Goal: Information Seeking & Learning: Learn about a topic

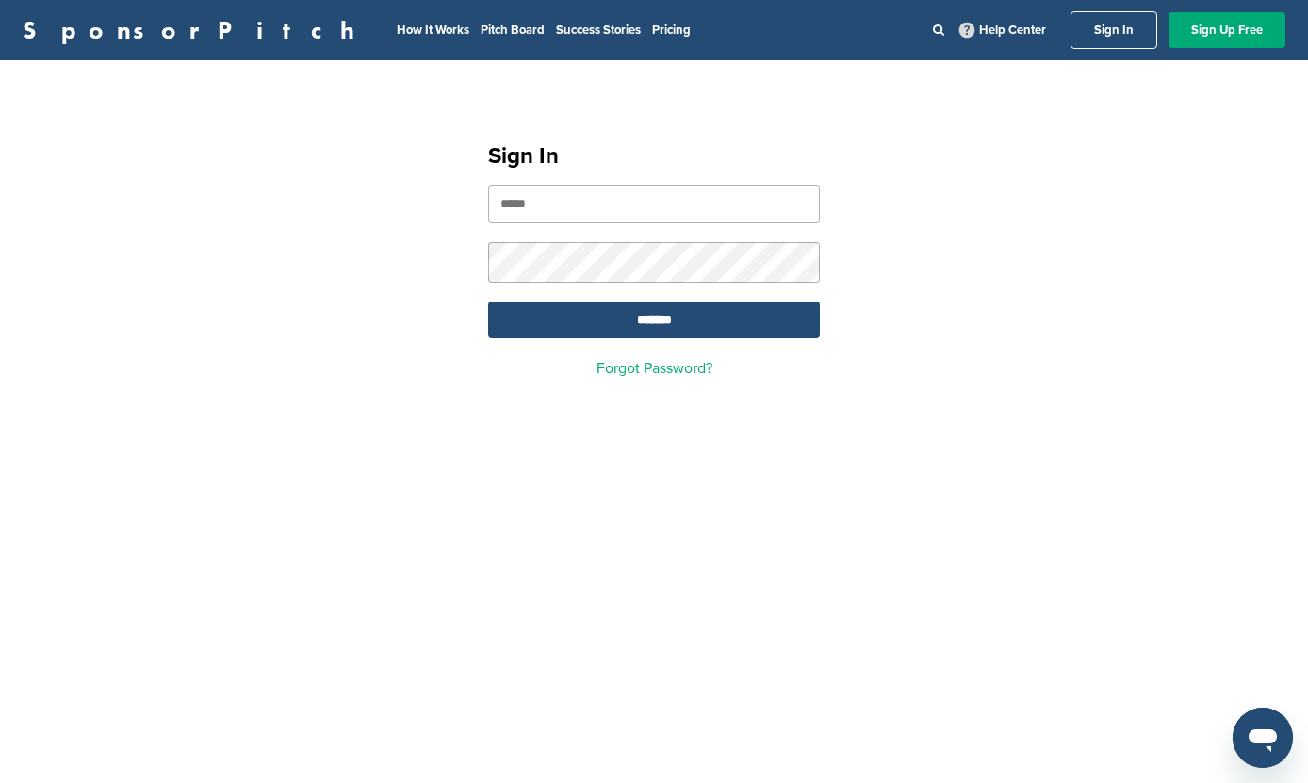
type input "**********"
click at [654, 322] on input "*******" at bounding box center [654, 320] width 332 height 37
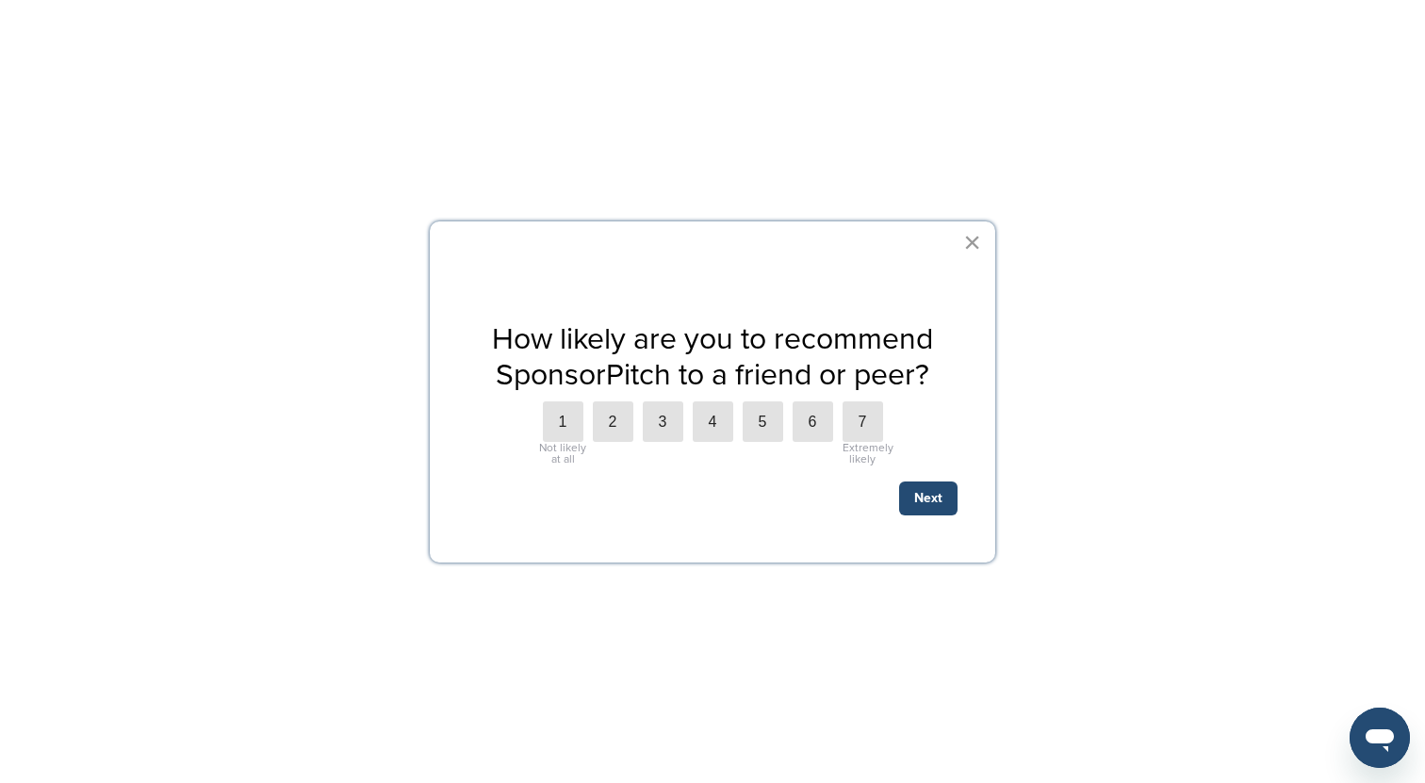
click at [974, 246] on button "×" at bounding box center [972, 242] width 18 height 30
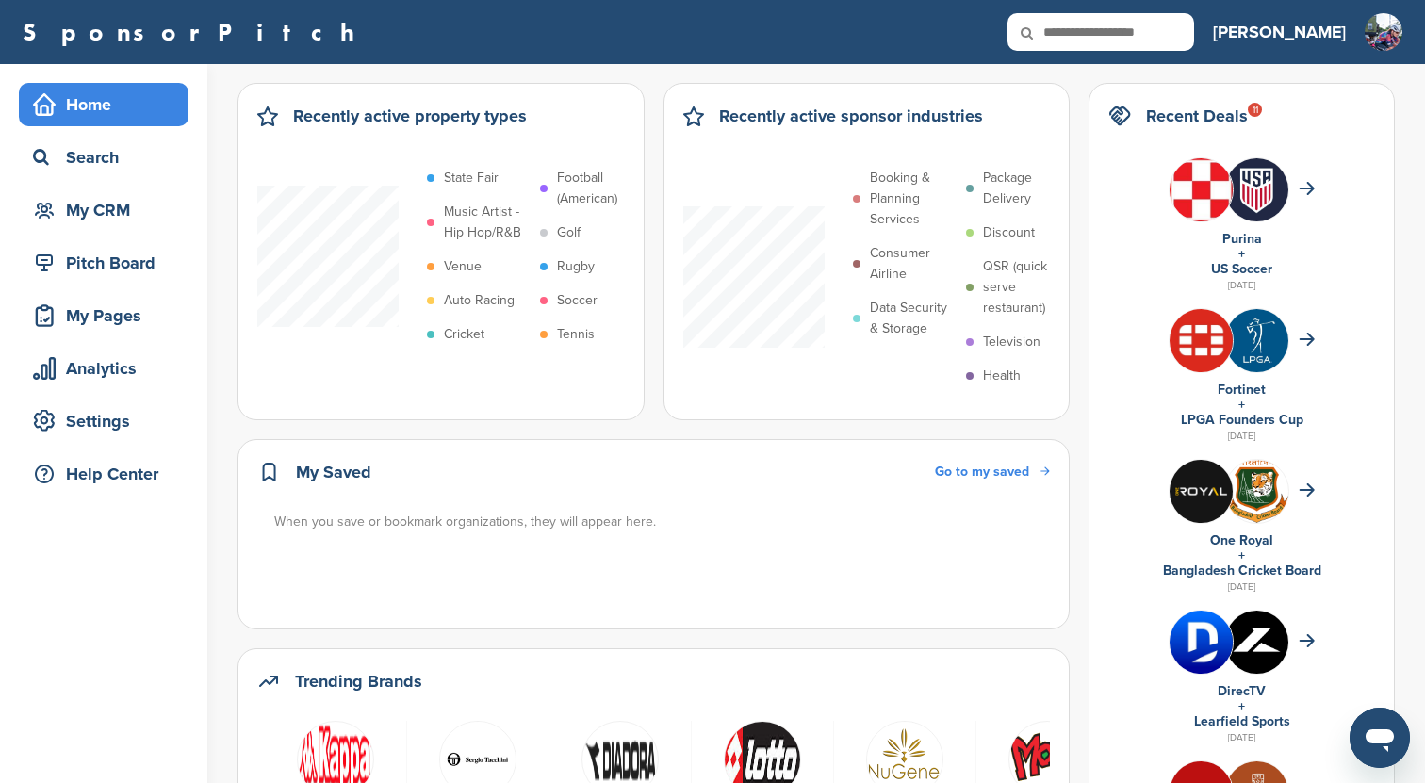
click at [1232, 121] on h2 "Recent Deals 11" at bounding box center [1197, 116] width 102 height 26
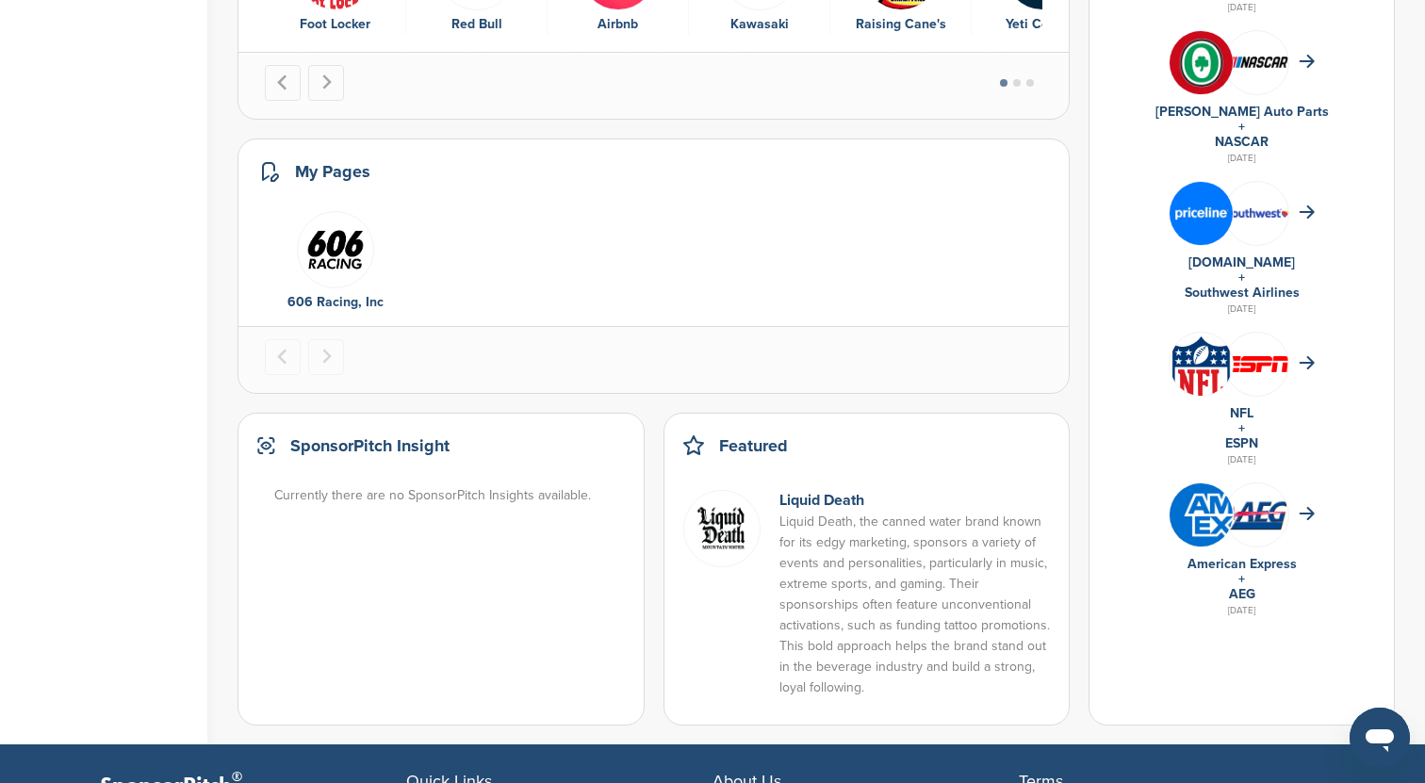
scroll to position [1042, 0]
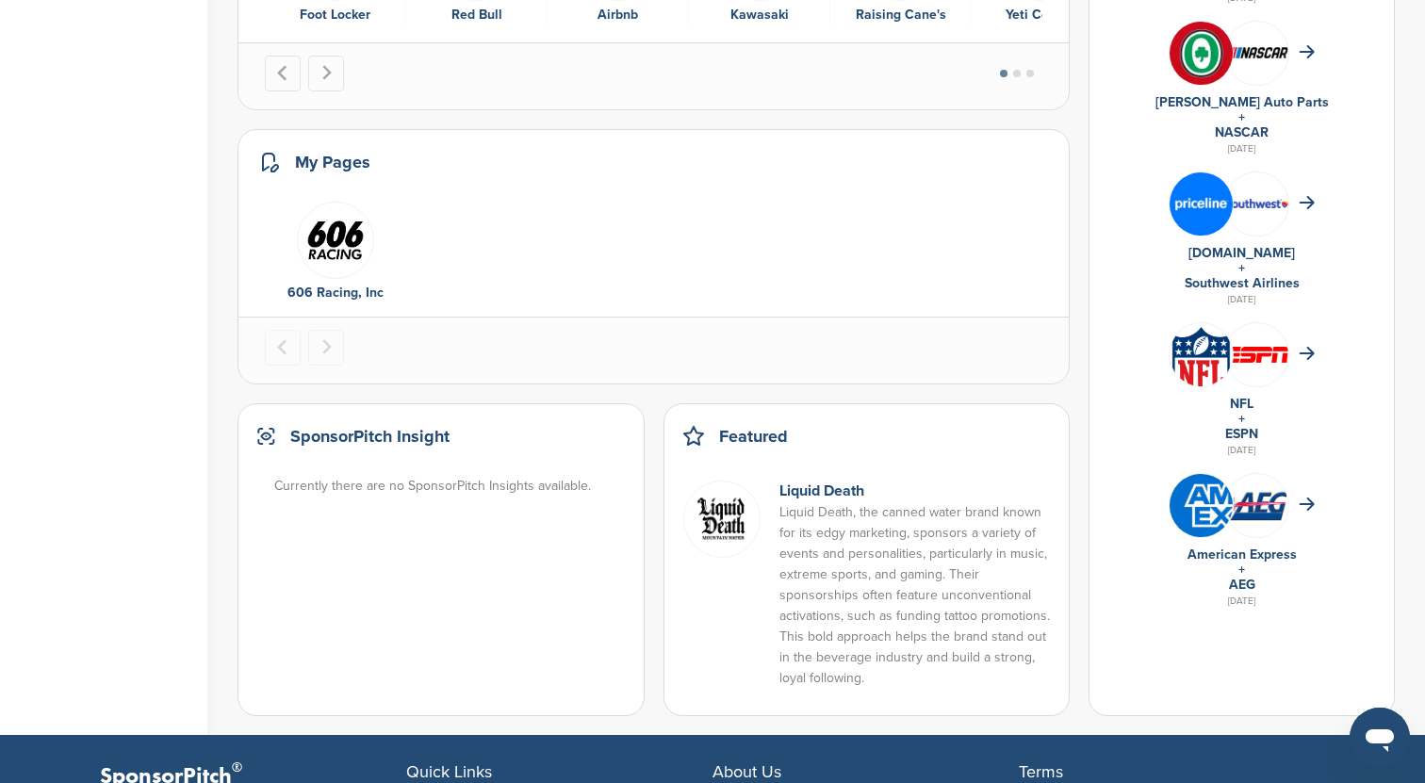
click at [322, 269] on img "1 of 1" at bounding box center [335, 240] width 77 height 77
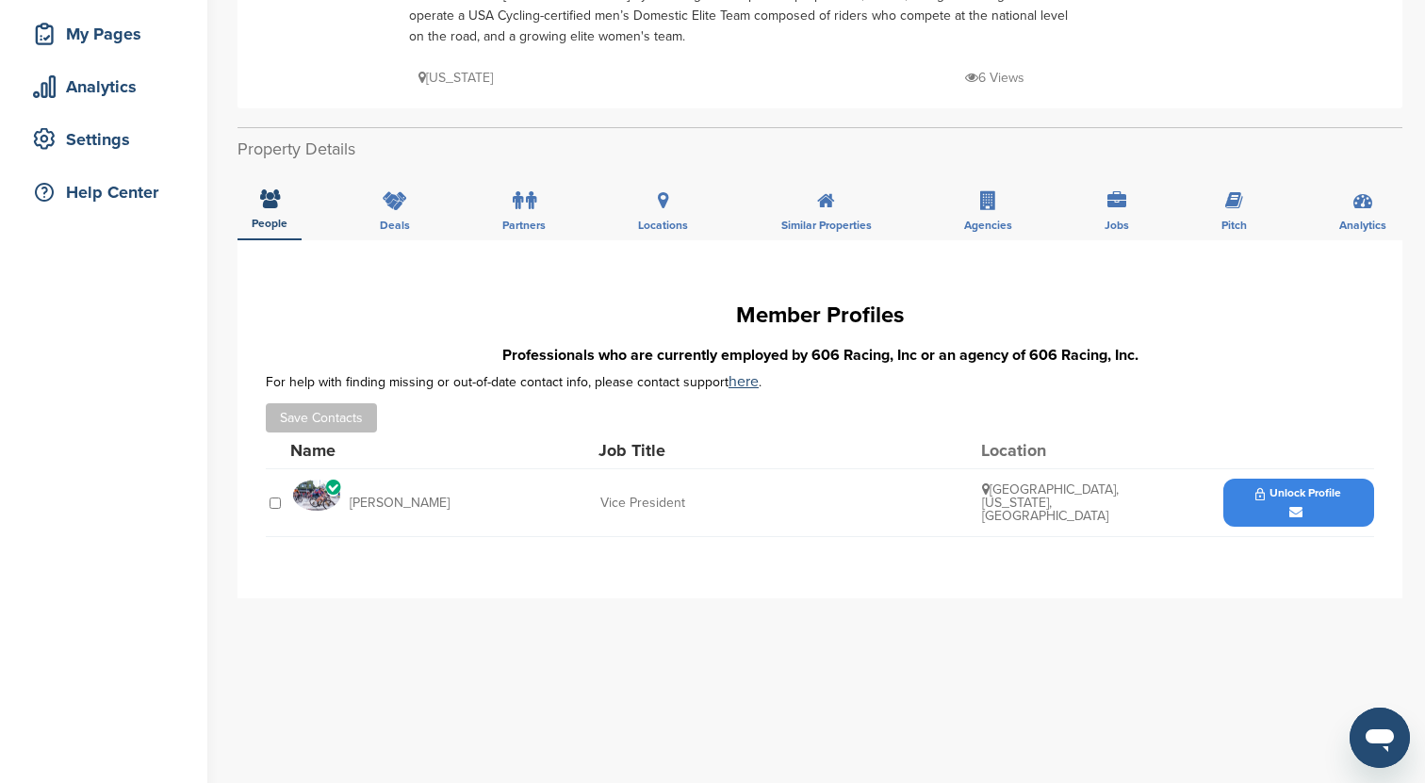
scroll to position [263, 0]
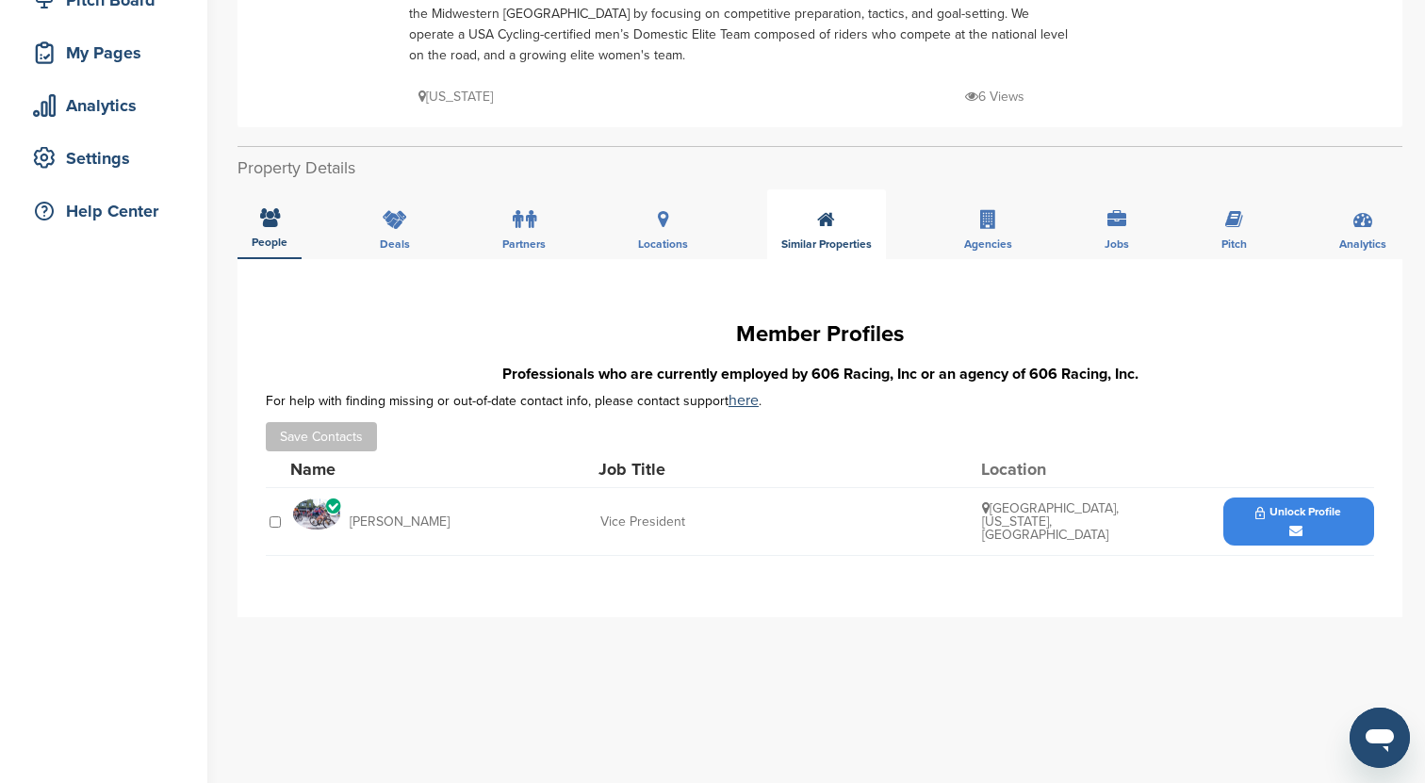
click at [790, 227] on div "Similar Properties" at bounding box center [826, 224] width 119 height 70
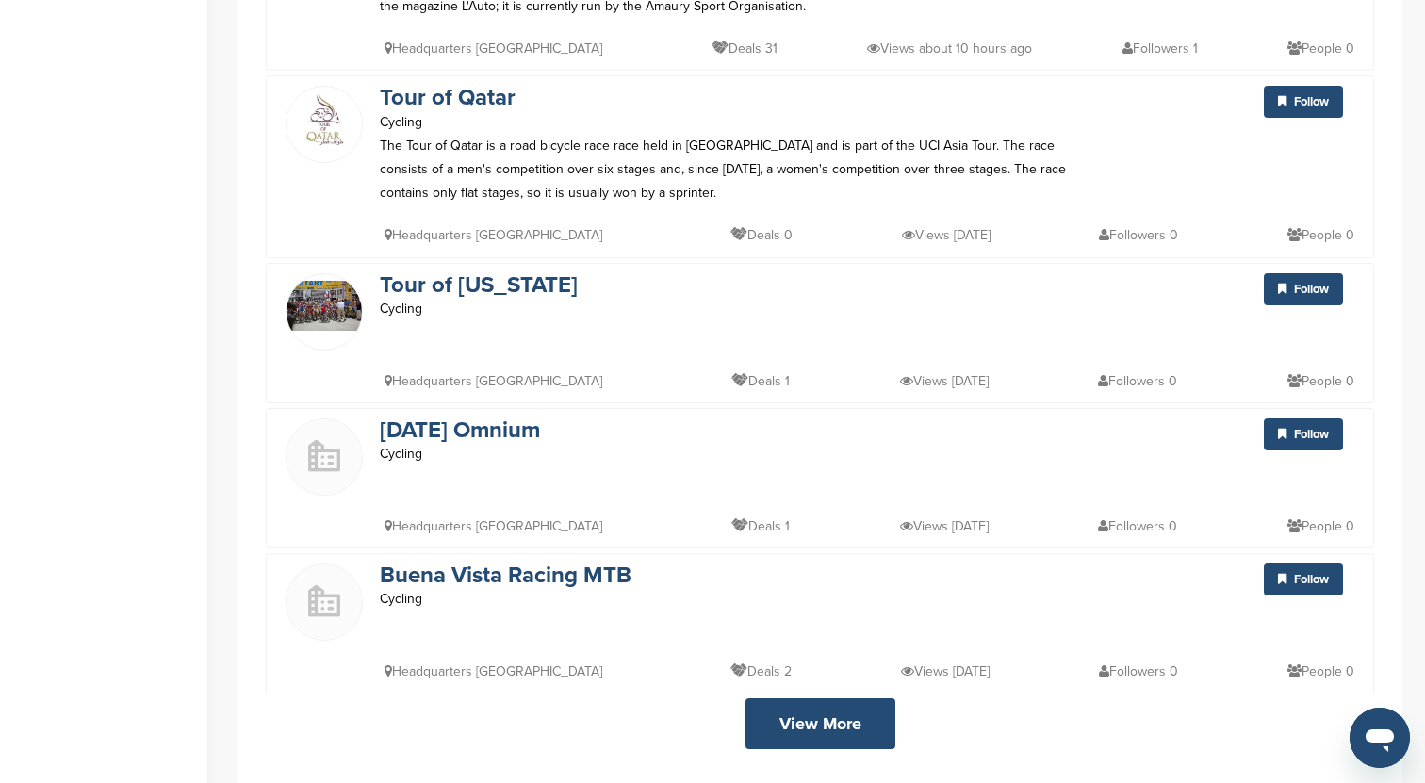
scroll to position [3620, 0]
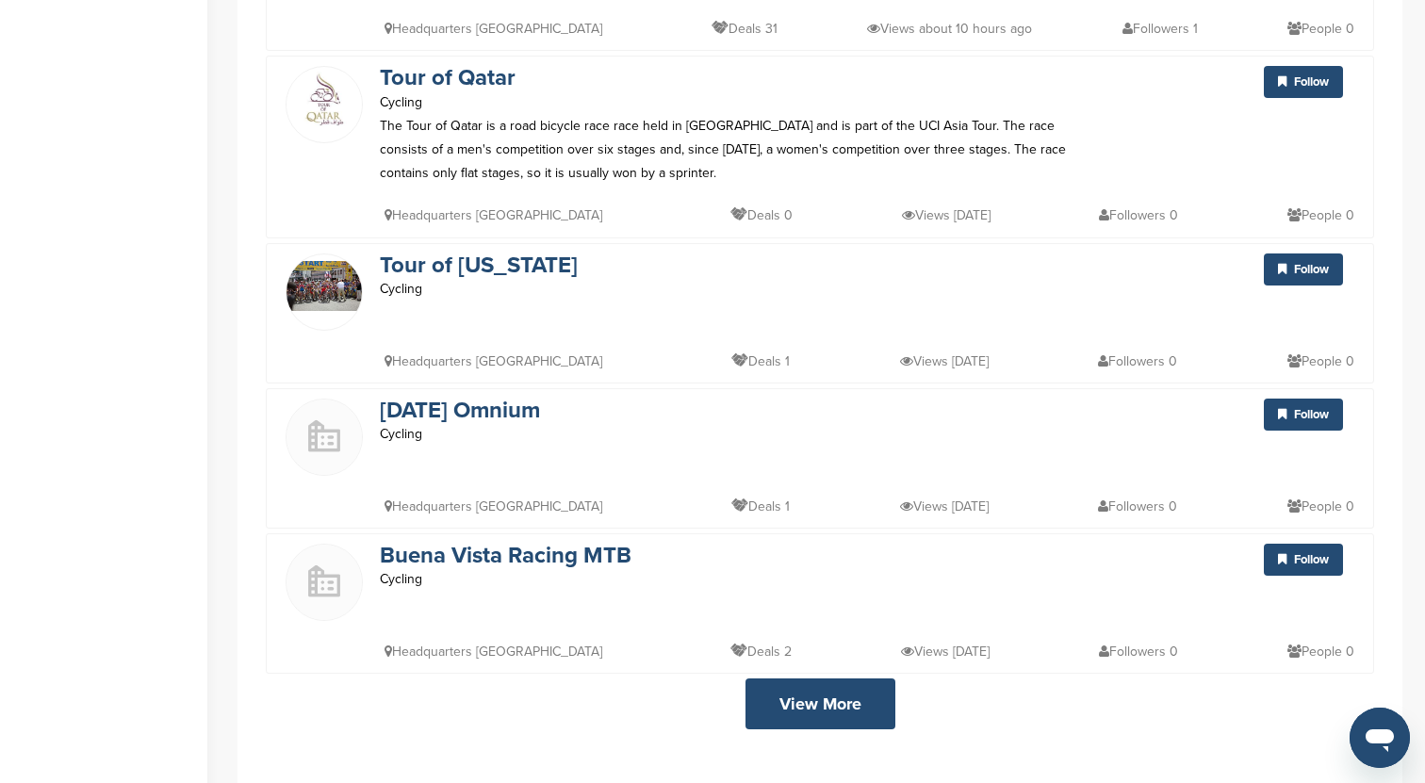
click at [776, 679] on link "View More" at bounding box center [821, 704] width 150 height 51
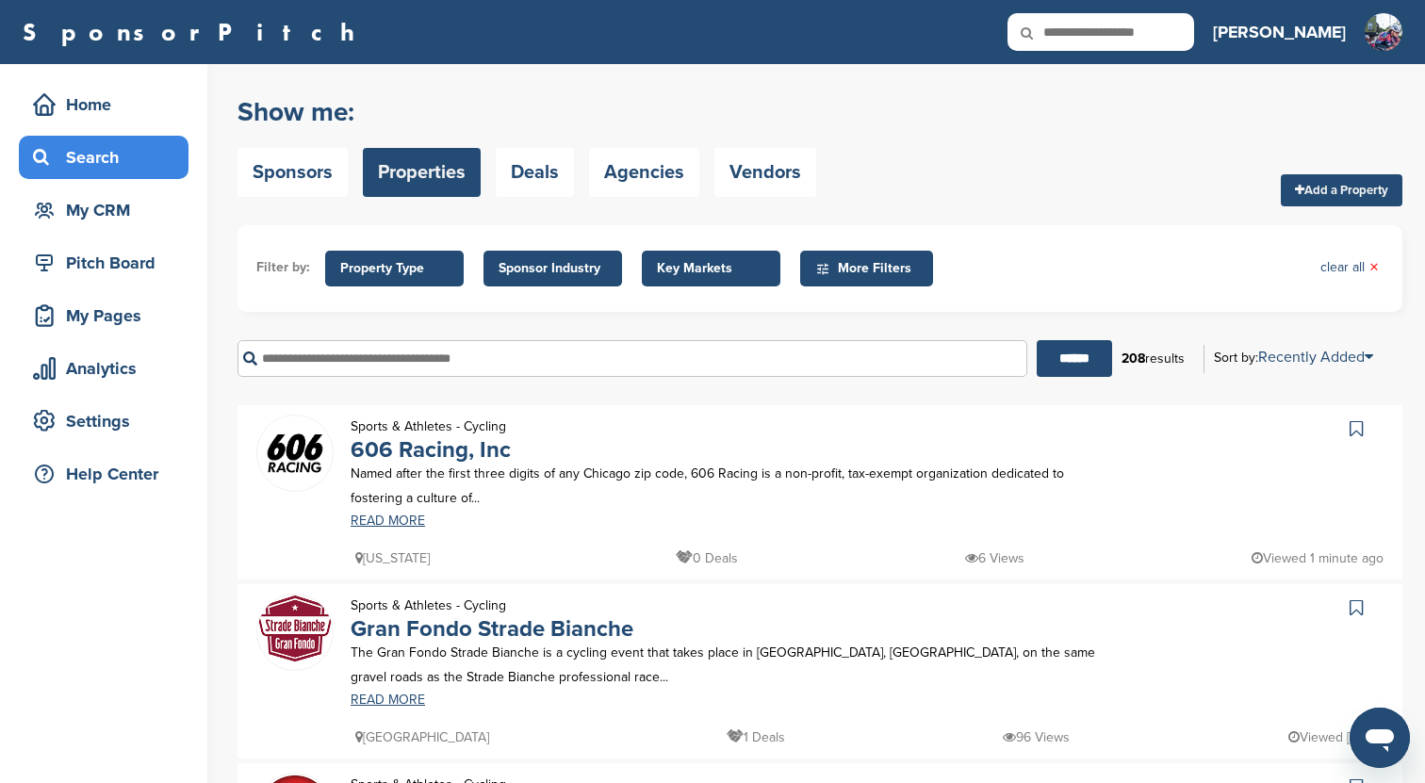
click at [425, 272] on span "Property Type" at bounding box center [394, 268] width 108 height 21
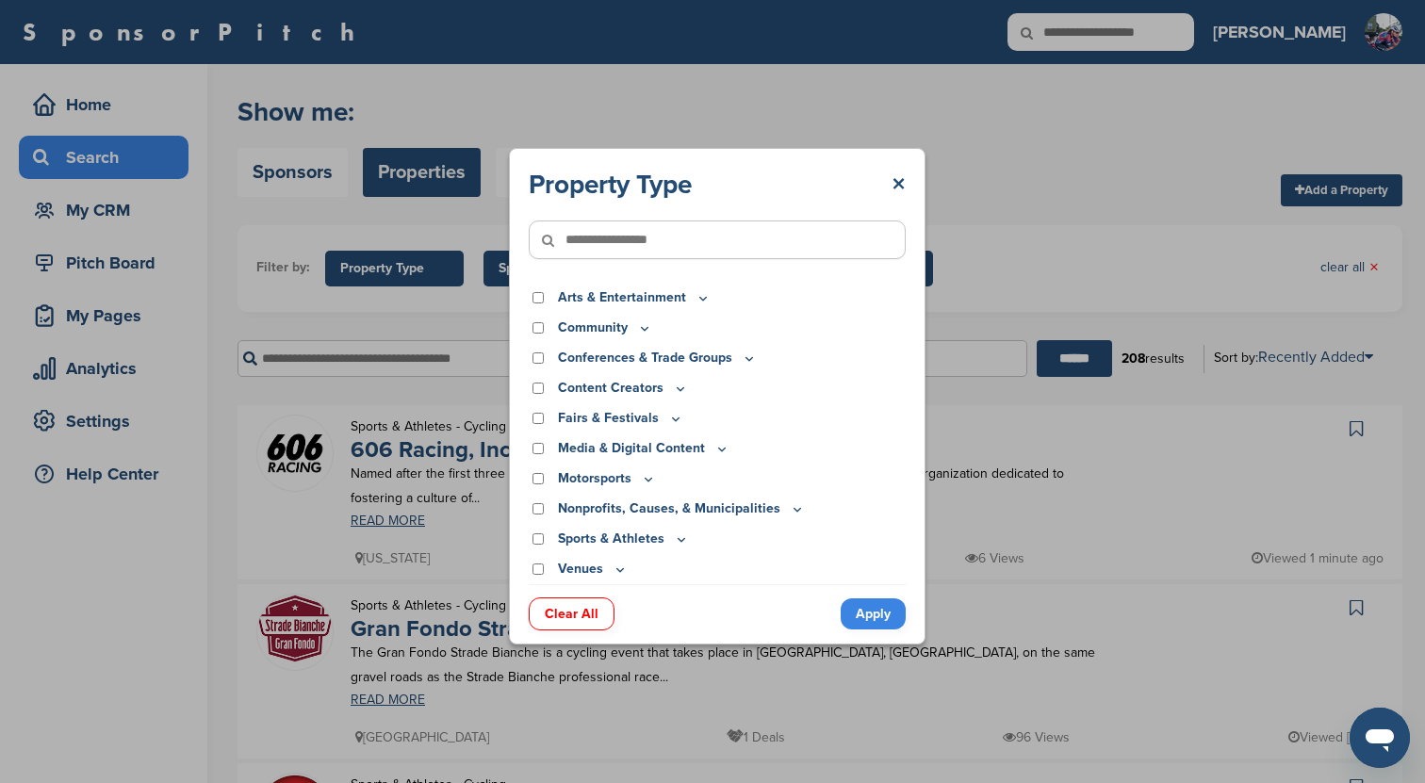
click at [635, 241] on input"] "text" at bounding box center [717, 240] width 377 height 39
type input"] "*******"
click at [1066, 359] on input "******" at bounding box center [1074, 358] width 75 height 37
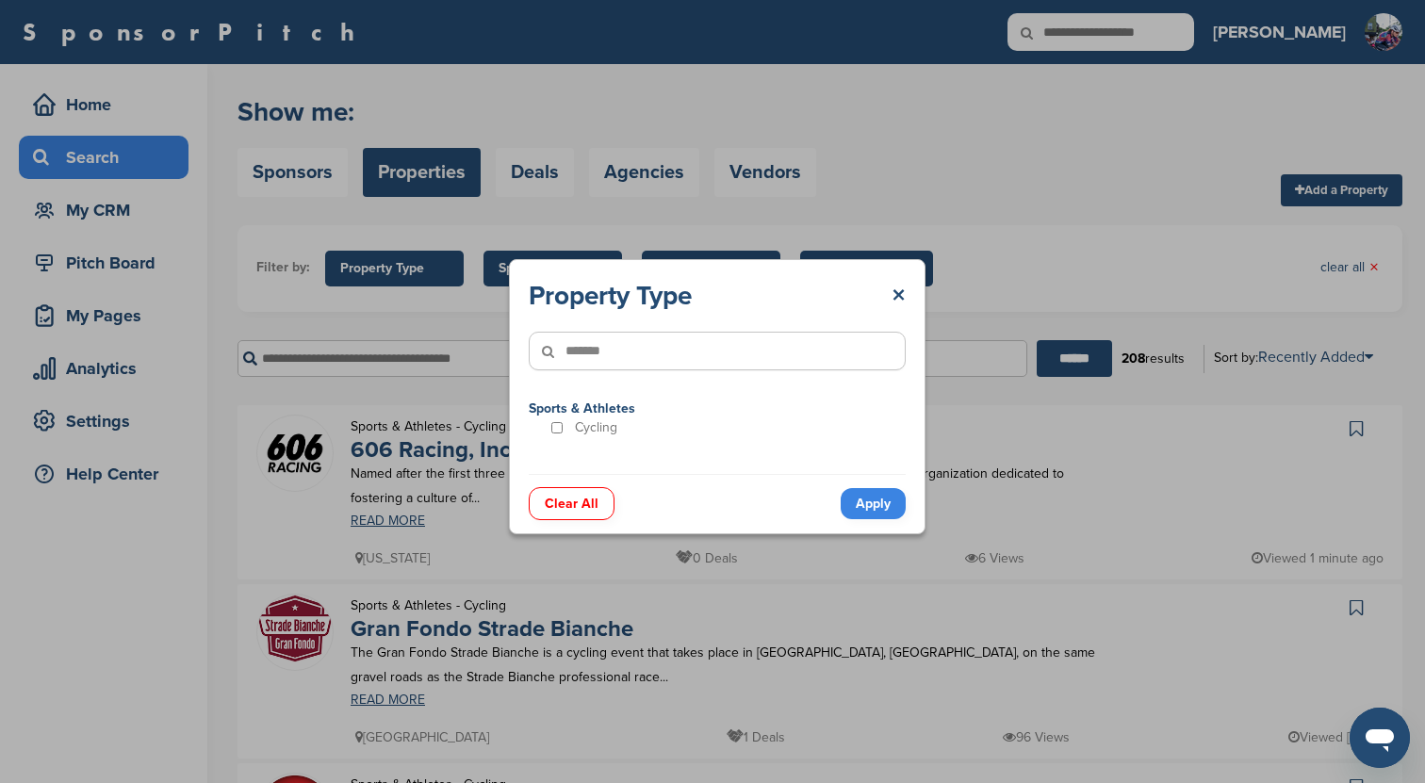
click at [878, 510] on link "Apply" at bounding box center [873, 503] width 65 height 31
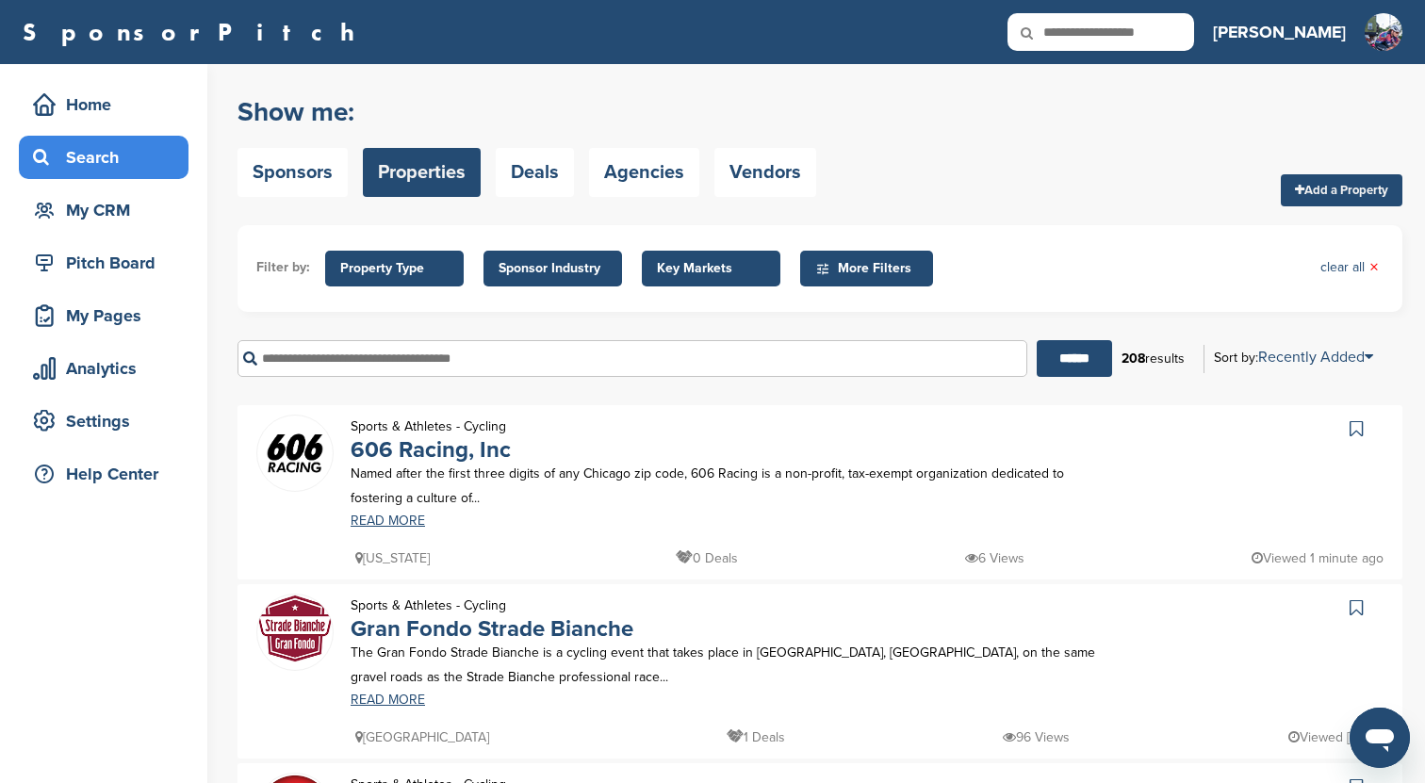
click at [711, 264] on span "Key Markets" at bounding box center [711, 268] width 108 height 21
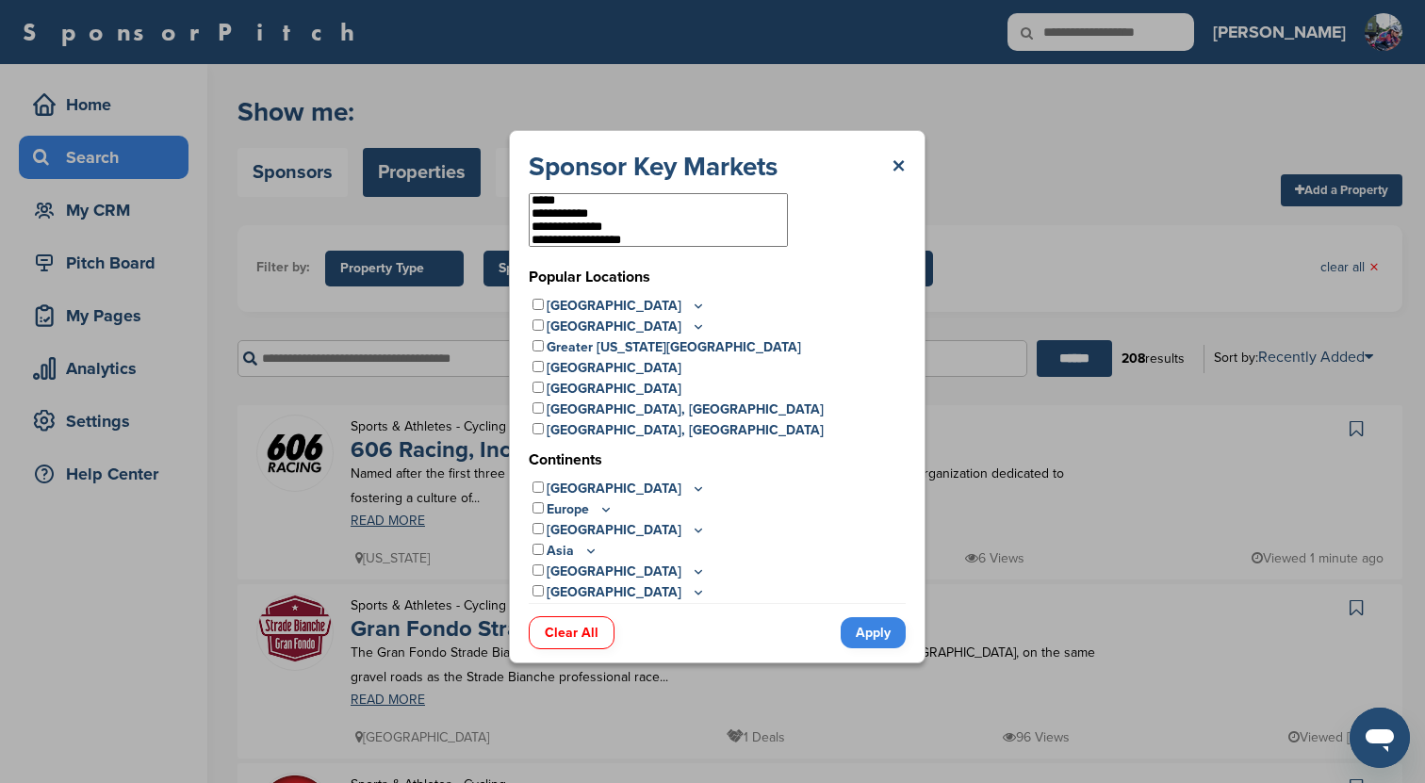
click at [691, 307] on icon at bounding box center [698, 306] width 15 height 16
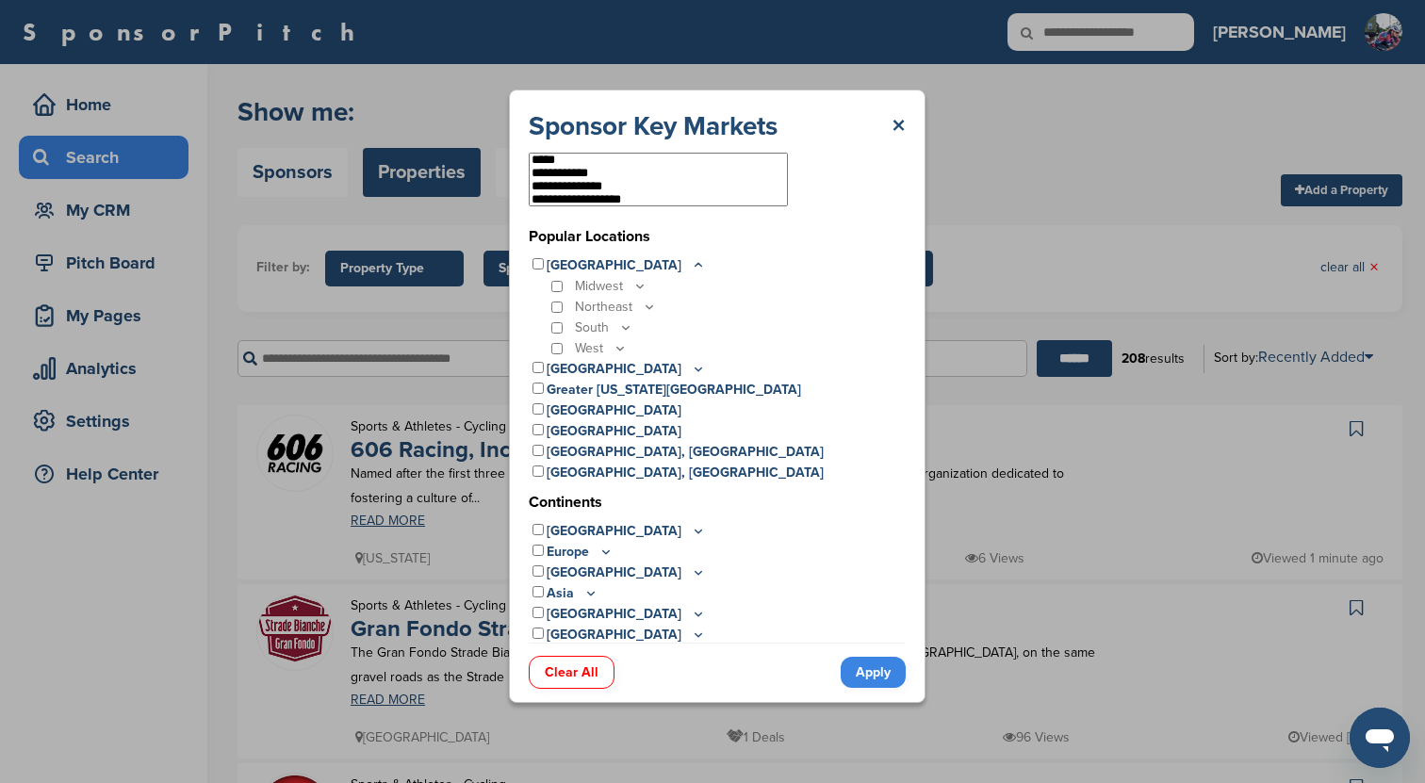
click at [637, 286] on icon at bounding box center [640, 287] width 7 height 3
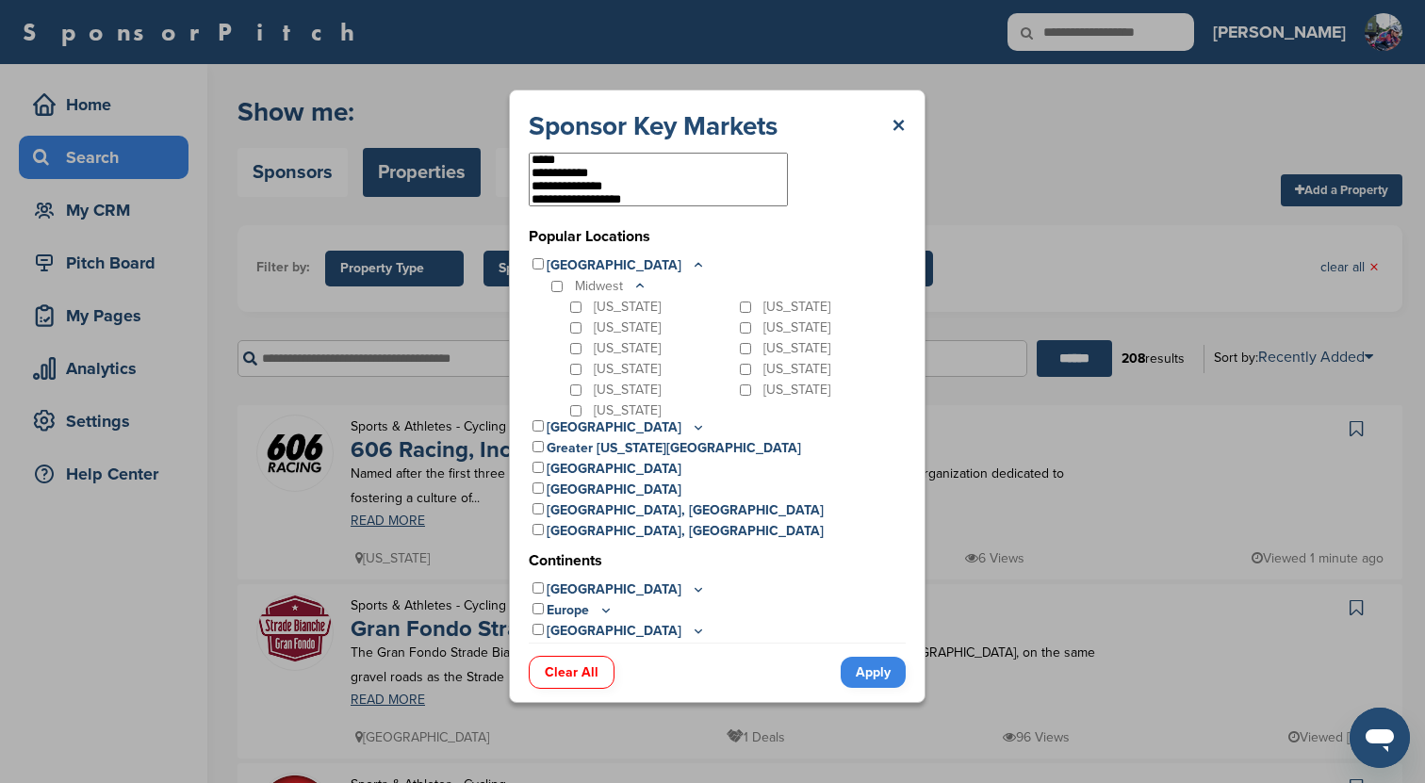
click at [862, 672] on link "Apply" at bounding box center [873, 672] width 65 height 31
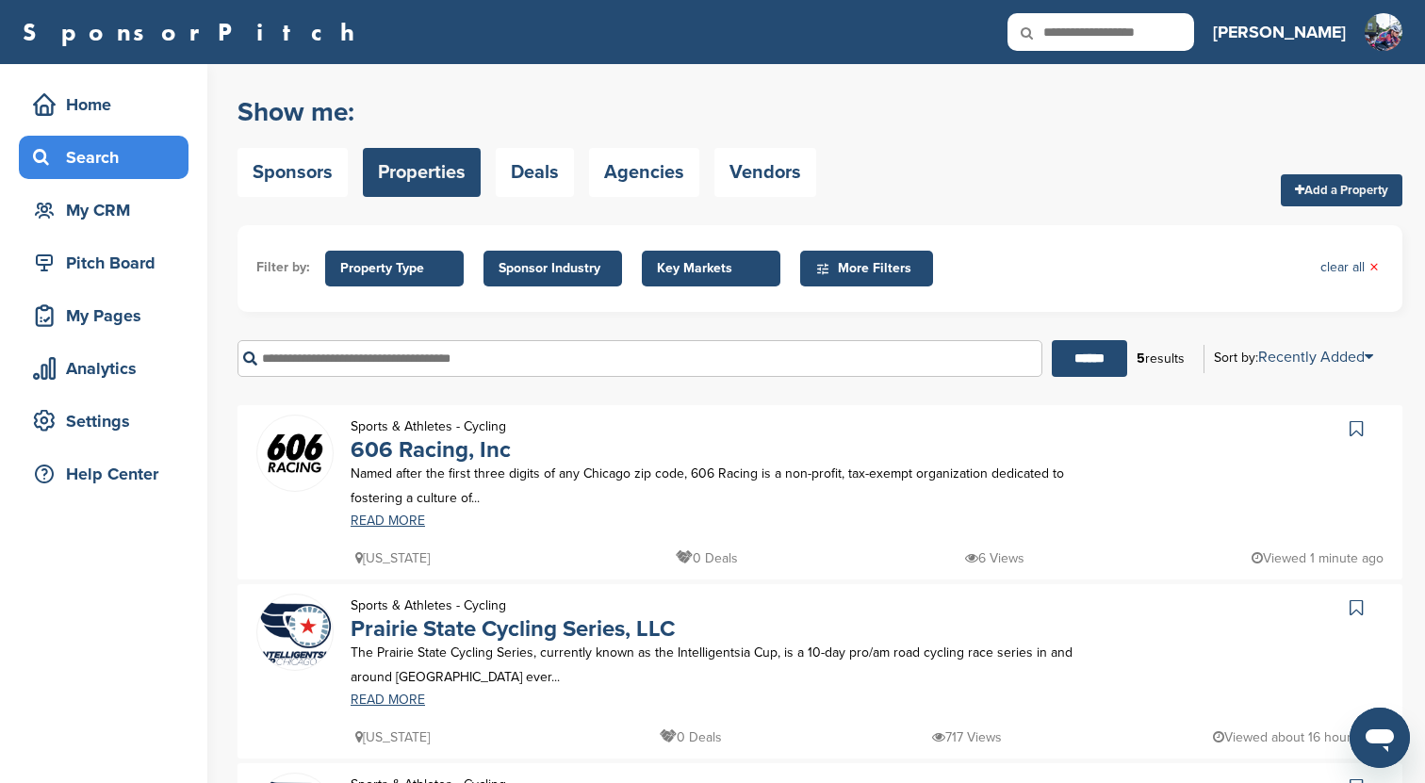
click at [753, 264] on span "Key Markets" at bounding box center [711, 268] width 108 height 21
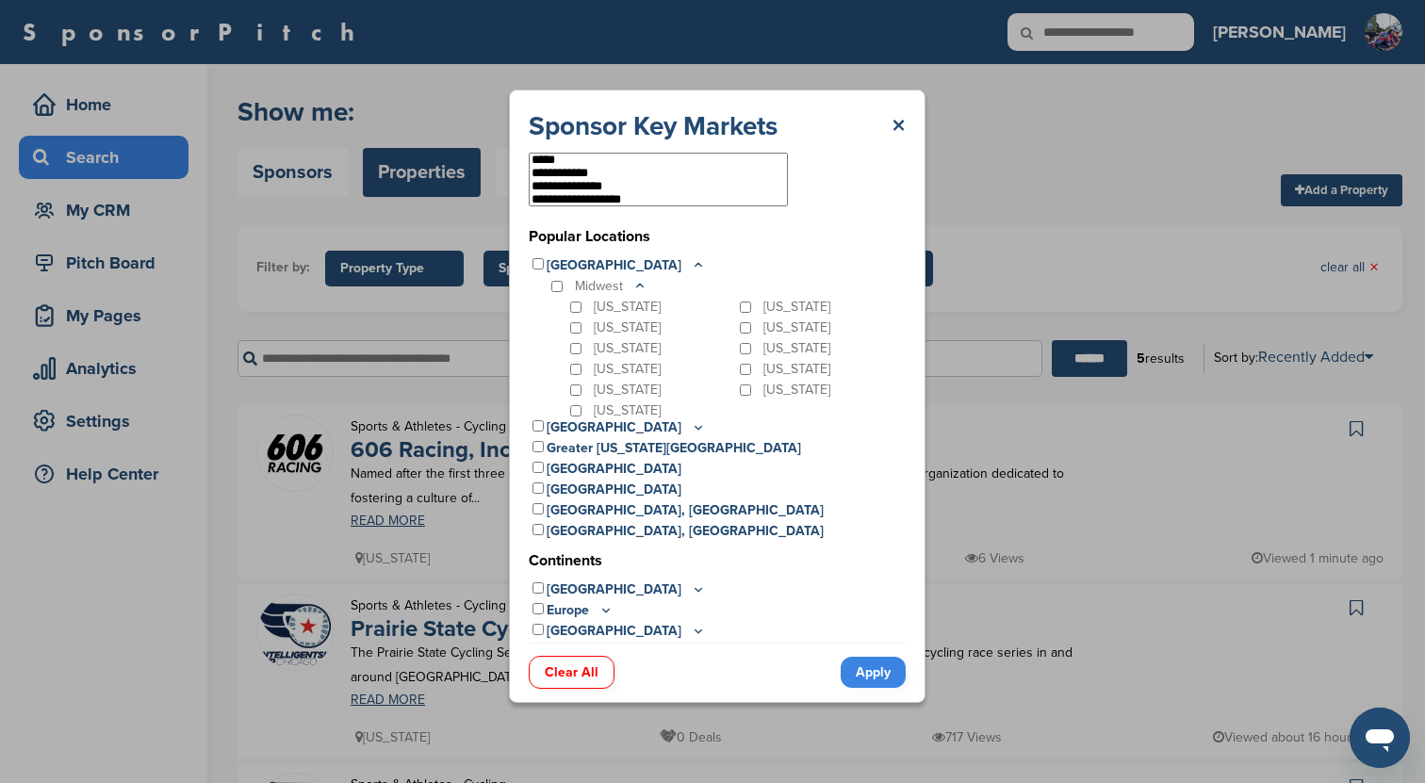
click at [566, 310] on div "Midwest Illinois Indiana Iowa Kansas Minnesota Missouri Nebraska North Dakota O…" at bounding box center [727, 346] width 358 height 141
click at [860, 663] on link "Apply" at bounding box center [873, 672] width 65 height 31
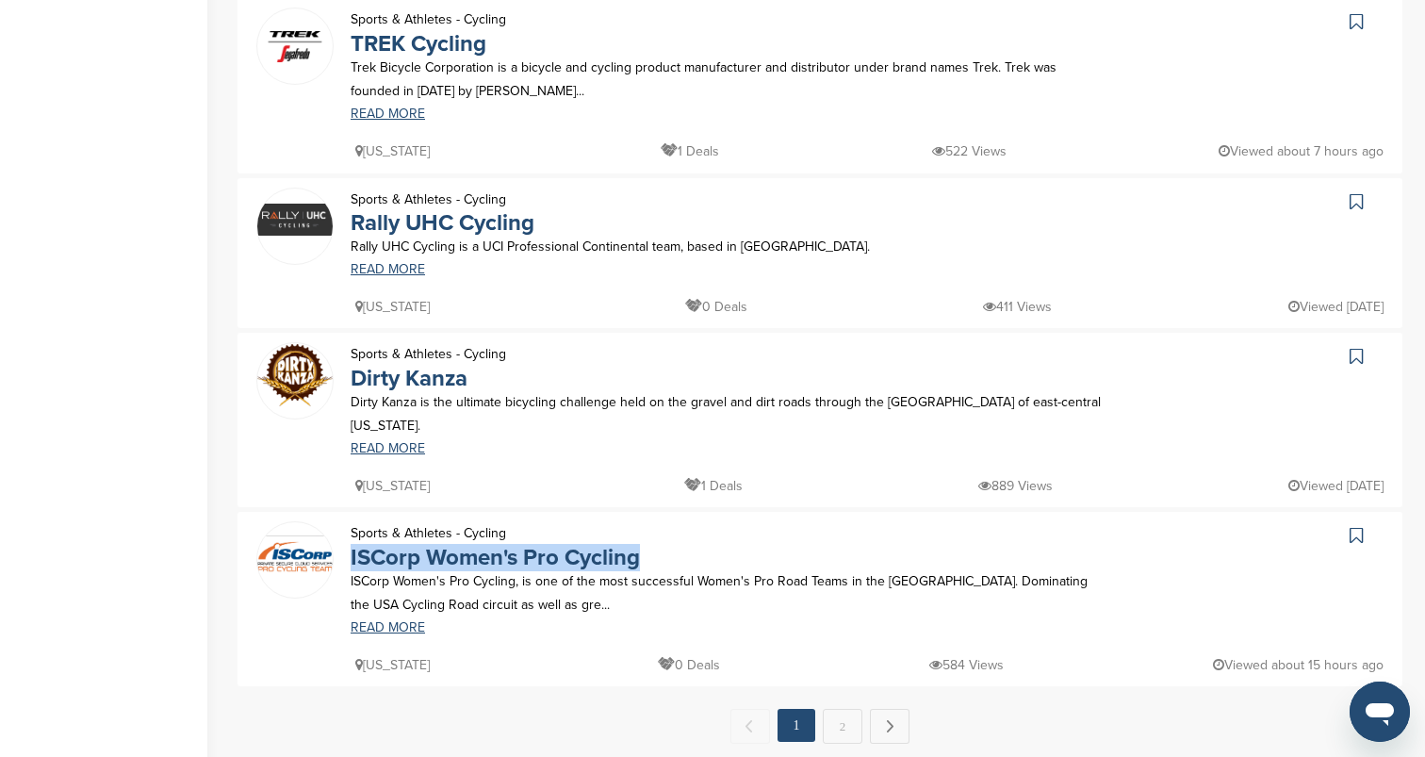
scroll to position [1488, 0]
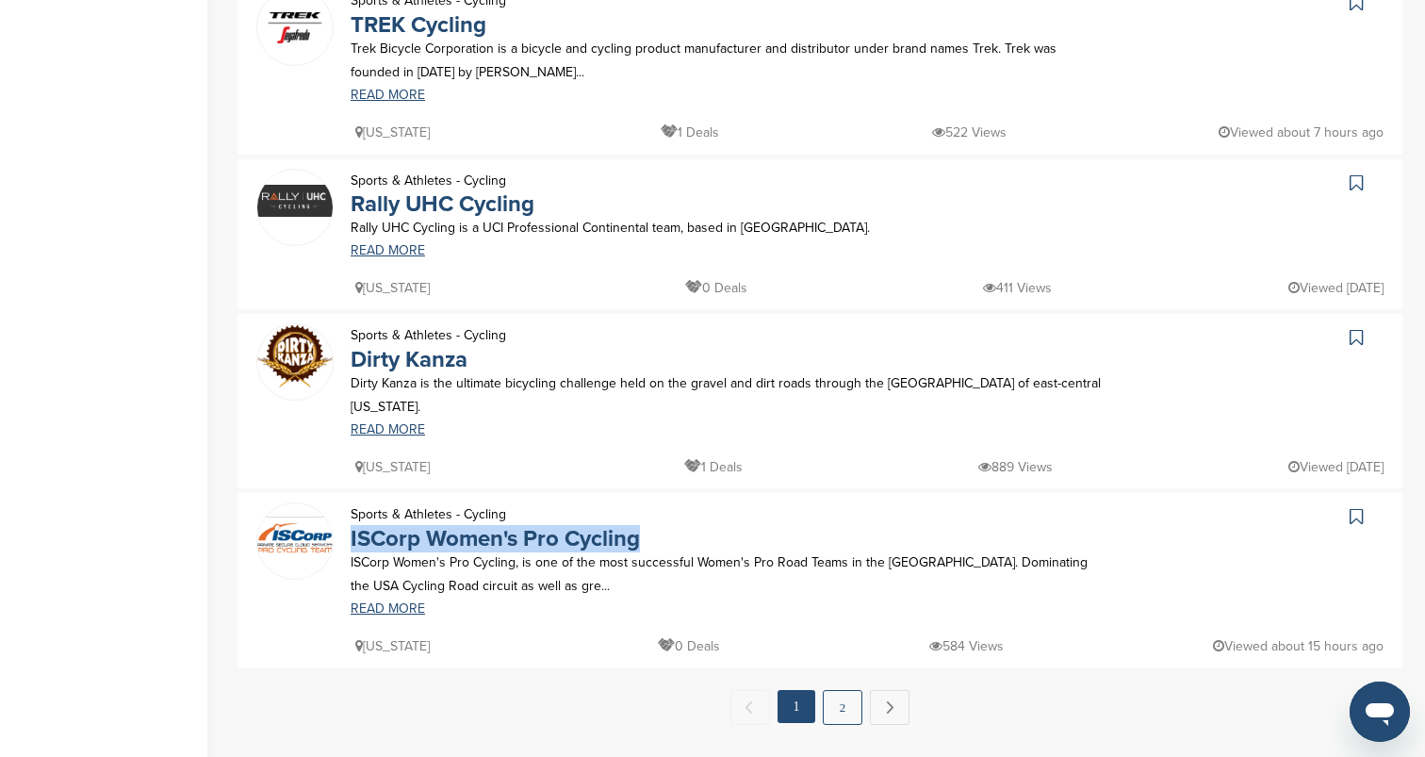
click at [834, 690] on link "2" at bounding box center [843, 707] width 40 height 35
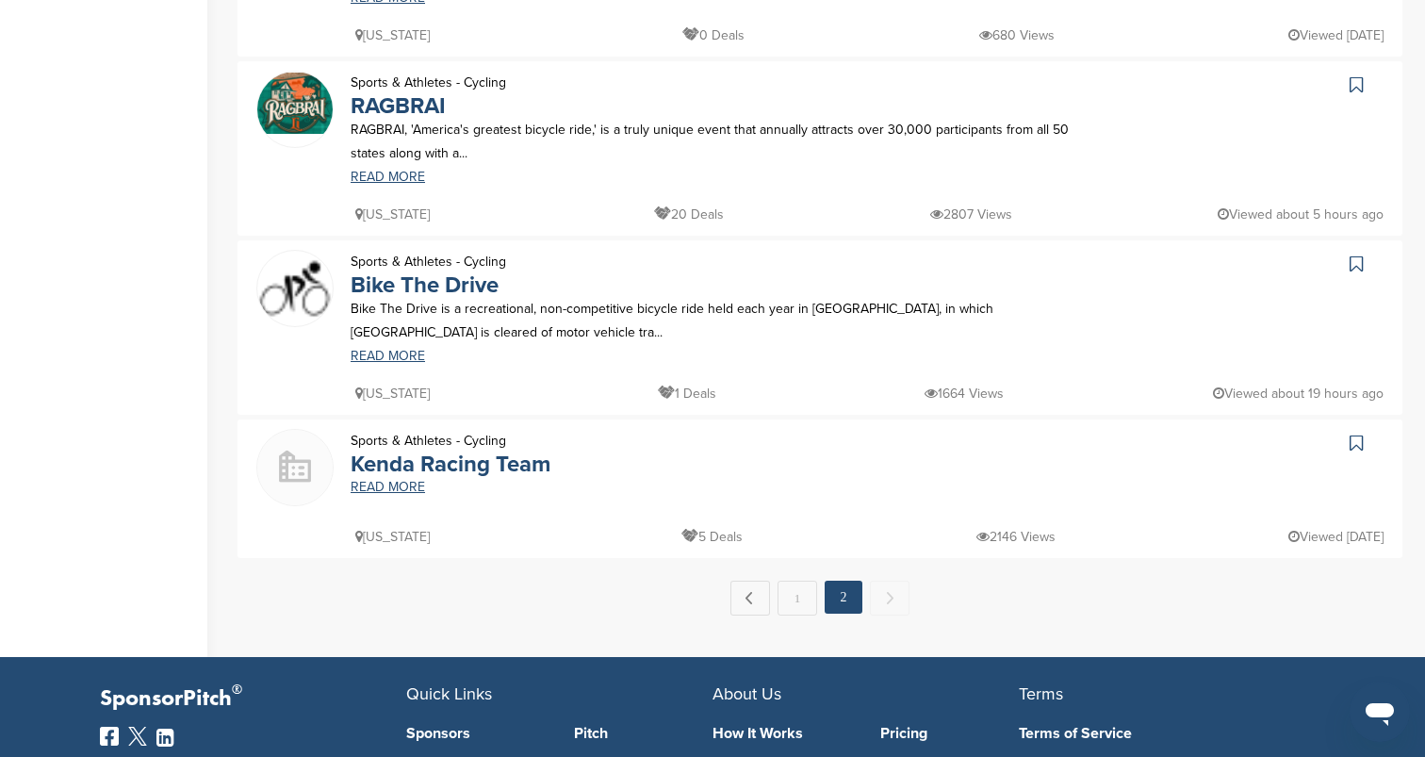
scroll to position [1038, 0]
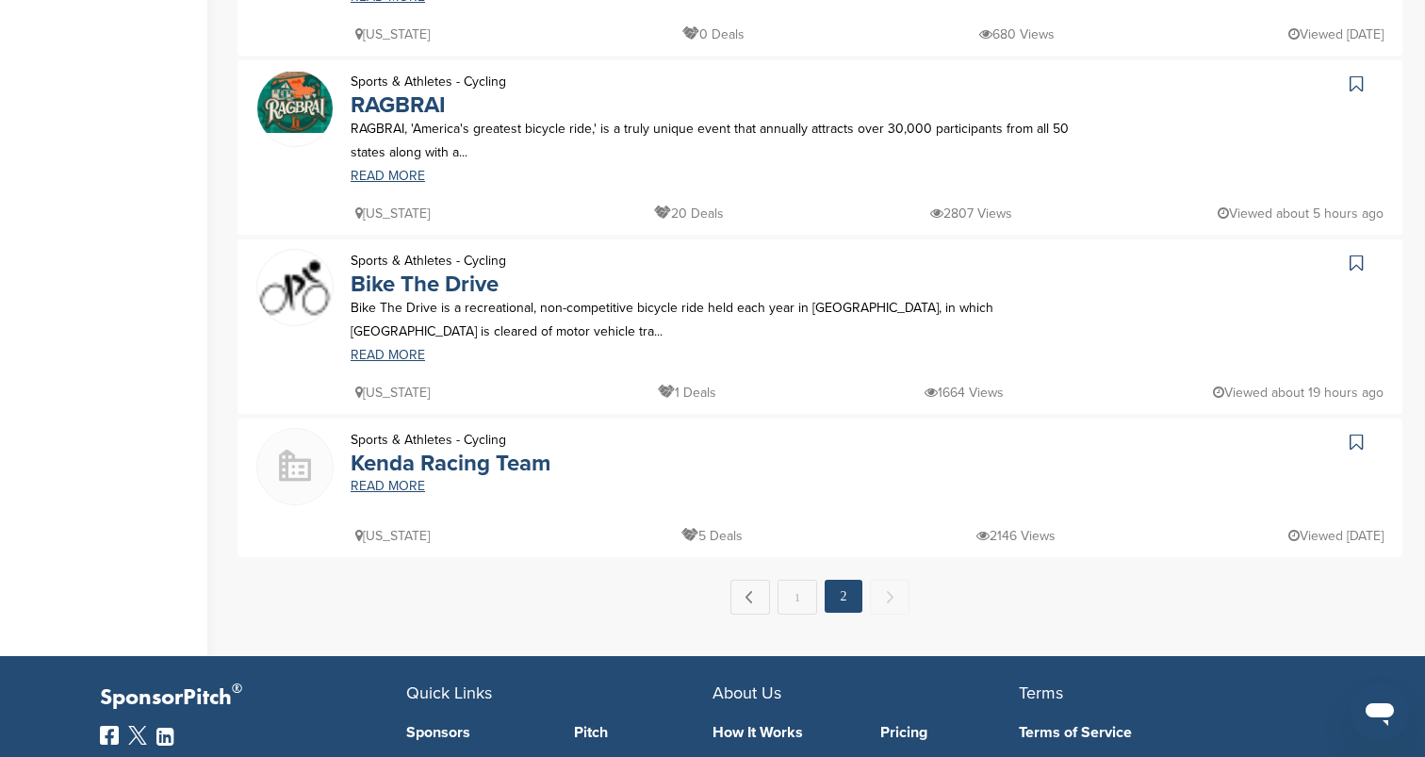
click at [799, 4] on div "Washington 0 Deals 680 Views Viewed 1 day ago" at bounding box center [867, 25] width 1033 height 42
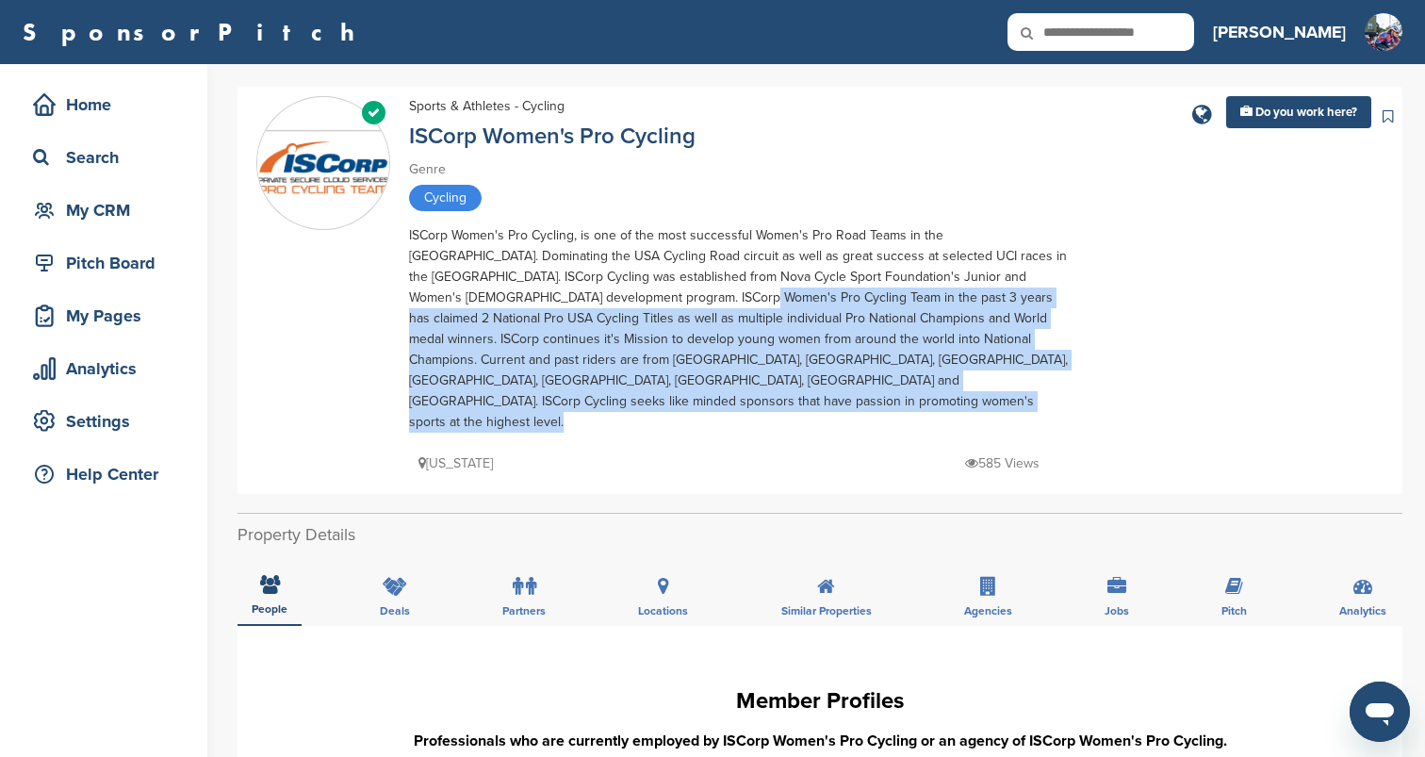
drag, startPoint x: 539, startPoint y: 288, endPoint x: 724, endPoint y: 391, distance: 211.4
click at [724, 391] on div "Sports & Athletes - Cycling ISCorp Women's Pro Cycling Genre Cycling ISCorp Wom…" at bounding box center [739, 285] width 660 height 379
click at [710, 433] on div "Wisconsin 585 Views" at bounding box center [739, 454] width 660 height 42
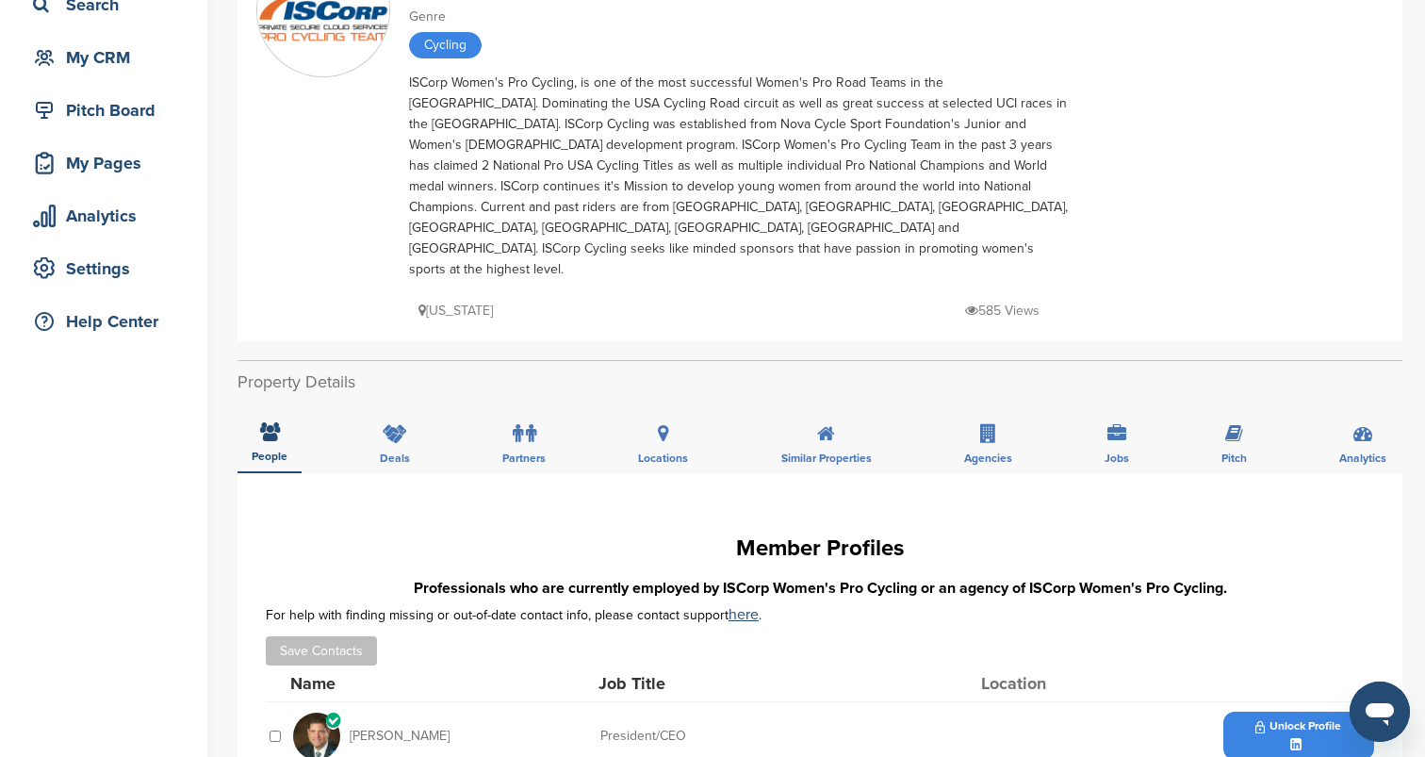
scroll to position [26, 0]
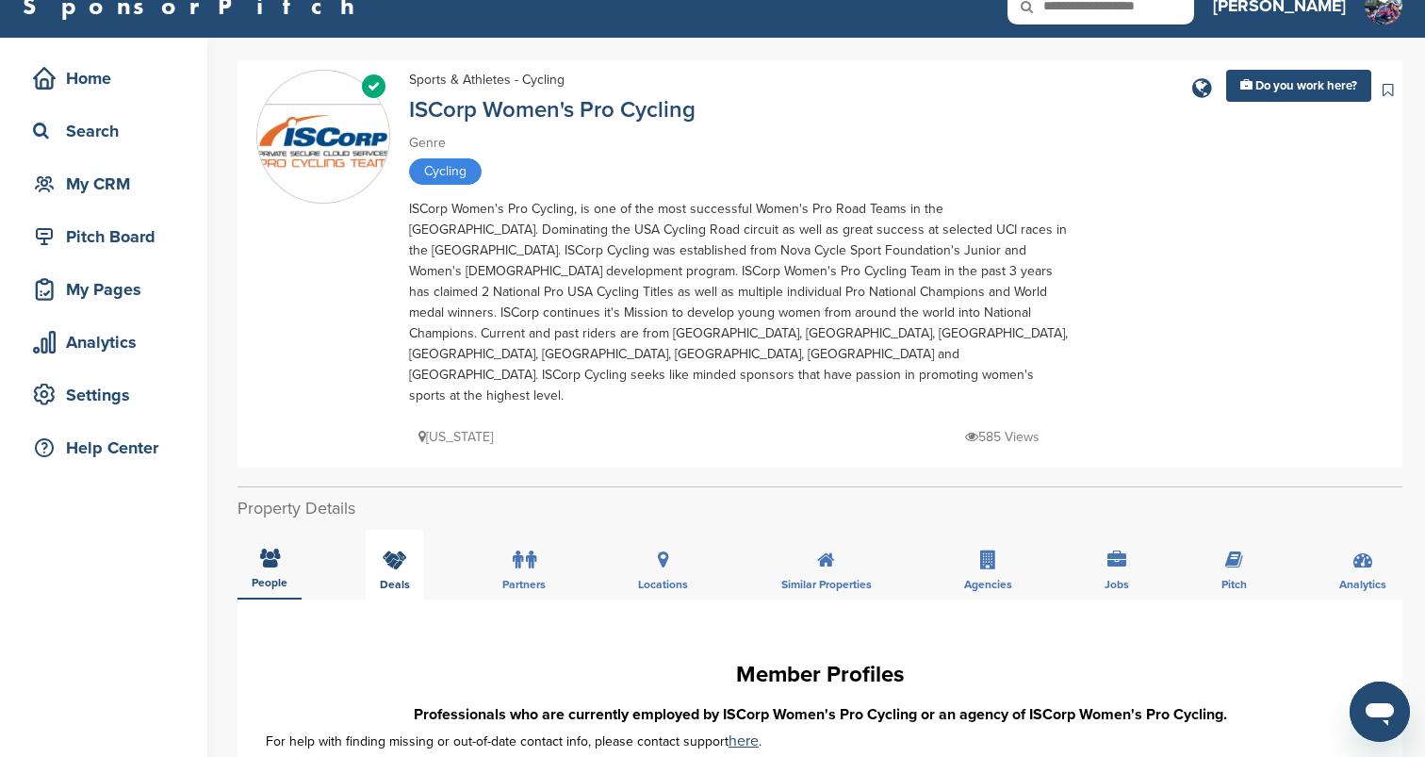
click at [391, 550] on icon at bounding box center [395, 559] width 25 height 19
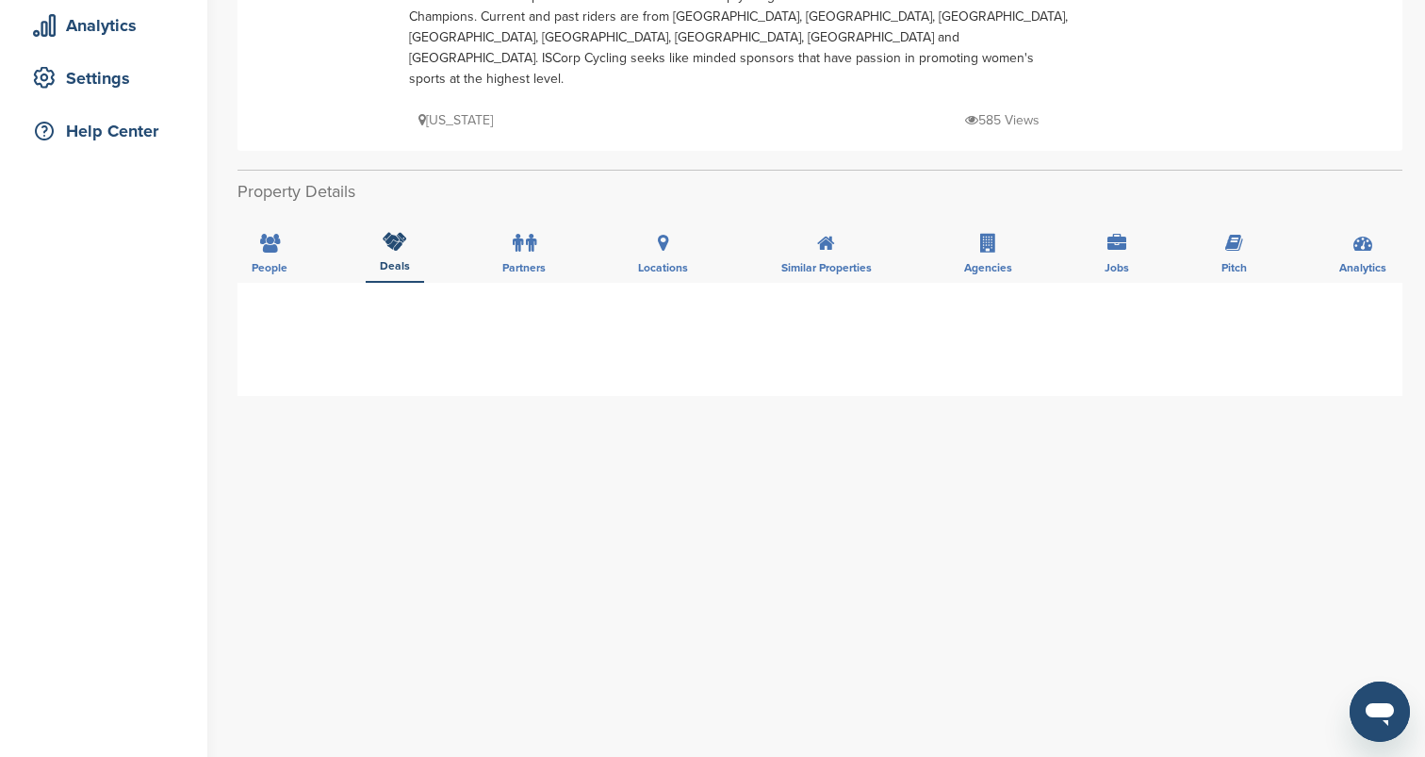
scroll to position [330, 0]
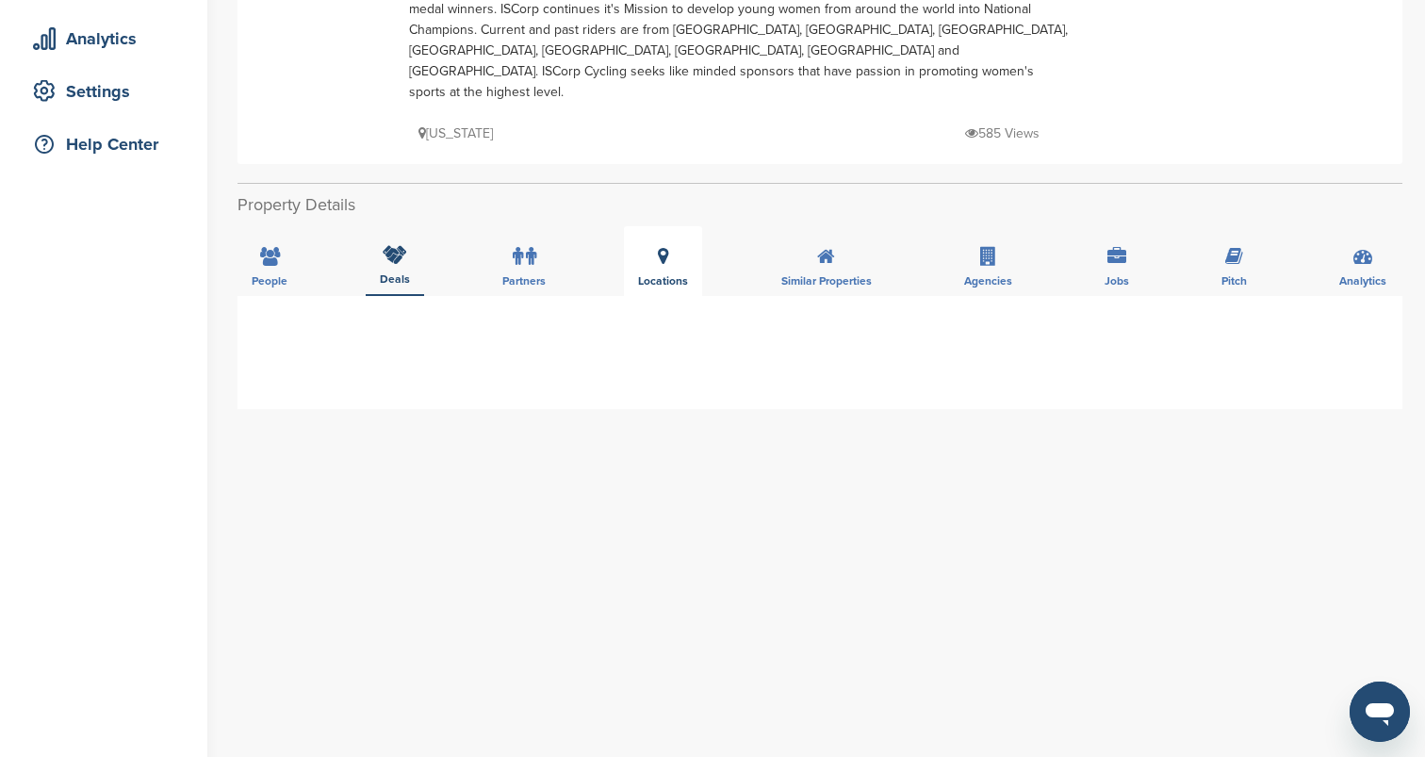
click at [651, 226] on div "Locations" at bounding box center [663, 261] width 78 height 70
click at [796, 226] on div "Similar Properties" at bounding box center [826, 261] width 119 height 70
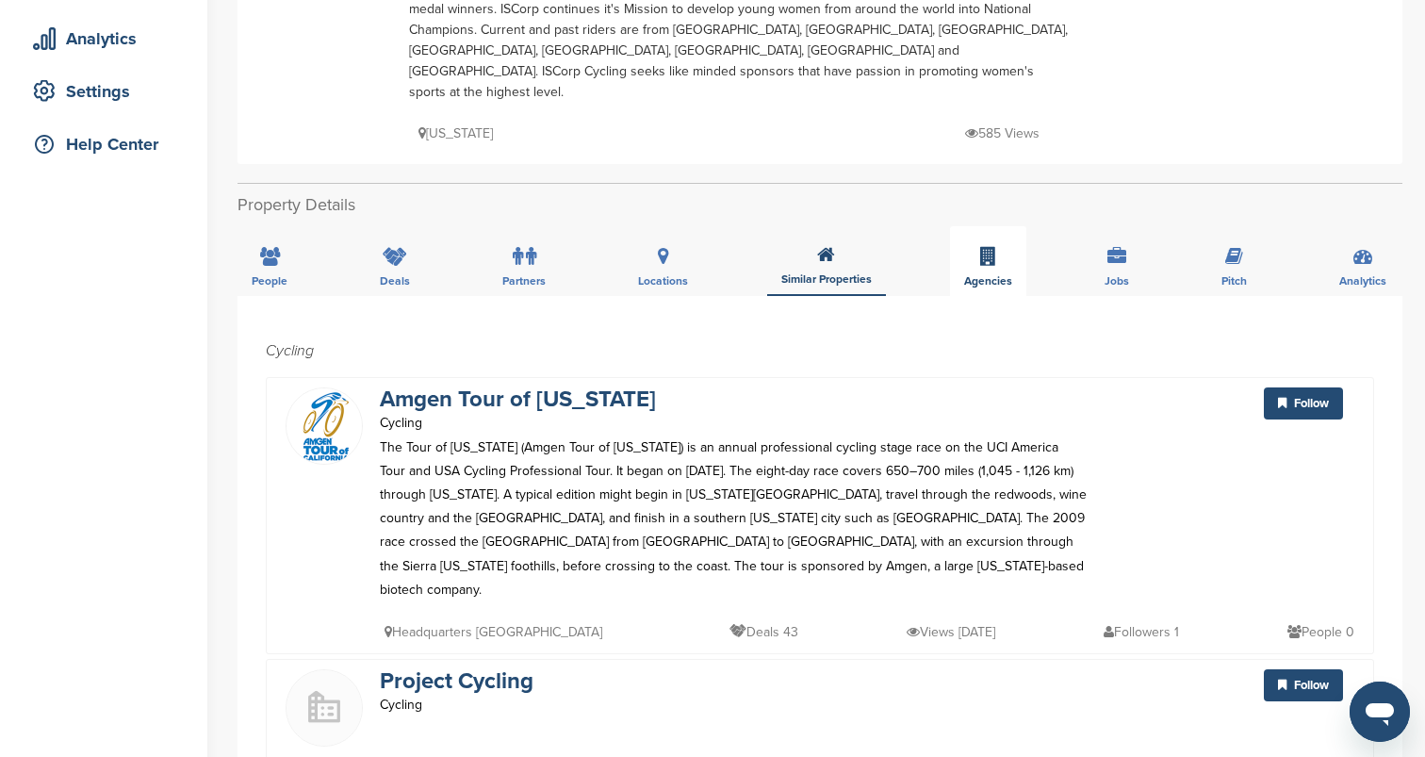
click at [972, 229] on div "Agencies" at bounding box center [988, 261] width 76 height 70
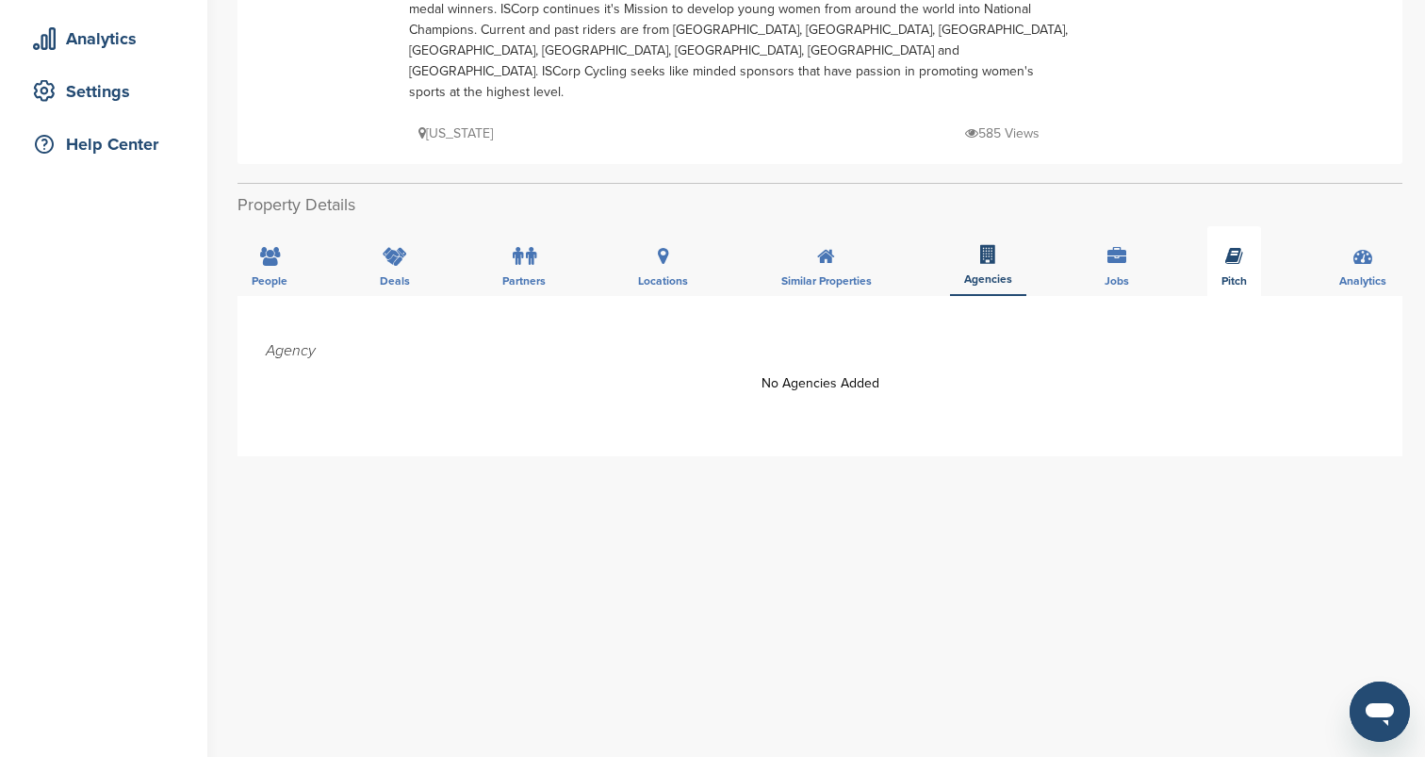
click at [1235, 226] on div "Pitch" at bounding box center [1234, 261] width 54 height 70
click at [1372, 247] on icon at bounding box center [1363, 256] width 19 height 19
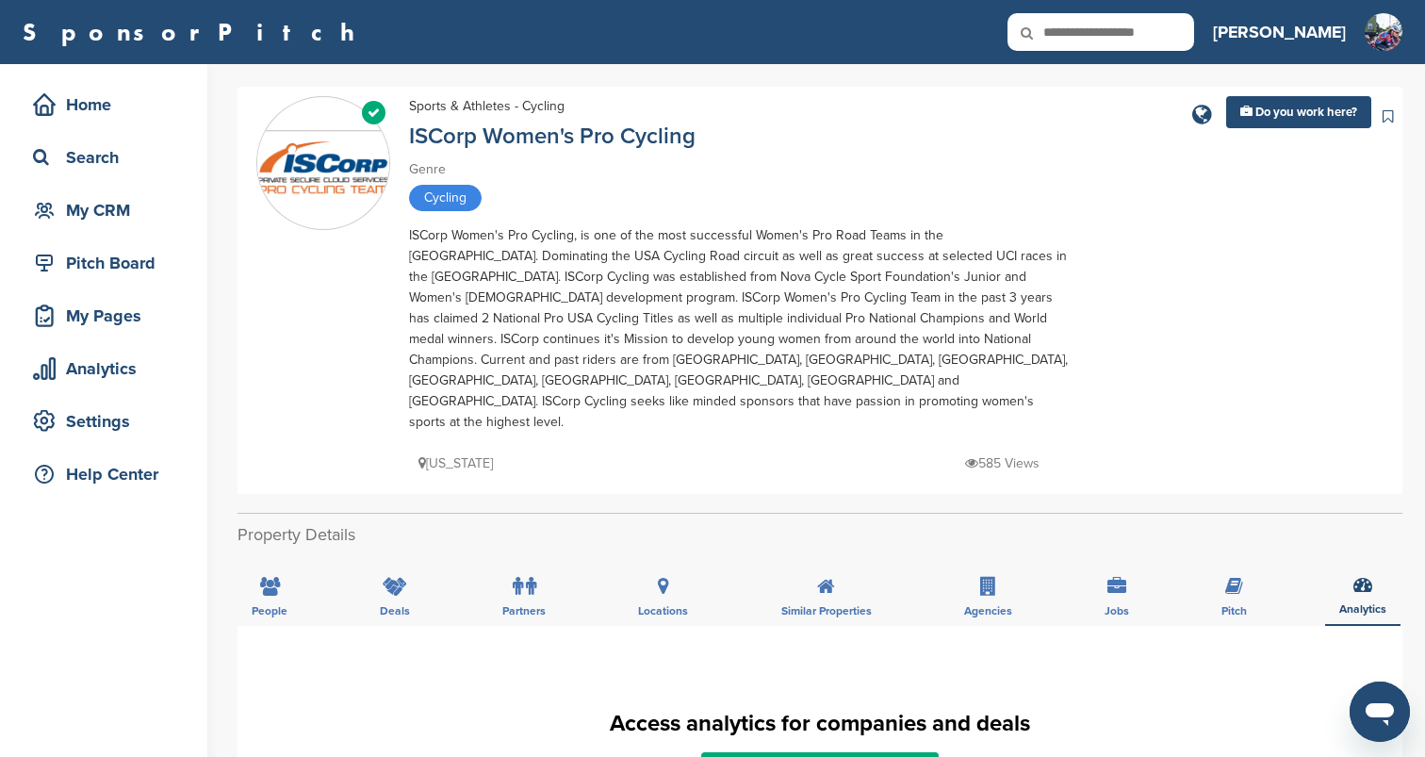
scroll to position [0, 0]
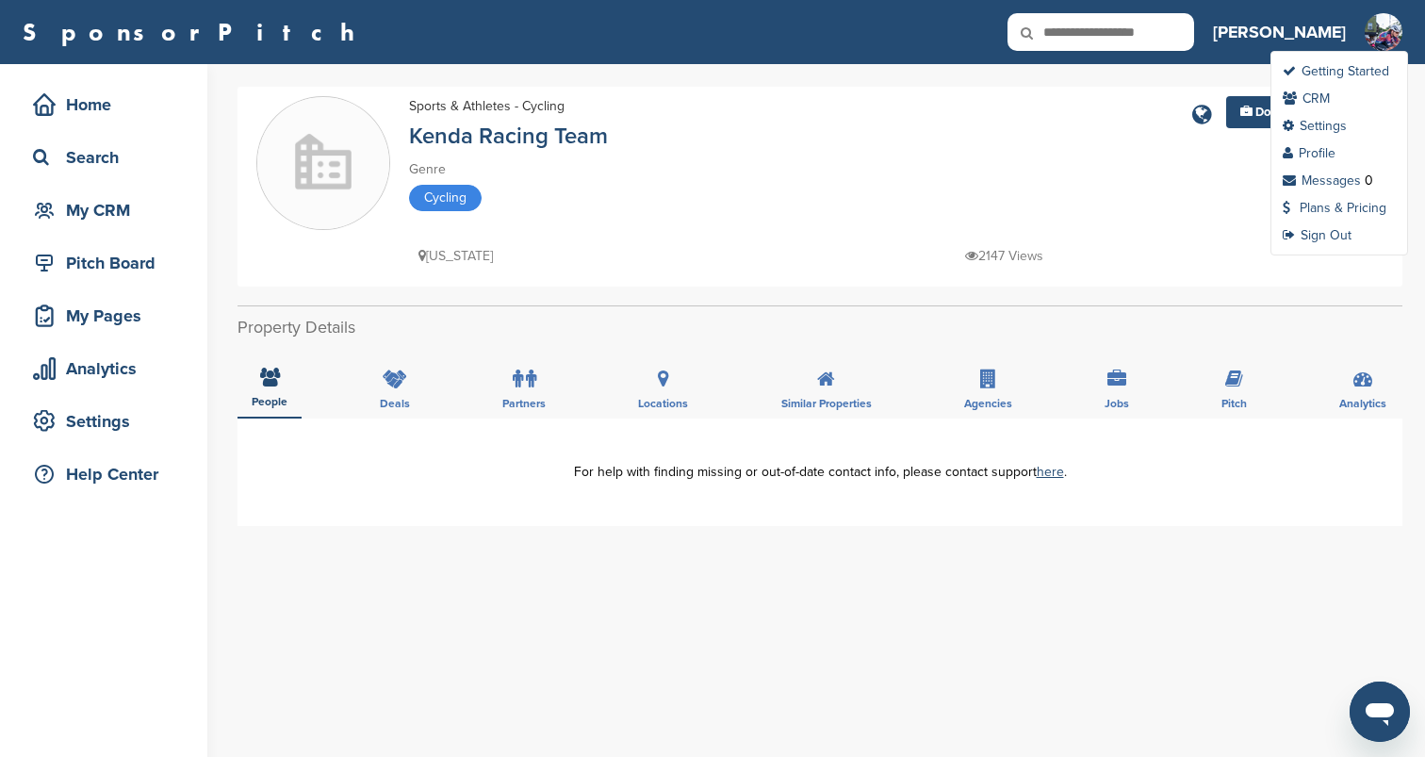
click at [1374, 24] on img at bounding box center [1384, 44] width 94 height 63
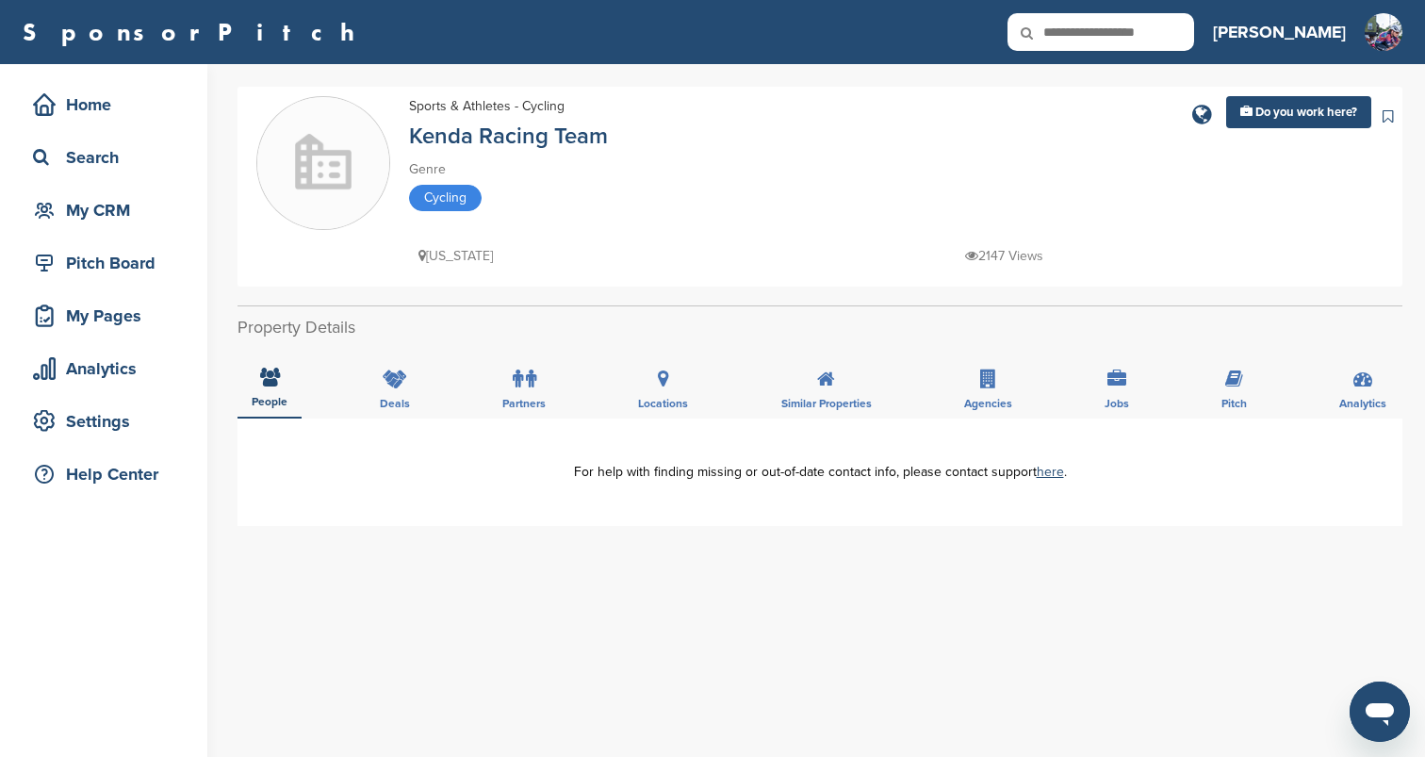
click at [1321, 31] on h3 "[PERSON_NAME]" at bounding box center [1279, 32] width 133 height 26
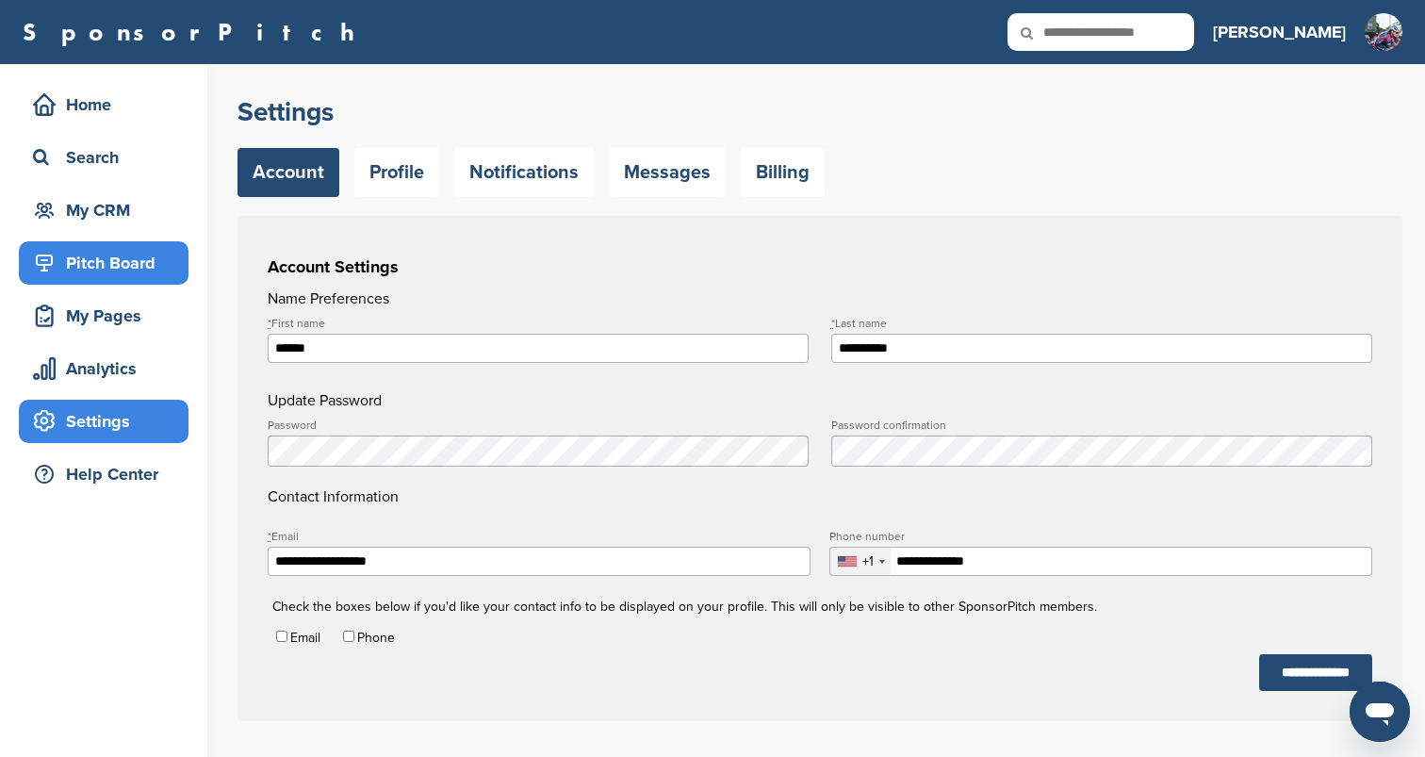
click at [57, 261] on div "Pitch Board" at bounding box center [108, 263] width 160 height 34
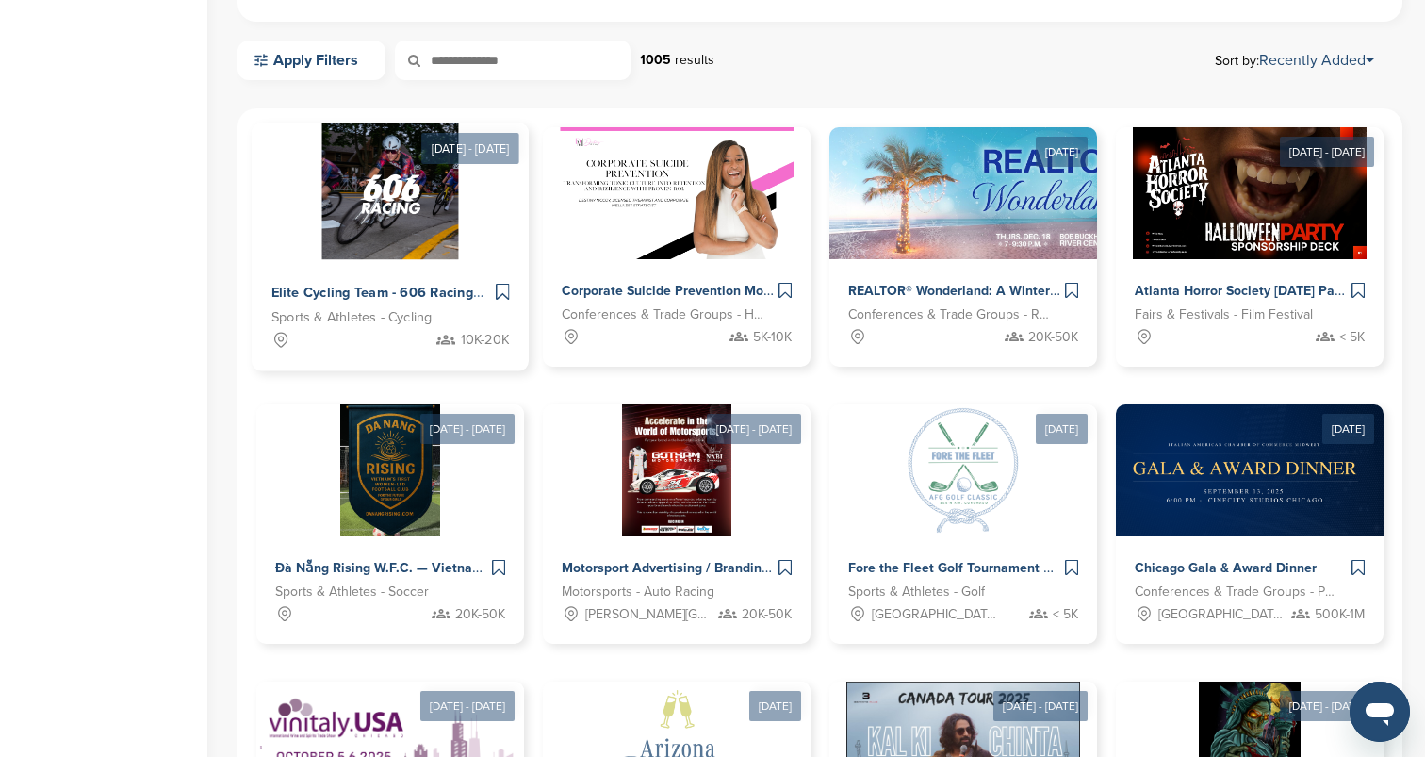
scroll to position [554, 0]
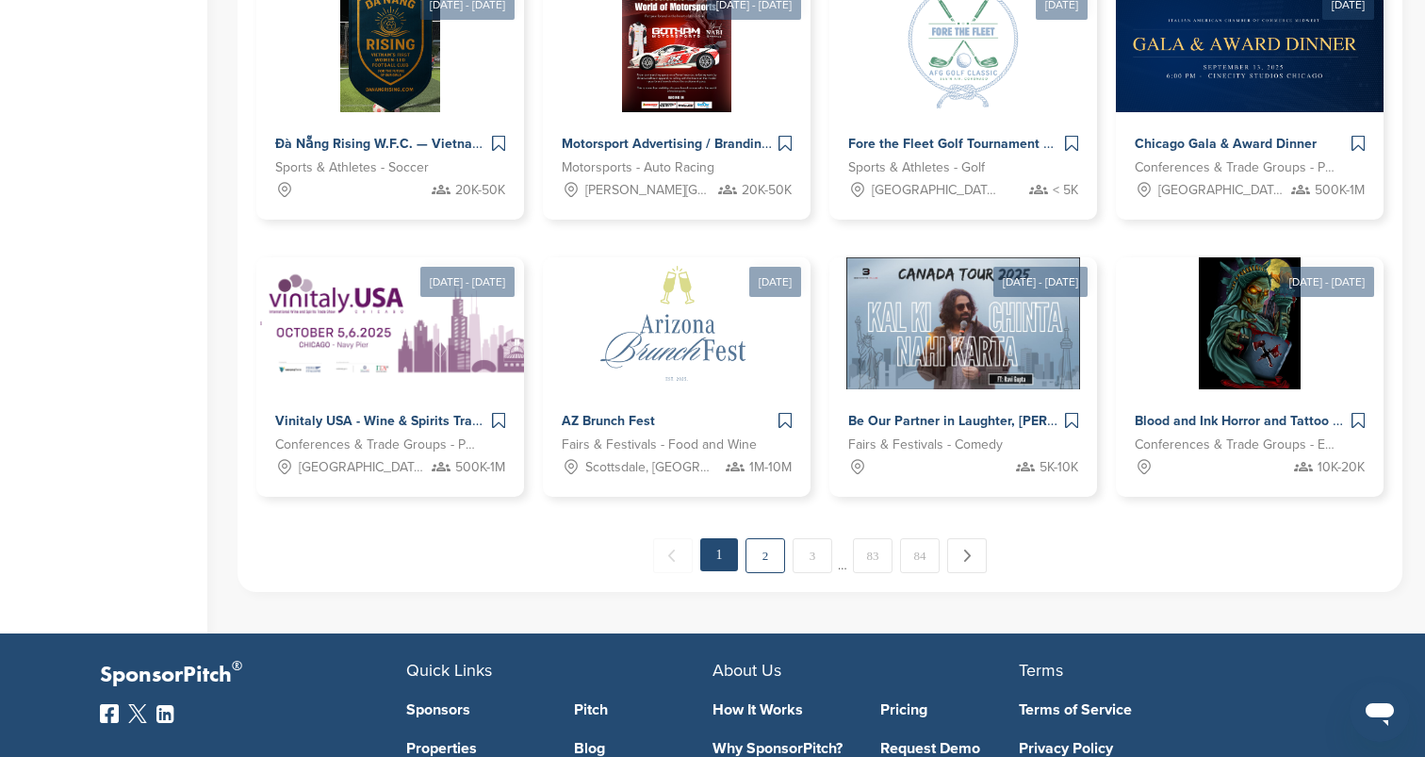
click at [771, 570] on link "2" at bounding box center [766, 555] width 40 height 35
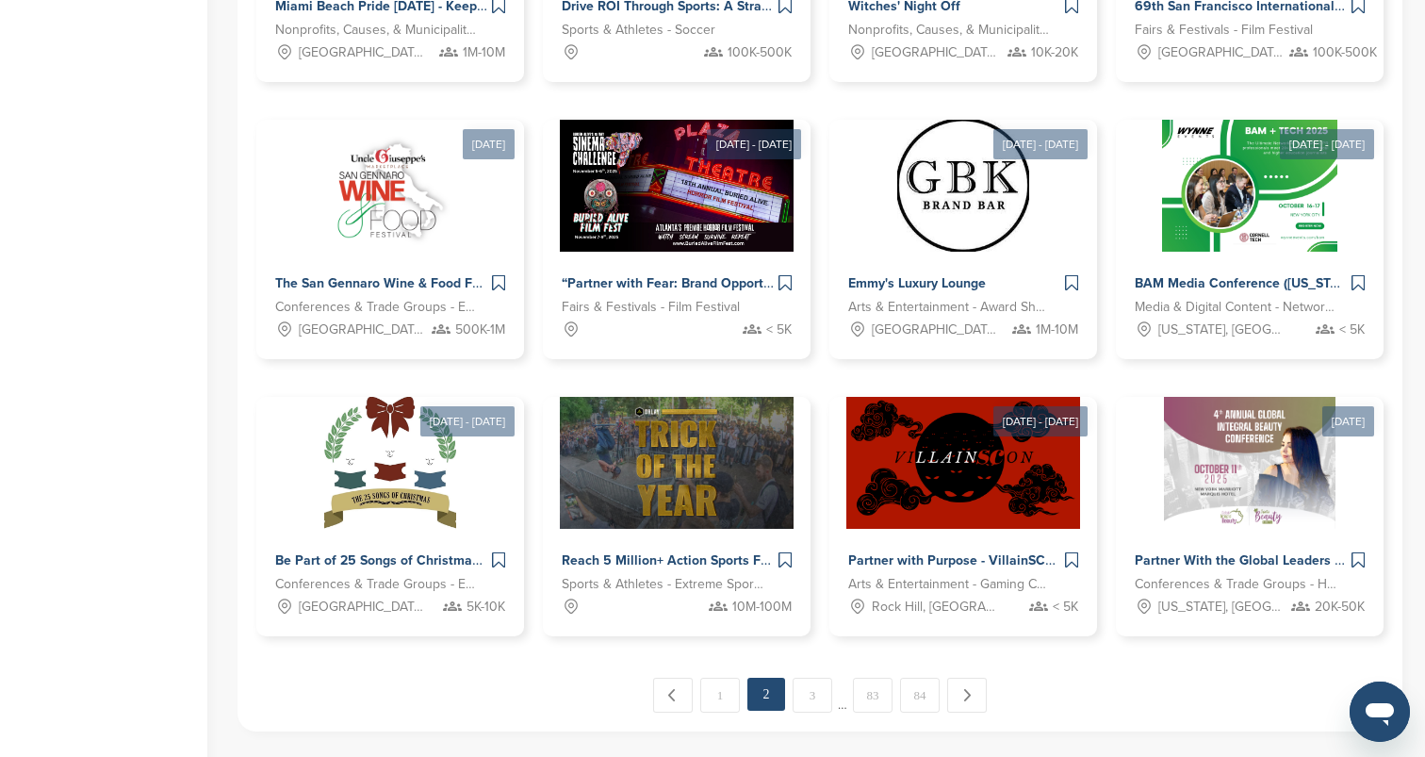
scroll to position [807, 0]
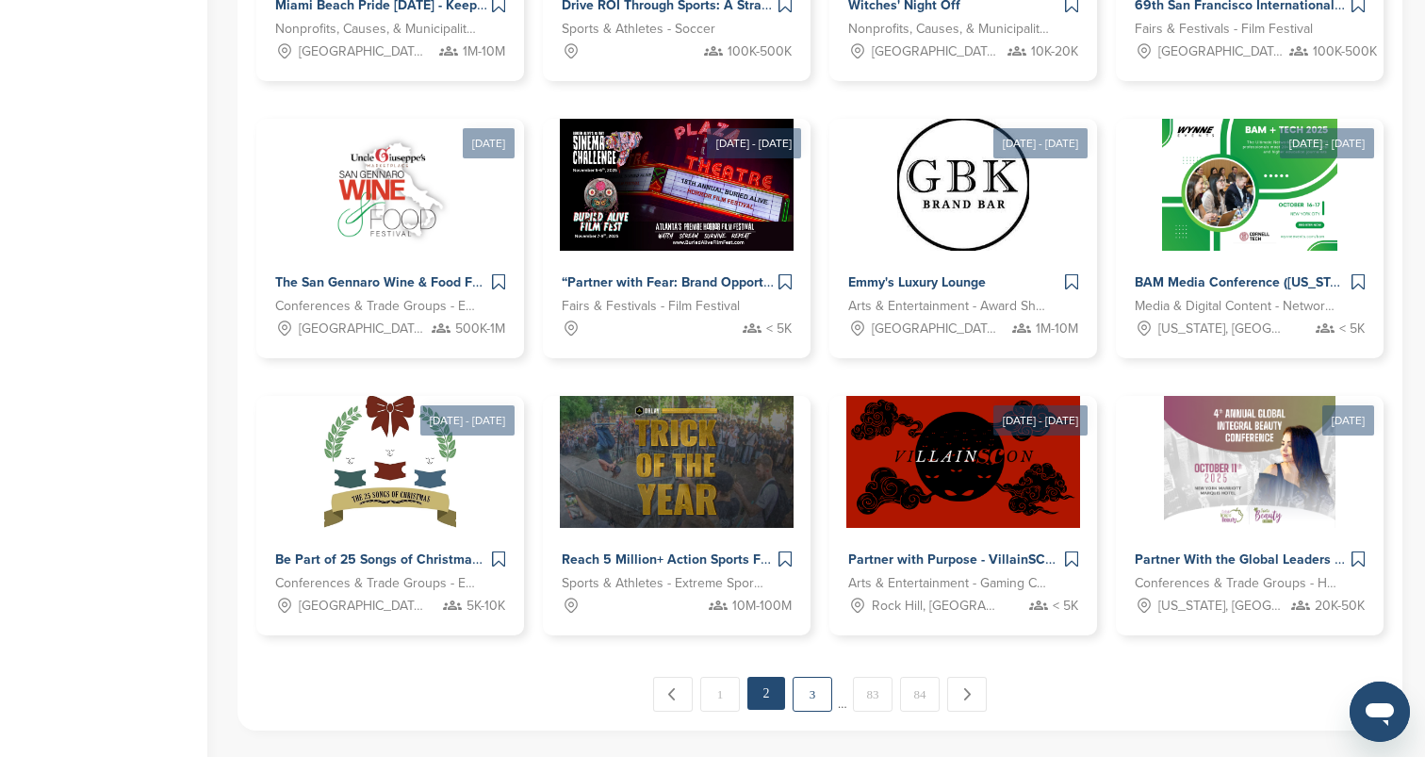
click at [822, 682] on link "3" at bounding box center [813, 694] width 40 height 35
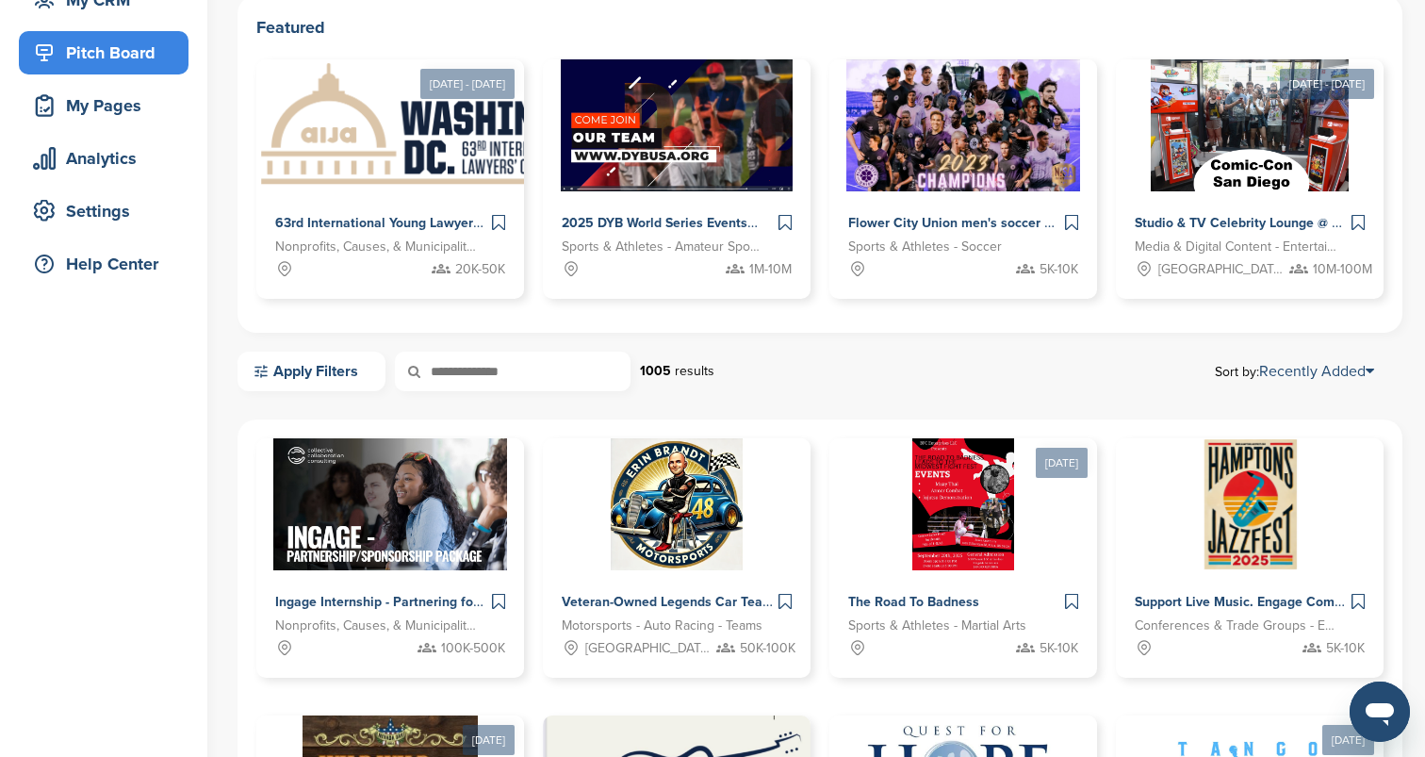
scroll to position [1, 0]
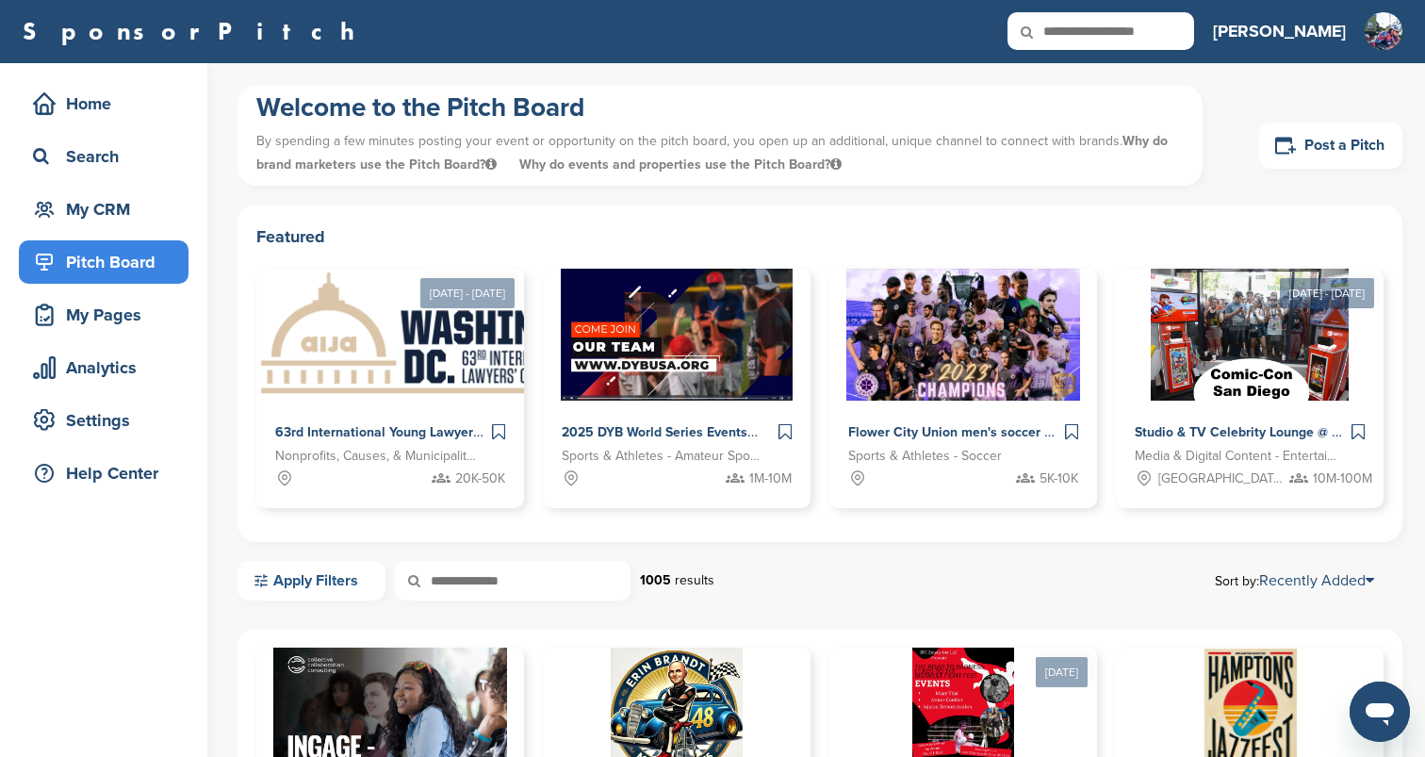
click at [309, 582] on link "Apply Filters" at bounding box center [312, 581] width 148 height 40
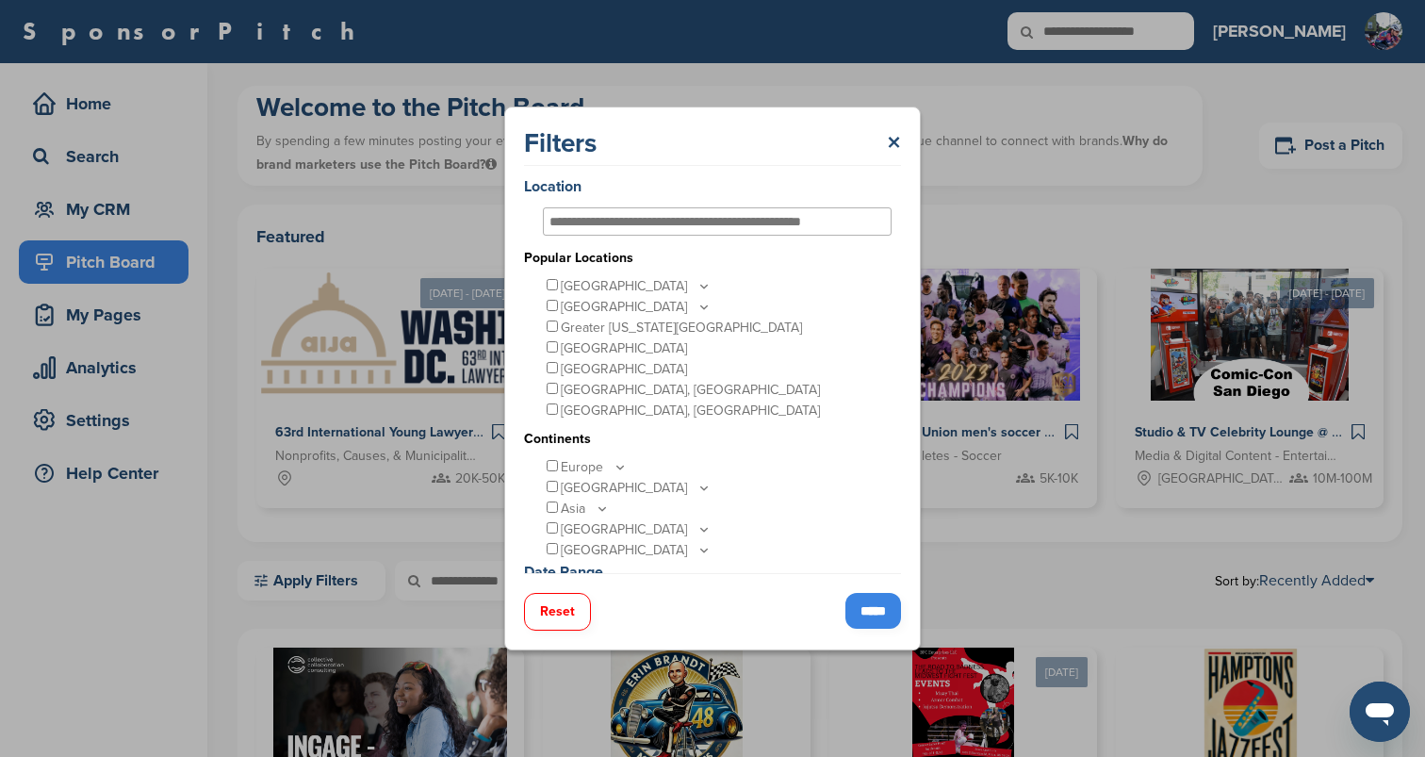
click at [615, 285] on p "[GEOGRAPHIC_DATA]" at bounding box center [636, 286] width 151 height 21
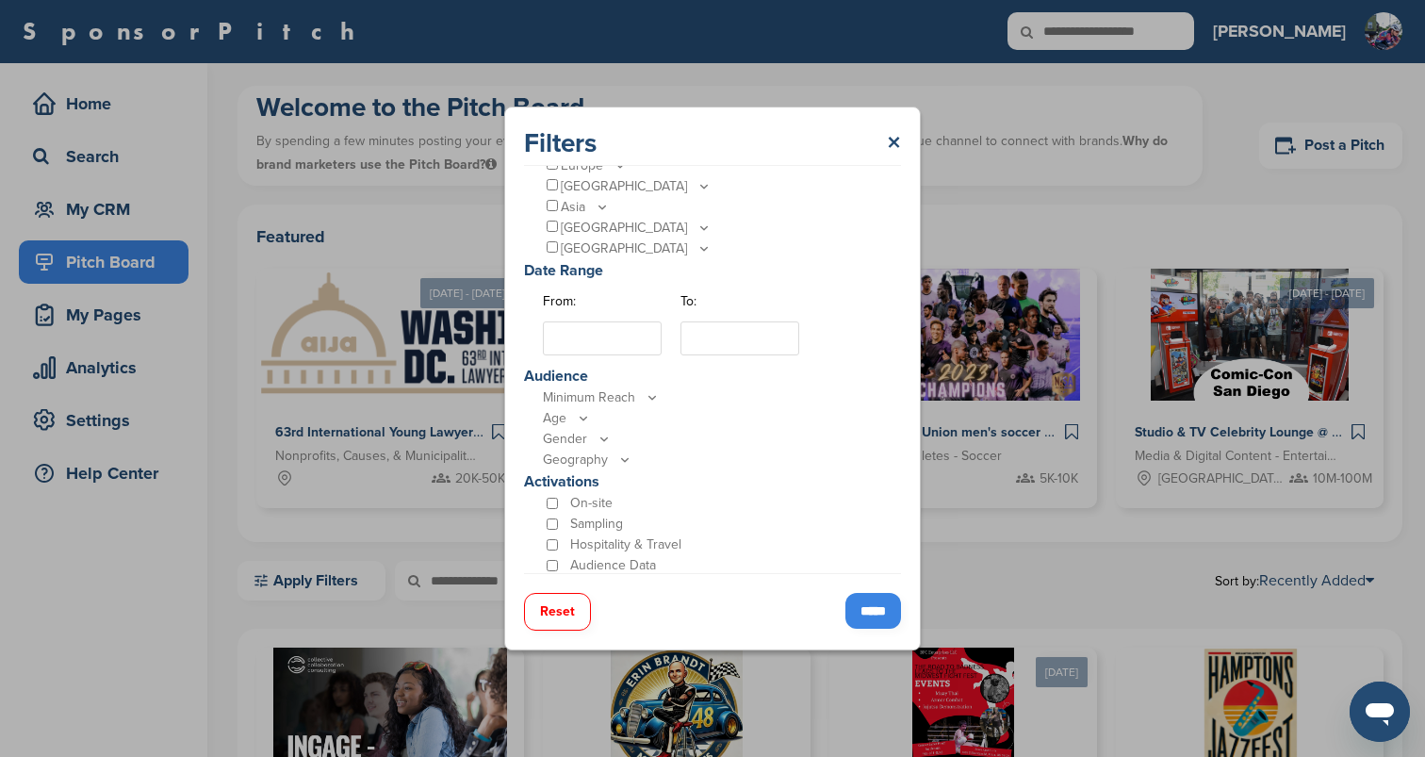
scroll to position [322, 0]
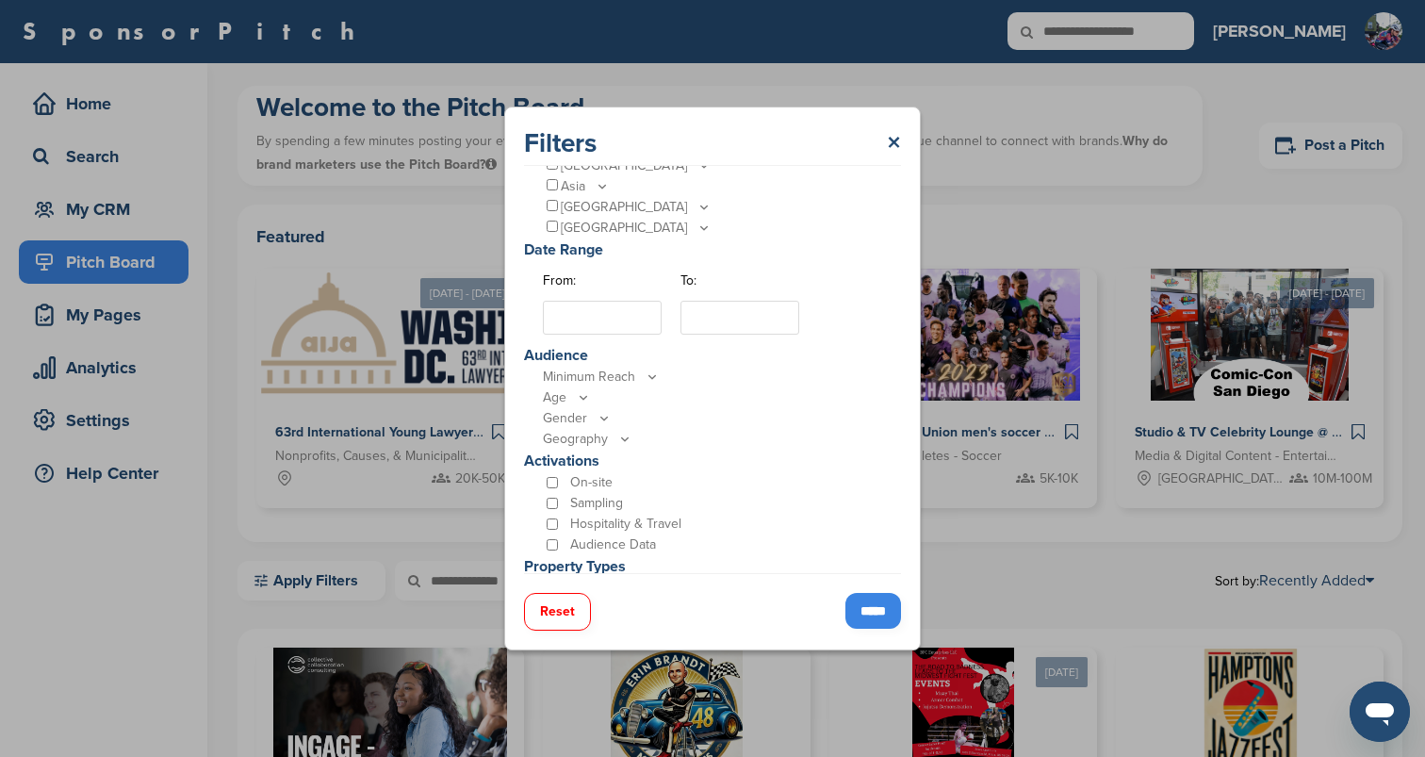
click at [606, 372] on p "Minimum Reach" at bounding box center [717, 377] width 349 height 21
click at [655, 371] on icon at bounding box center [652, 377] width 15 height 16
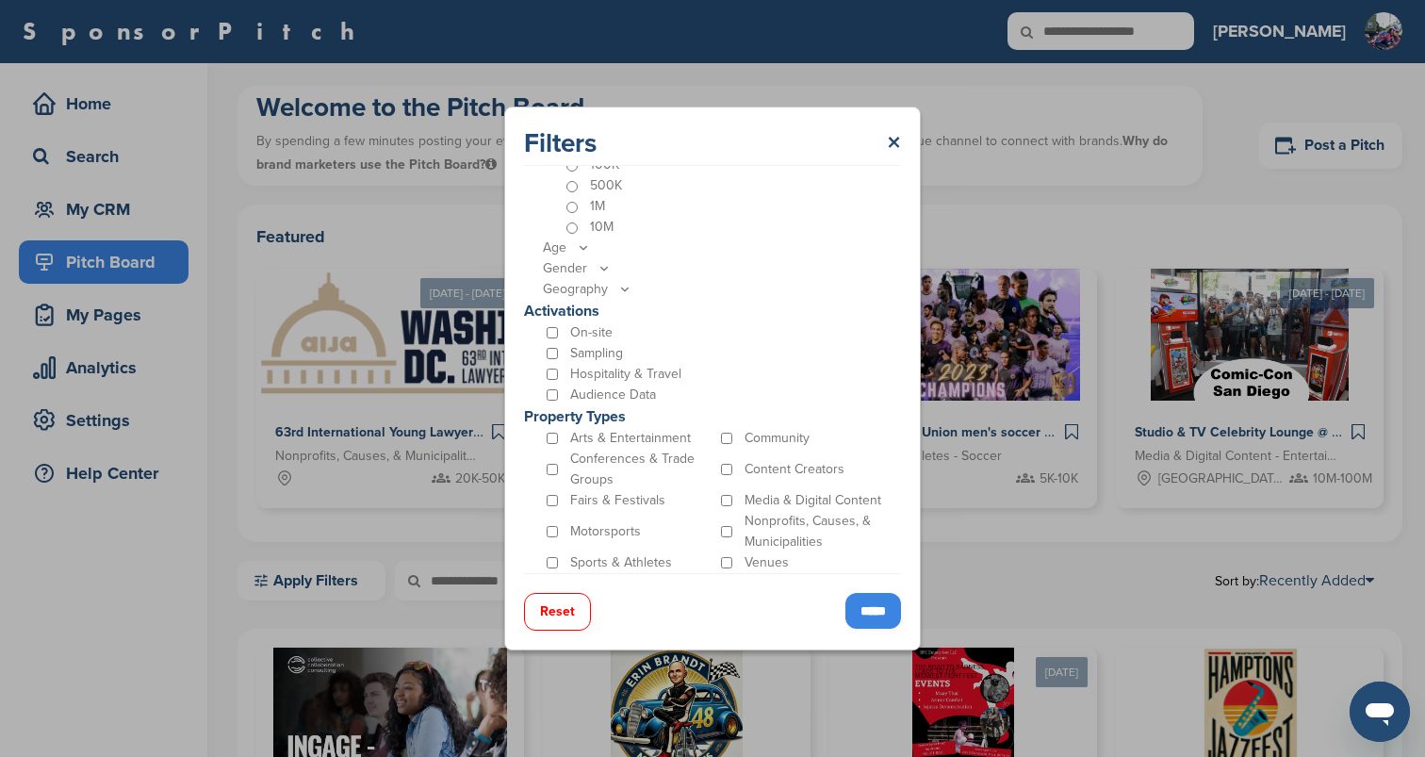
scroll to position [637, 0]
click at [860, 608] on input "*****" at bounding box center [873, 611] width 56 height 36
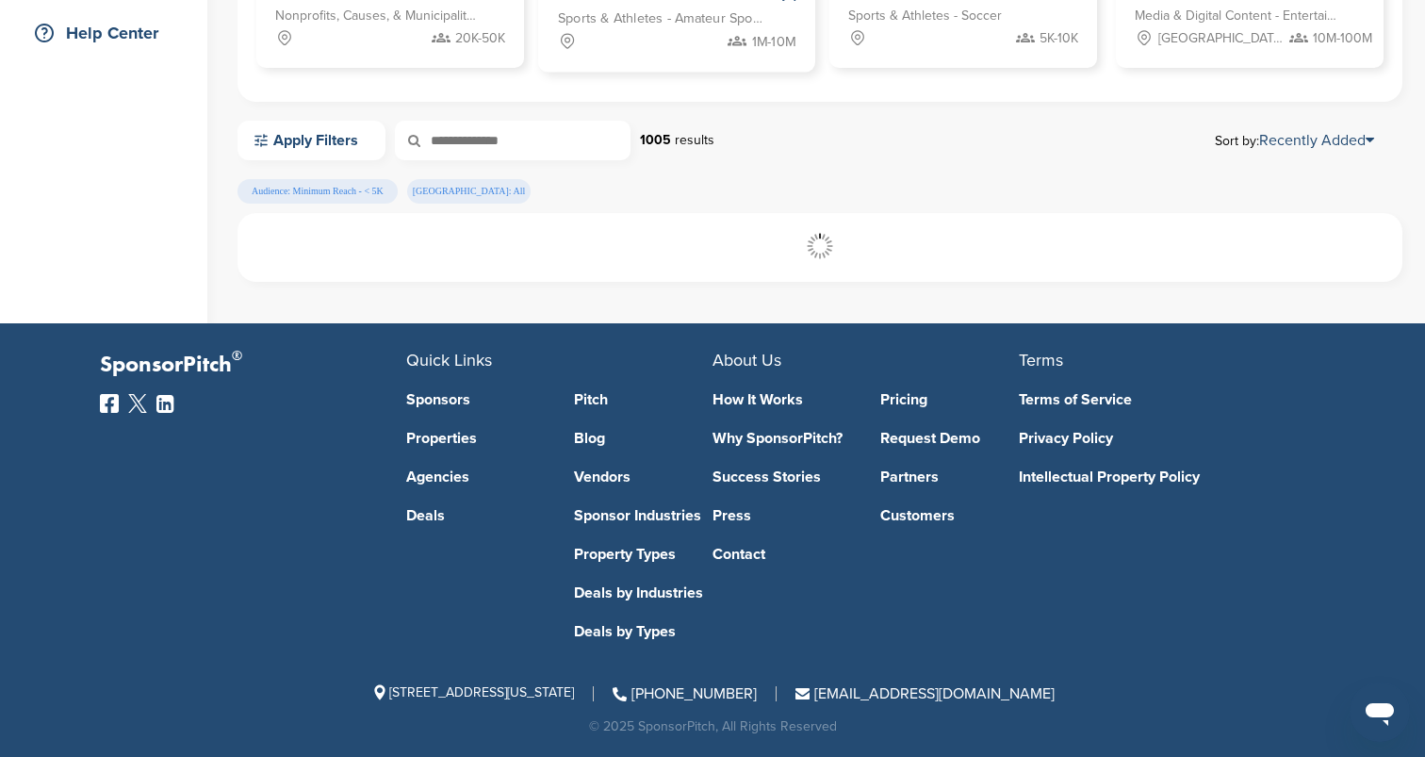
scroll to position [441, 0]
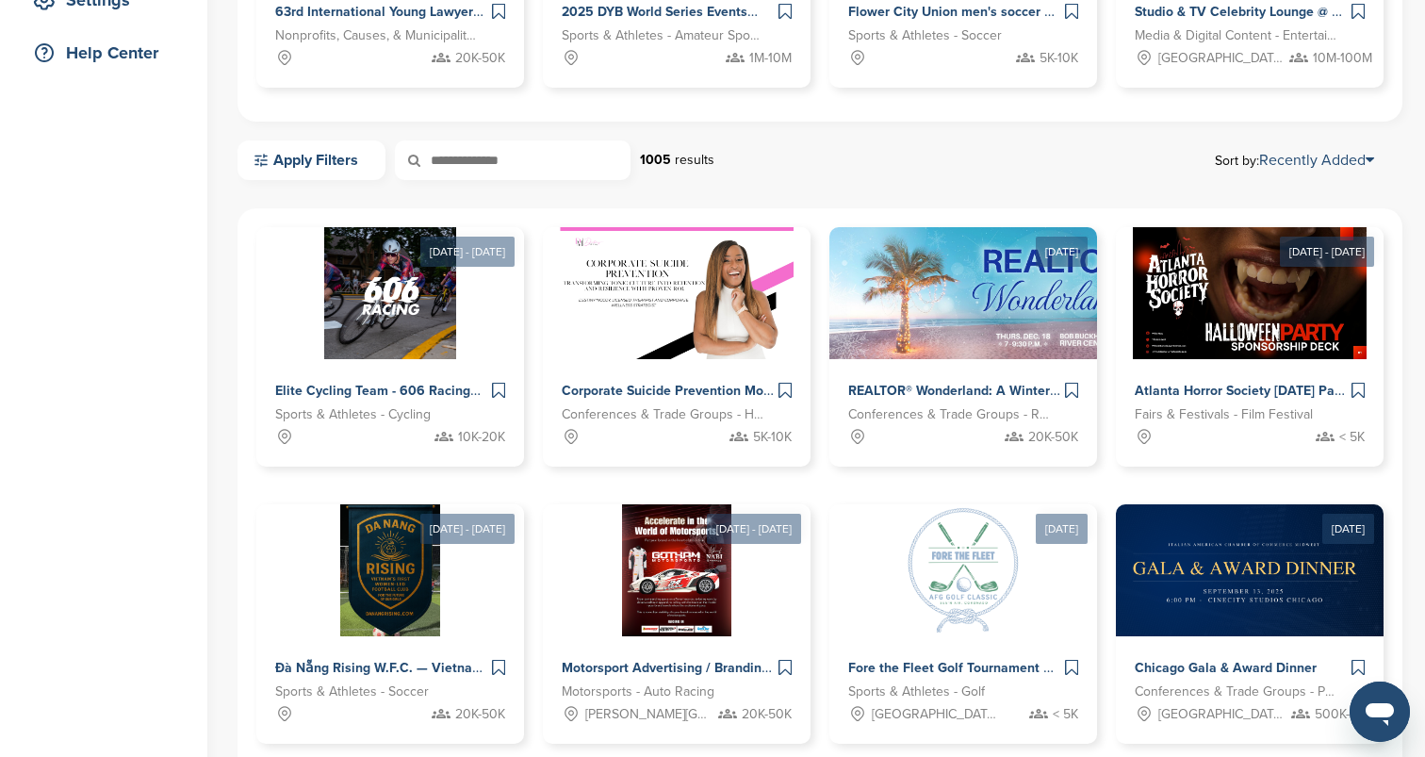
scroll to position [421, 0]
click at [237, 156] on div "Home Search My CRM Pitch Board My Pages Analytics Settings Help Center Welcome …" at bounding box center [712, 400] width 1425 height 1515
click at [313, 159] on link "Apply Filters" at bounding box center [312, 160] width 148 height 40
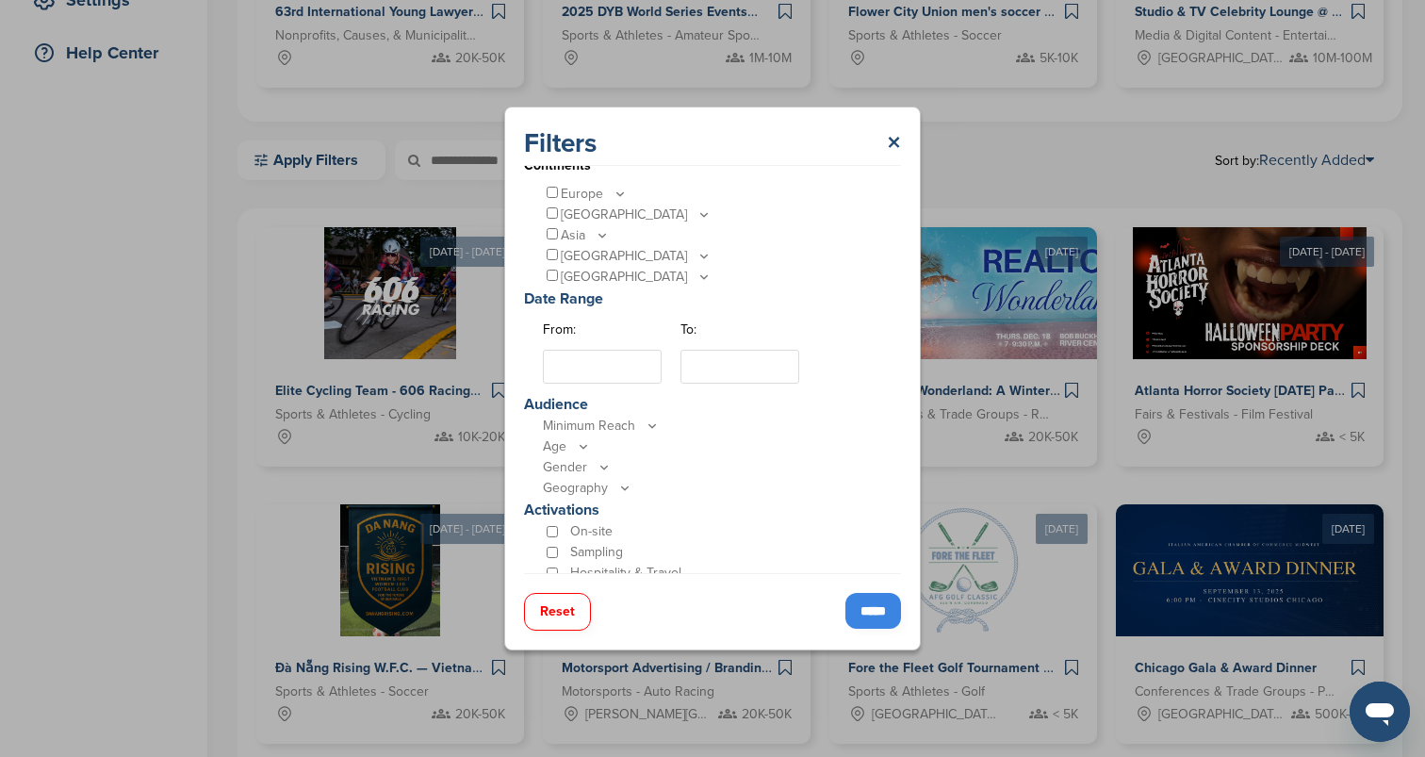
scroll to position [423, 0]
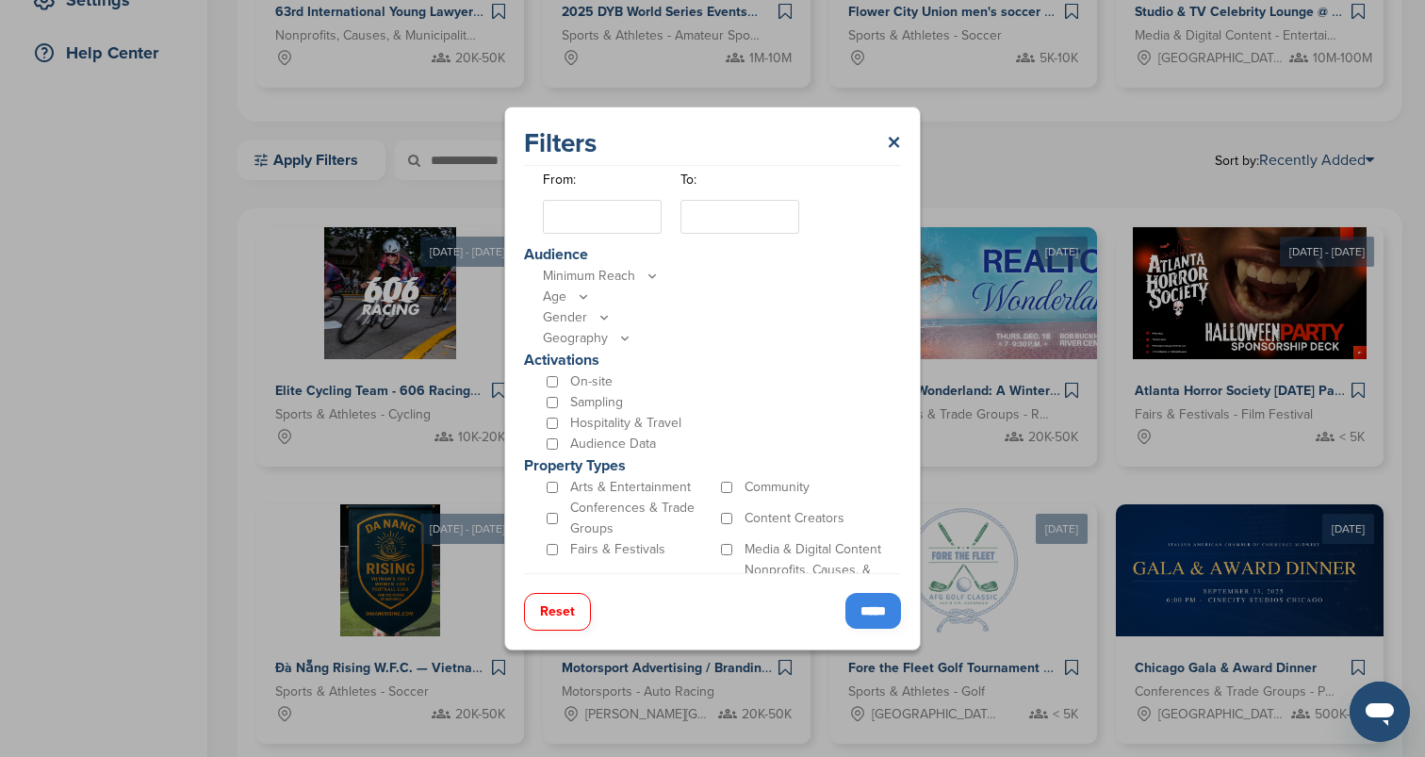
click at [588, 272] on p "Minimum Reach" at bounding box center [717, 276] width 349 height 21
click at [650, 273] on icon at bounding box center [652, 276] width 15 height 16
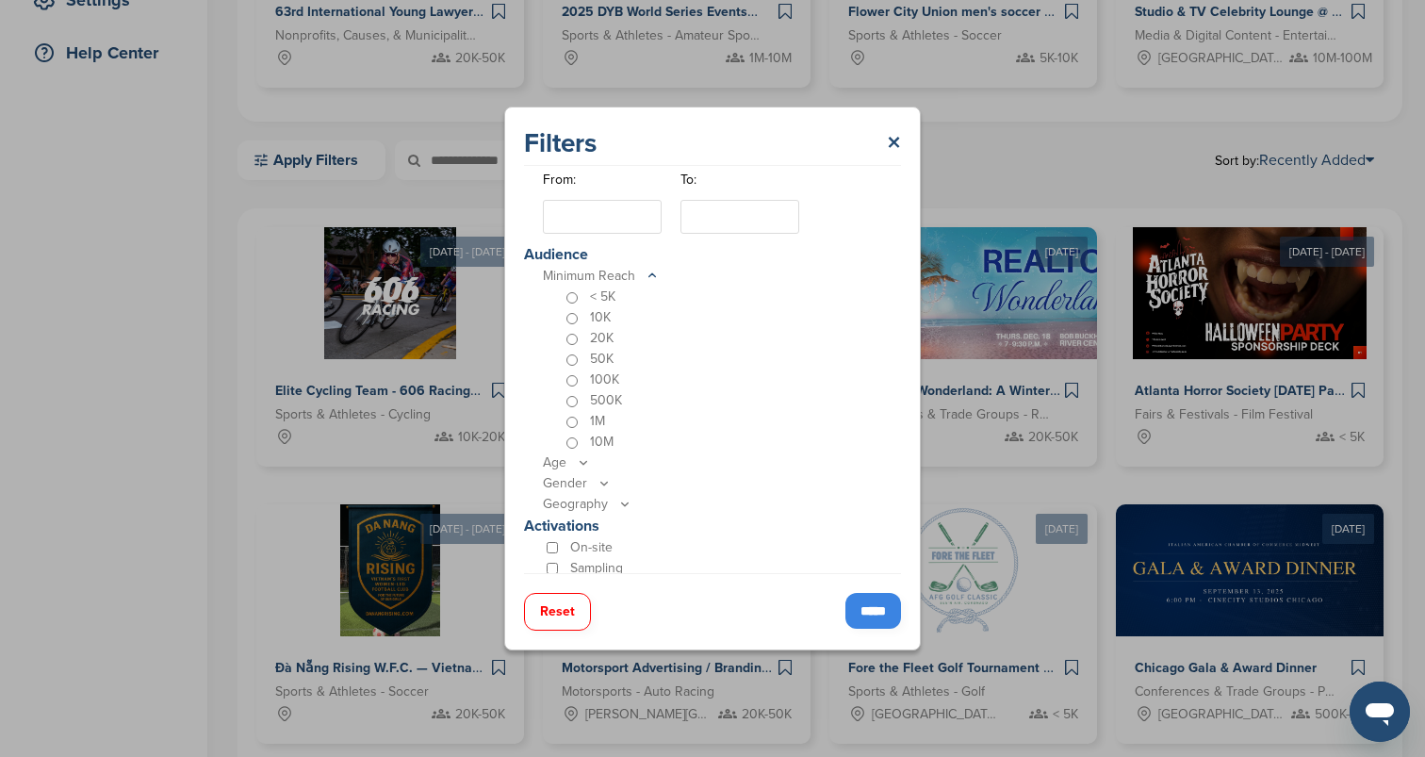
click at [845, 620] on input "*****" at bounding box center [873, 611] width 56 height 36
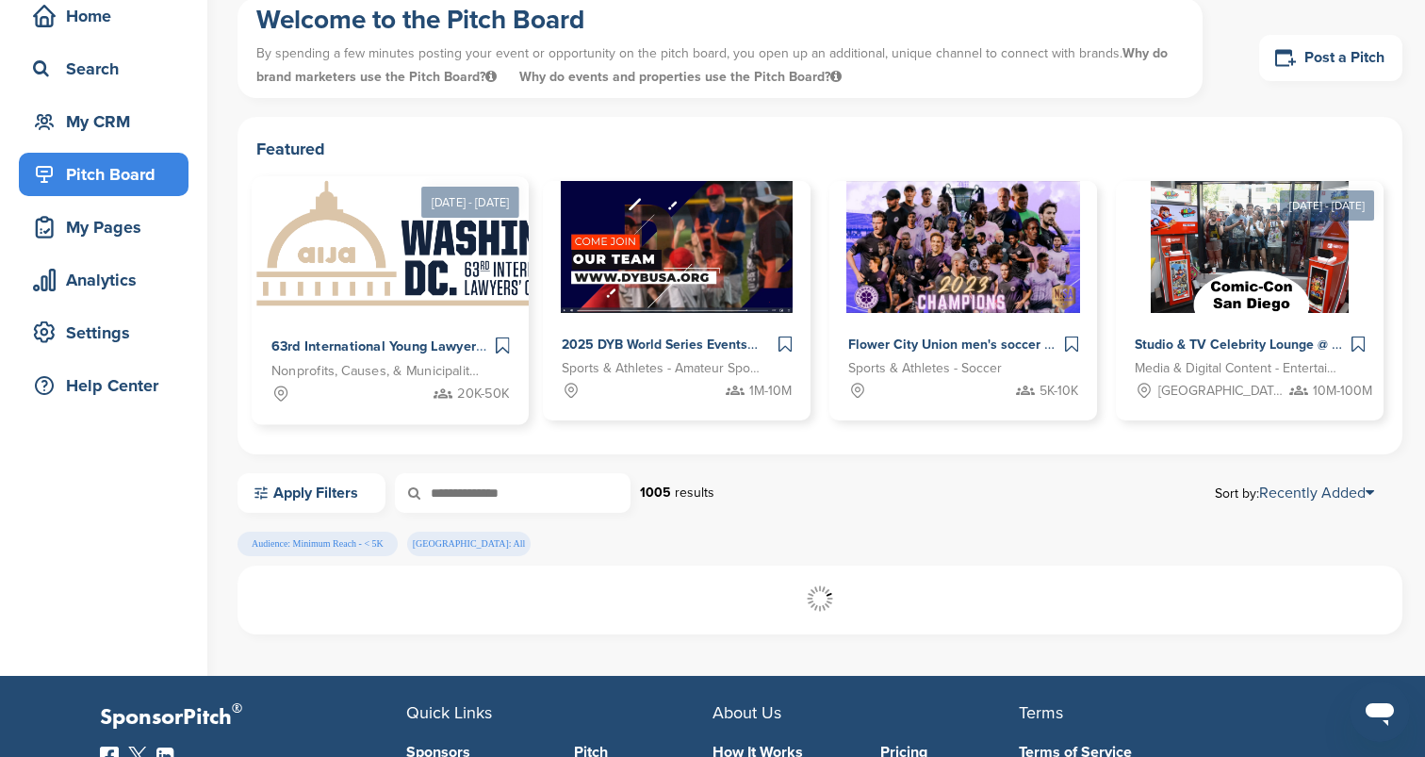
scroll to position [89, 0]
click at [103, 181] on div "Pitch Board" at bounding box center [108, 174] width 160 height 34
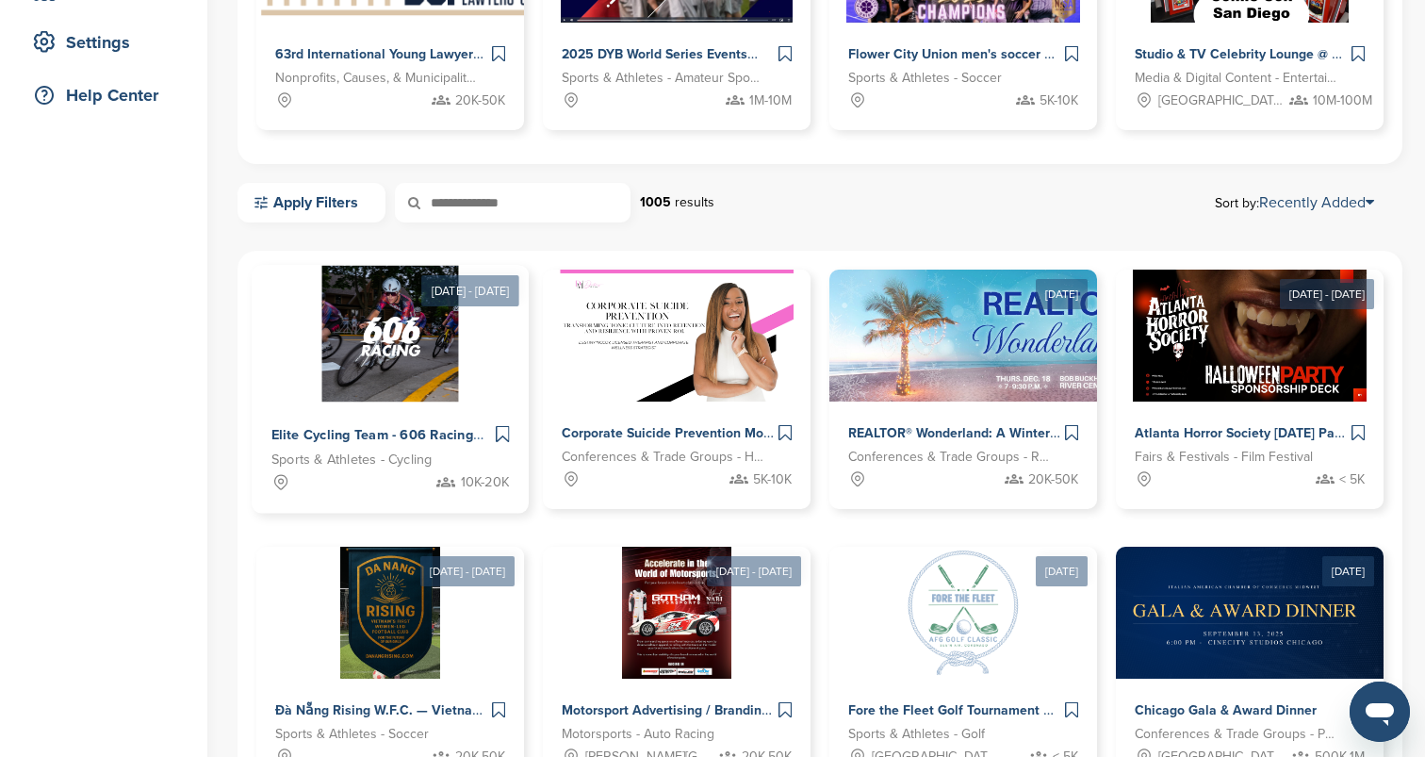
scroll to position [169, 0]
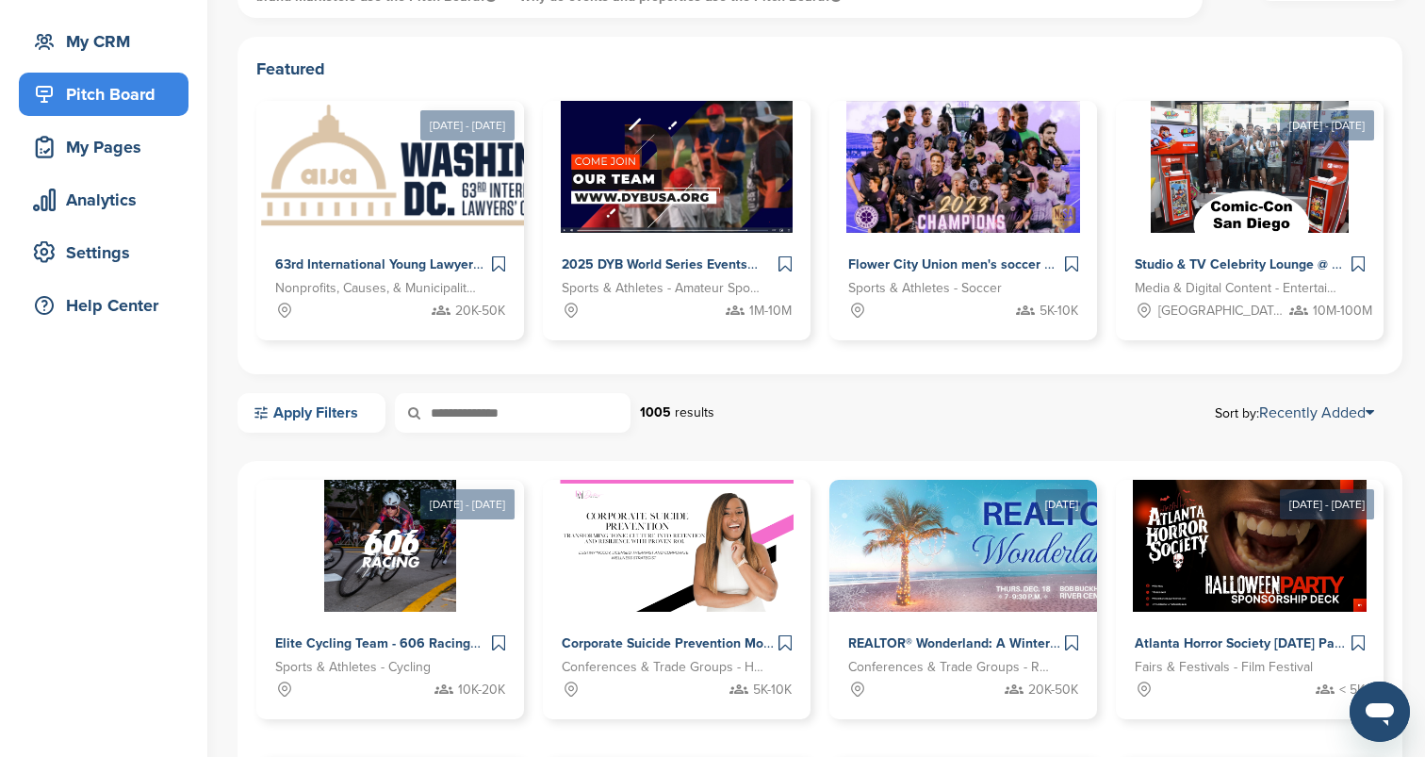
click at [332, 416] on link "Apply Filters" at bounding box center [312, 413] width 148 height 40
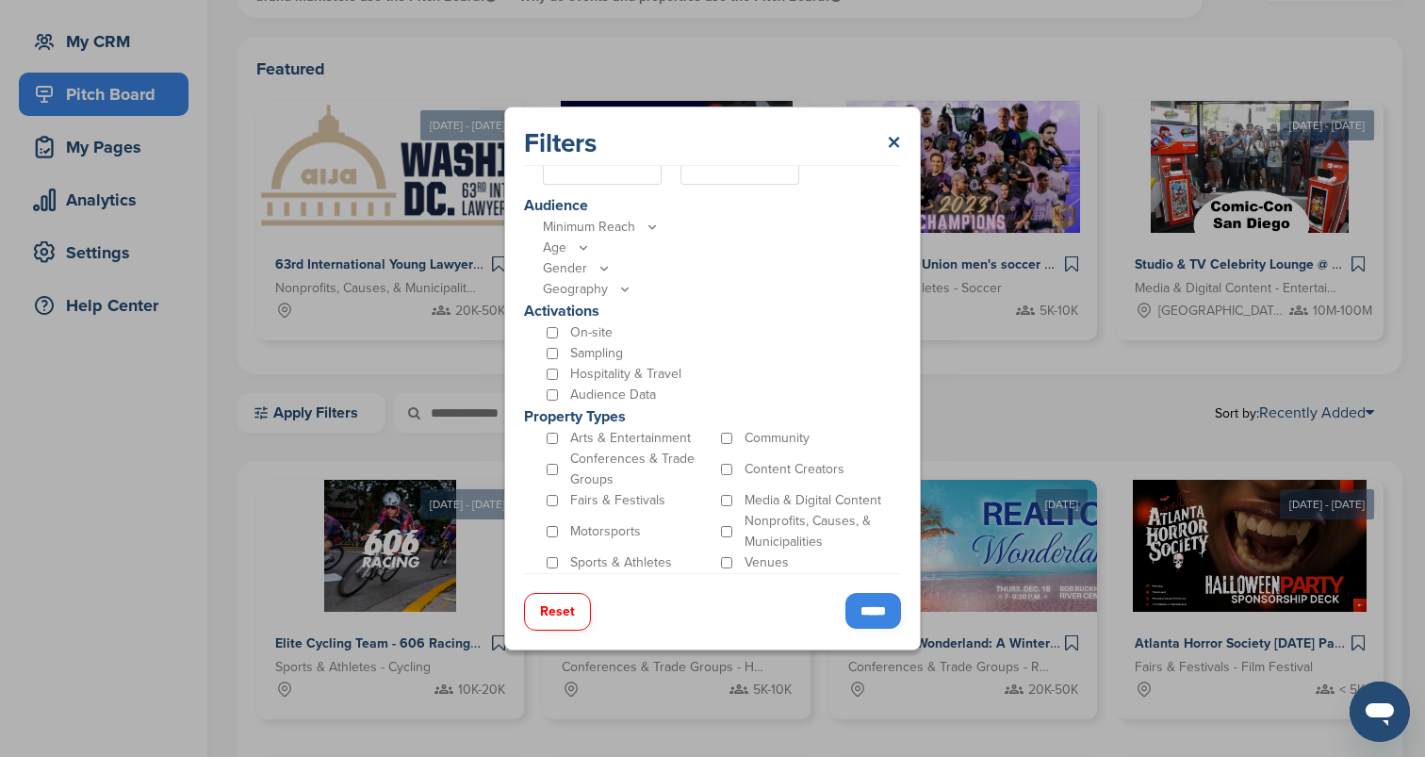
scroll to position [471, 0]
click at [556, 559] on div "Sports & Athletes" at bounding box center [630, 563] width 174 height 21
click at [873, 611] on input "*****" at bounding box center [873, 611] width 56 height 36
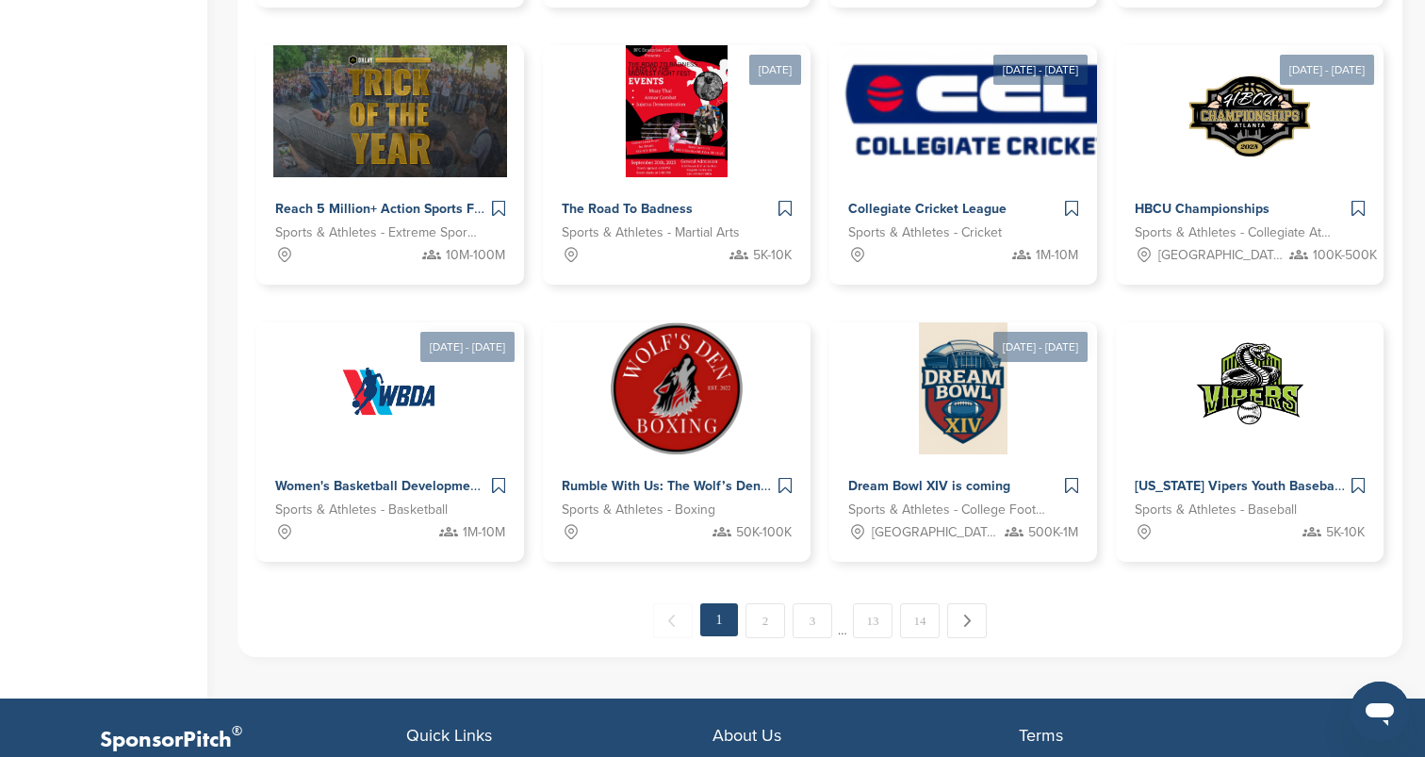
scroll to position [902, 0]
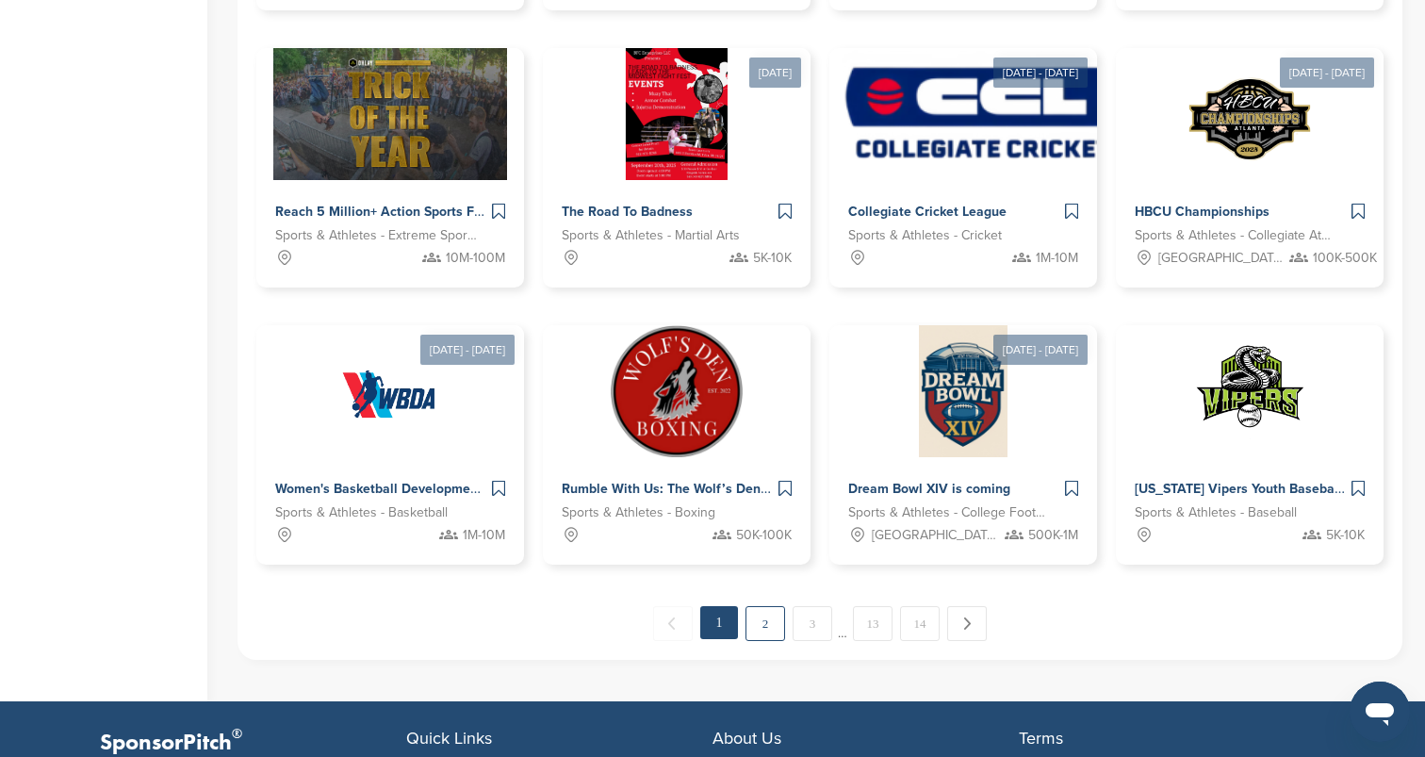
click at [775, 623] on link "2" at bounding box center [766, 623] width 40 height 35
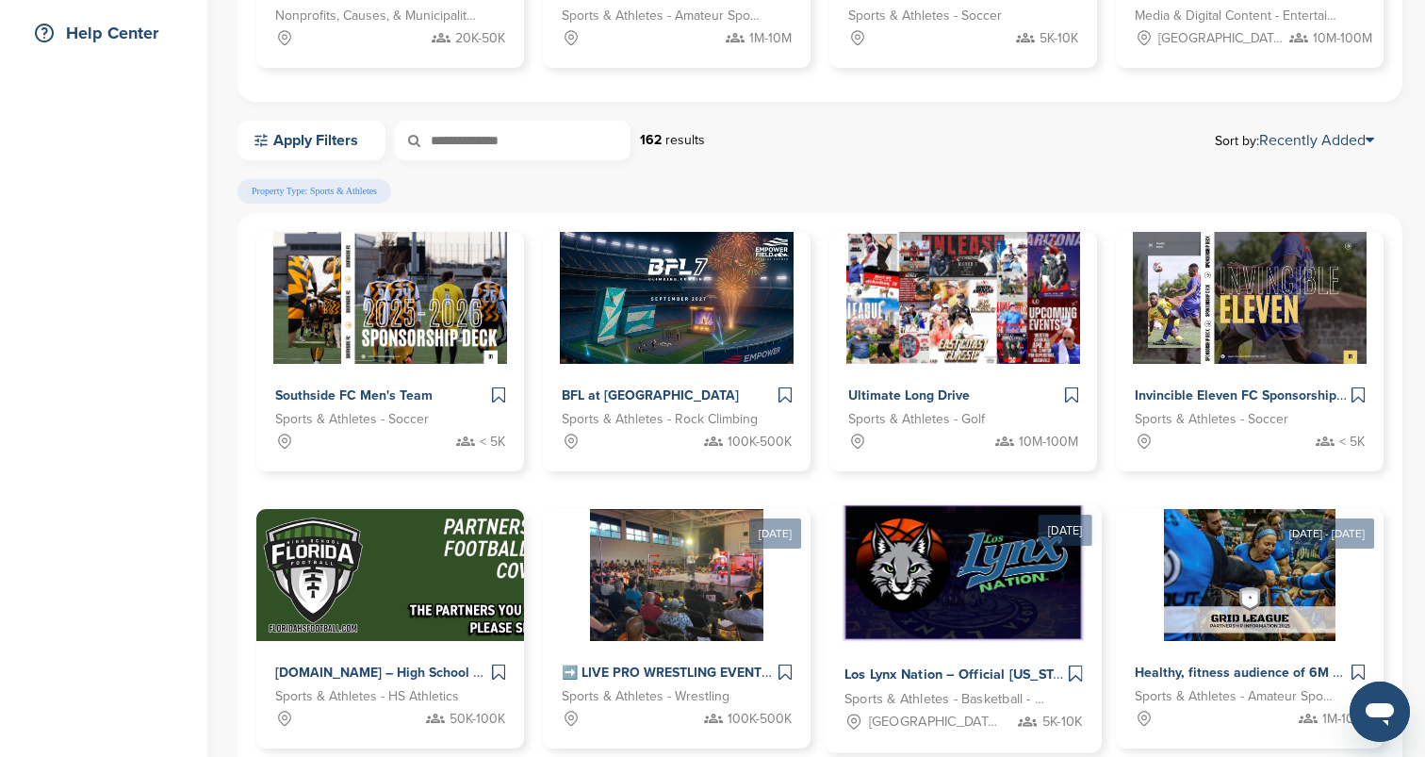
click at [829, 488] on link "May 01, 2025 Los Lynx Nation – Official Minnesota Lynx Fan Community Sponsorshi…" at bounding box center [963, 613] width 277 height 279
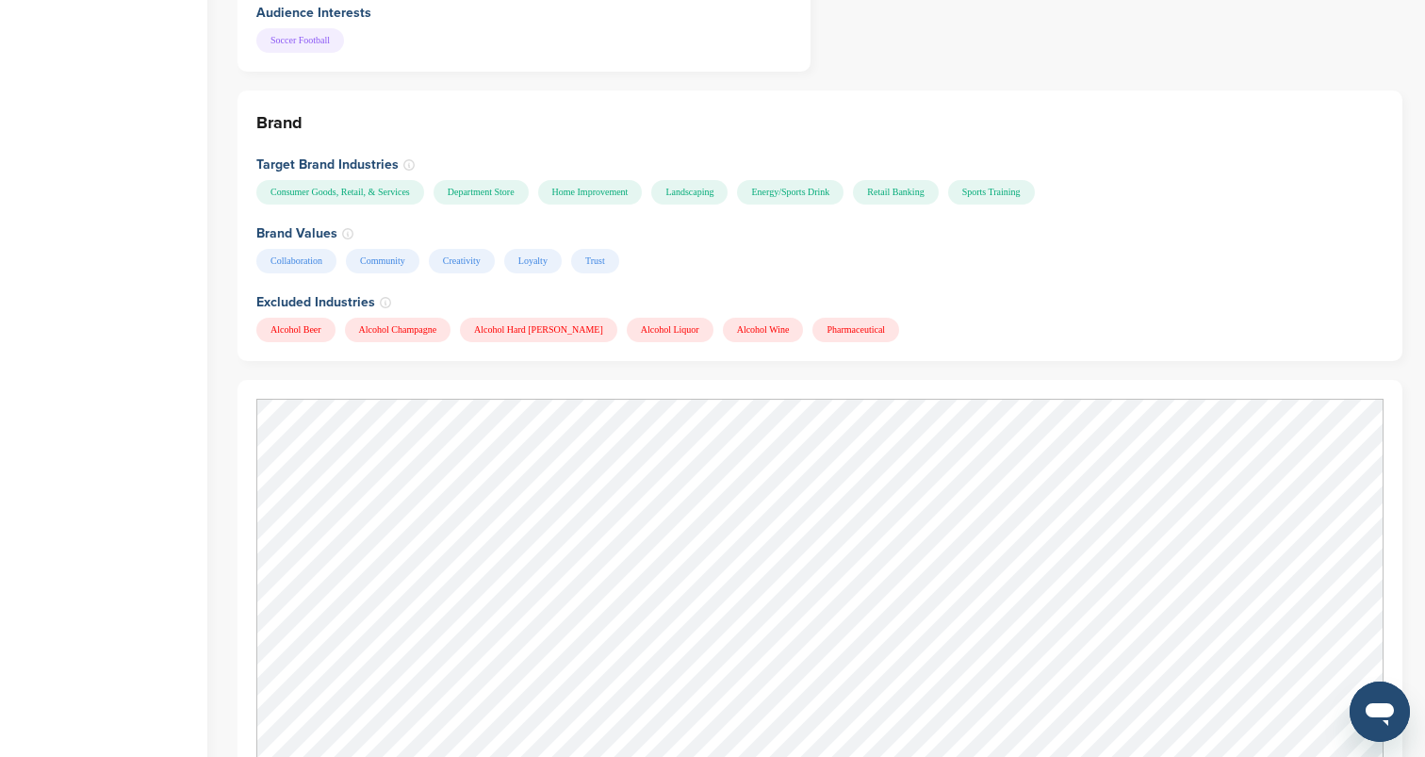
scroll to position [1583, 0]
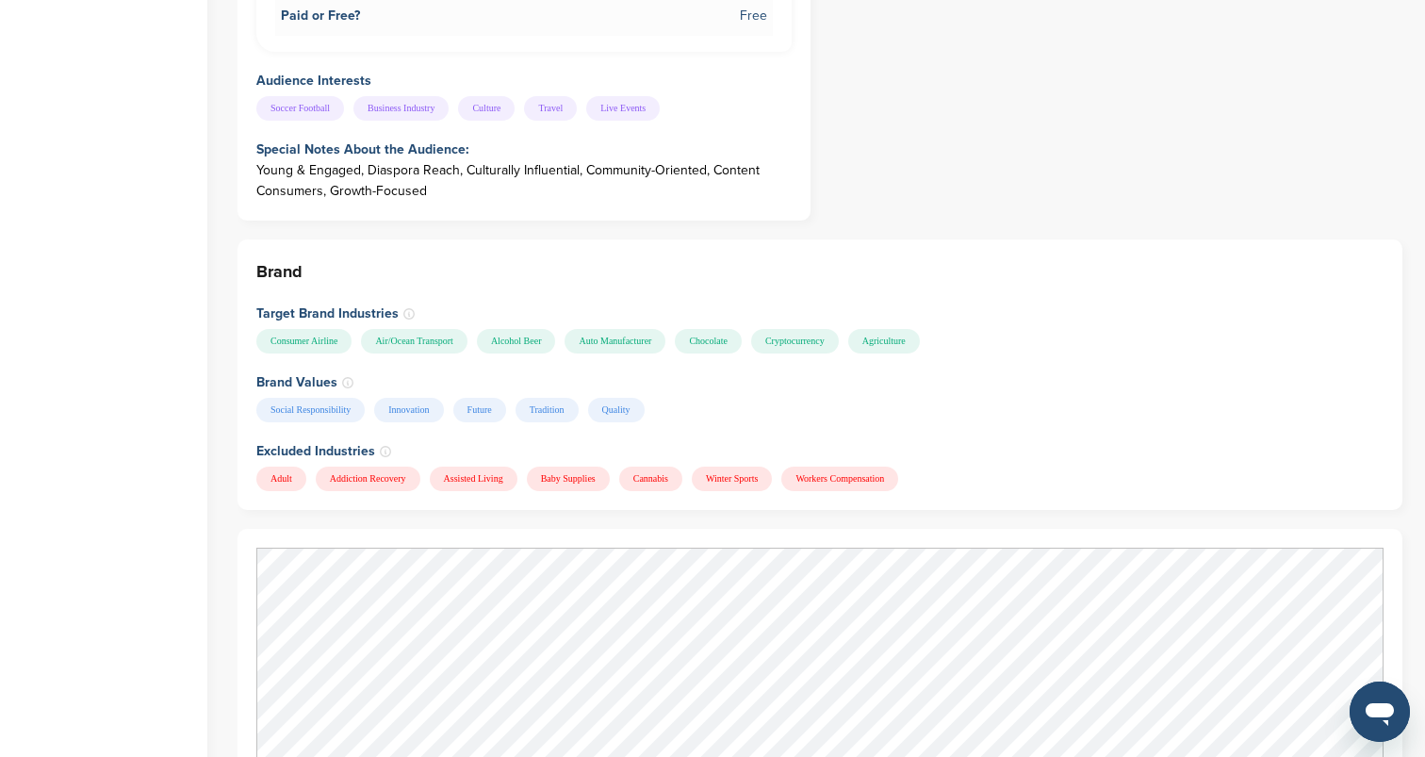
scroll to position [1848, 0]
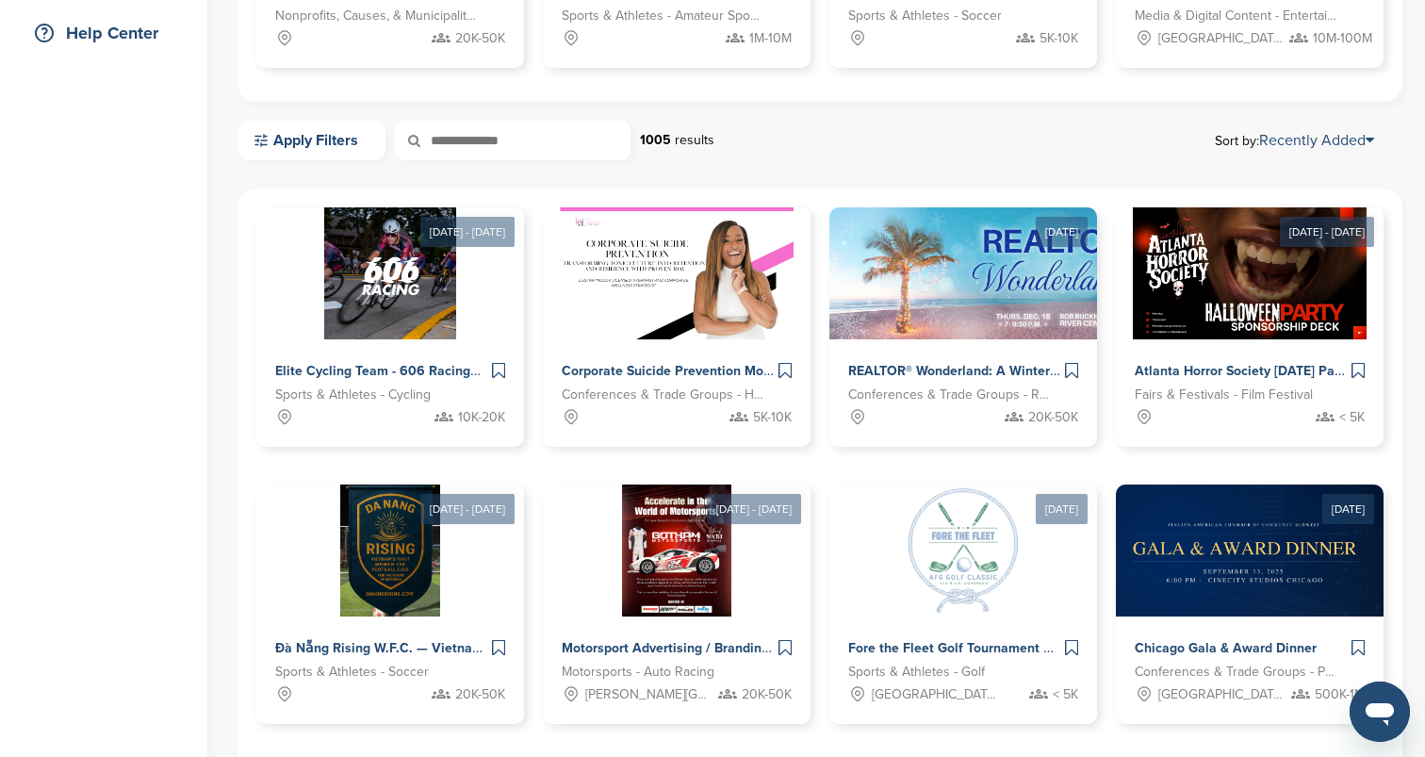
scroll to position [441, 0]
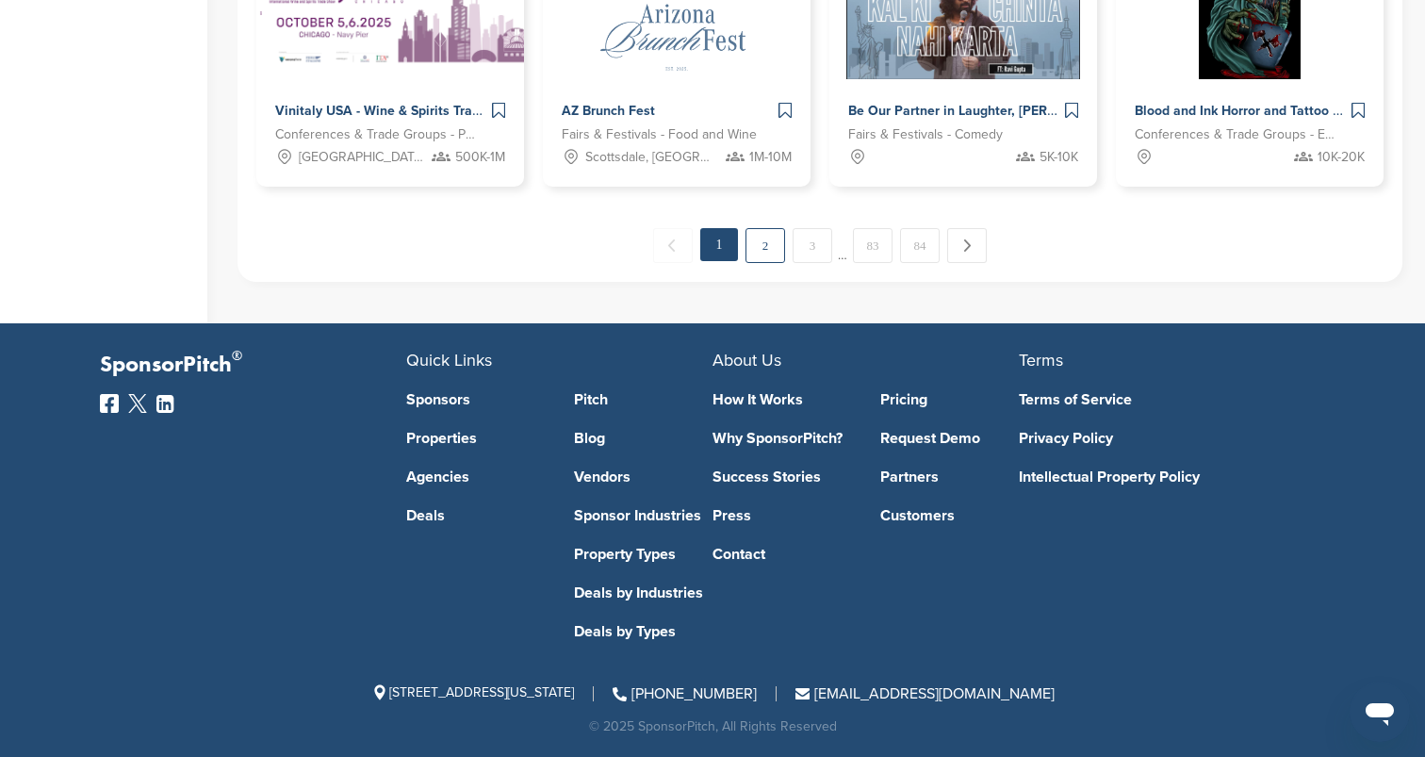
click at [758, 239] on link "2" at bounding box center [766, 245] width 40 height 35
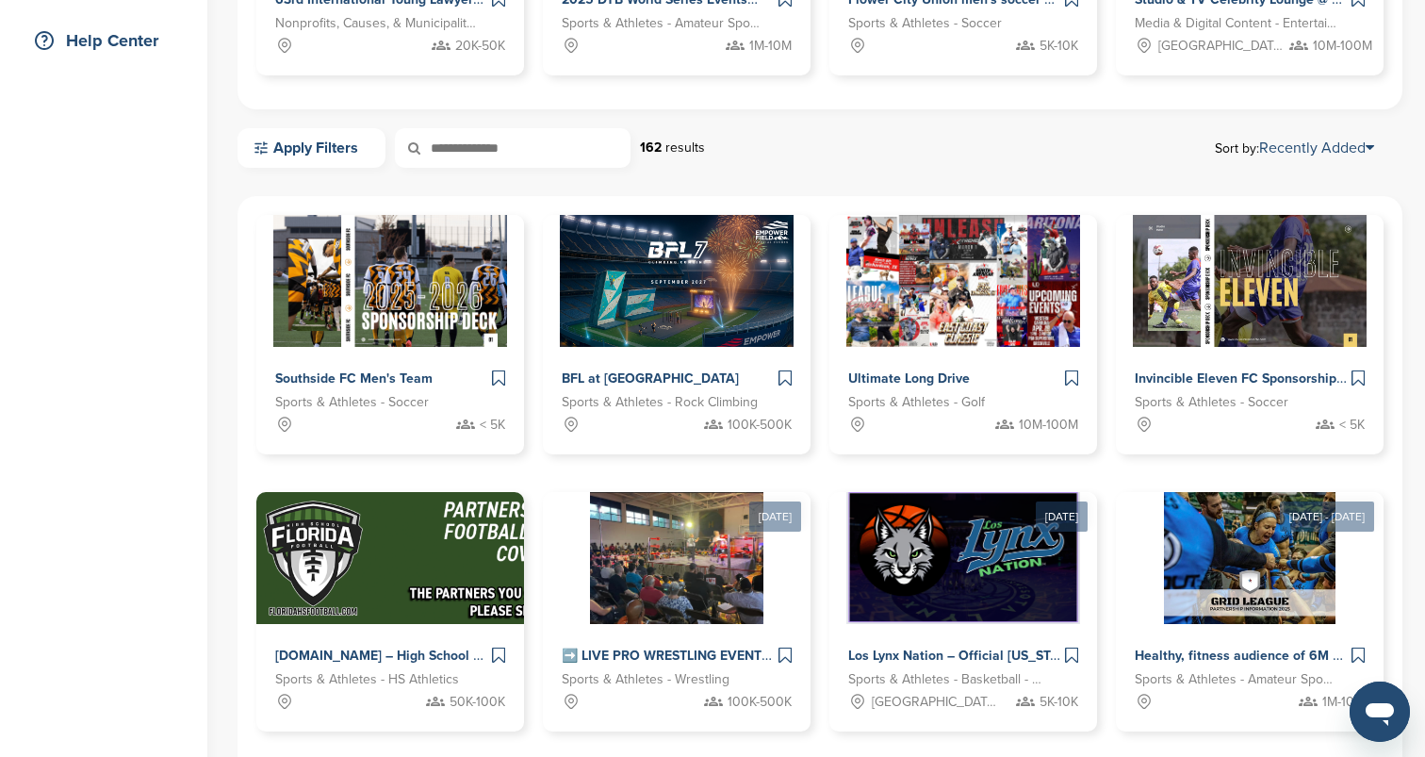
scroll to position [972, 0]
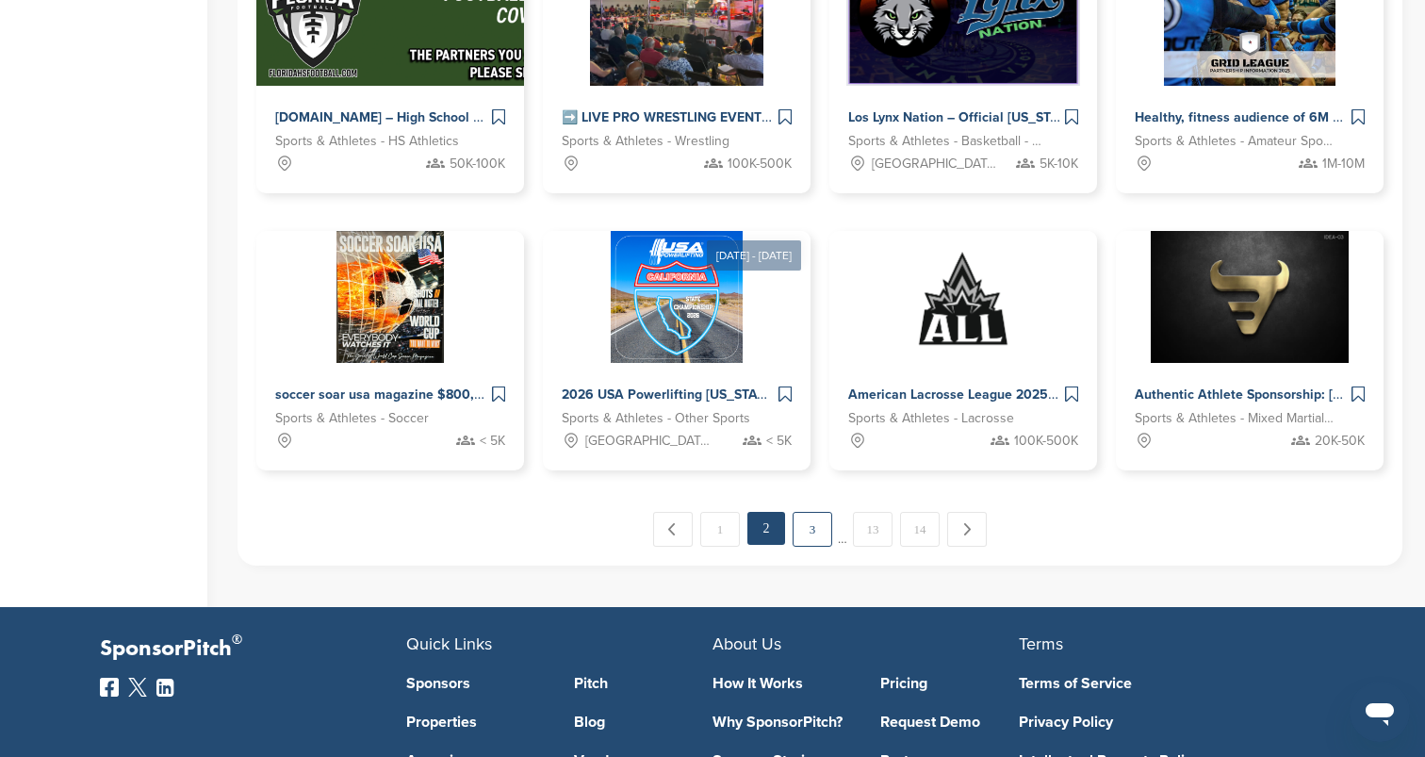
click at [810, 529] on link "3" at bounding box center [813, 529] width 40 height 35
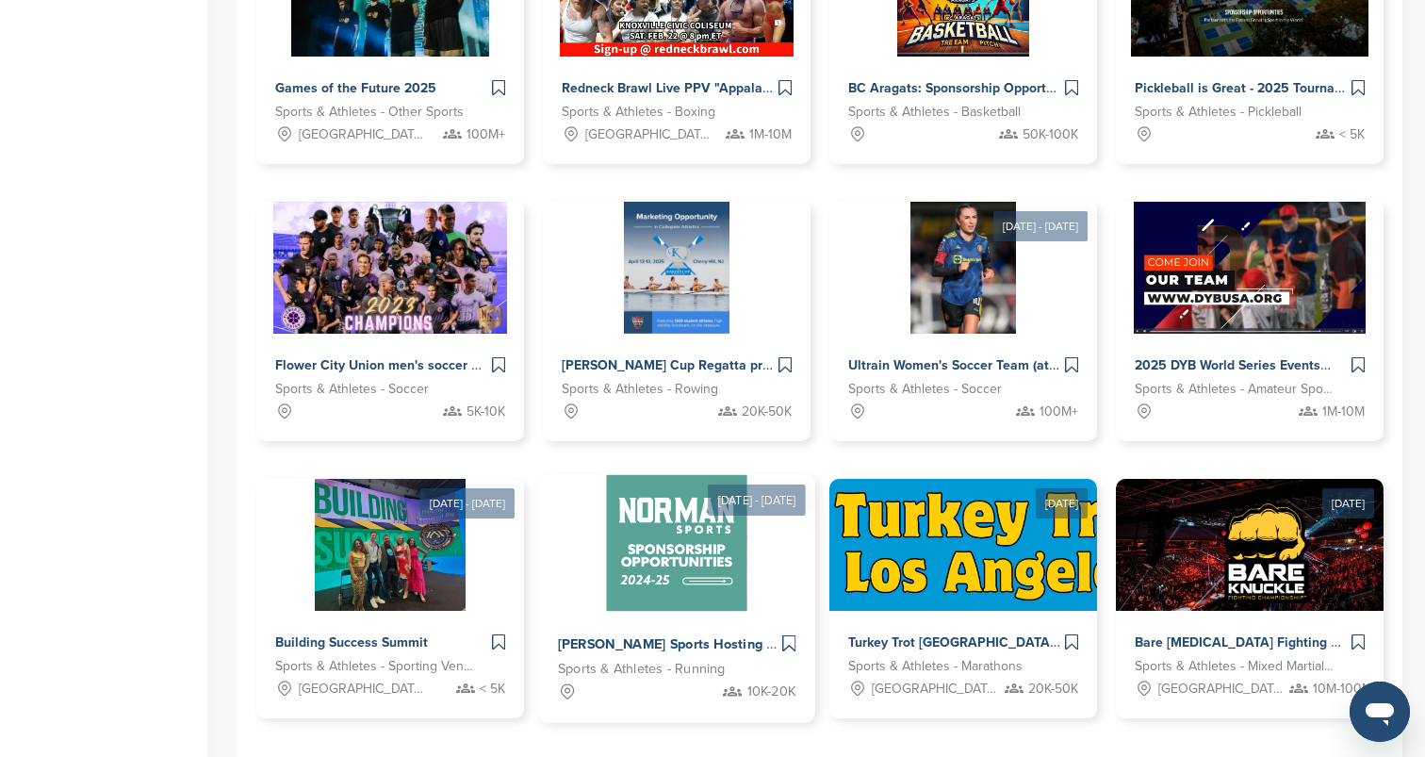
scroll to position [723, 0]
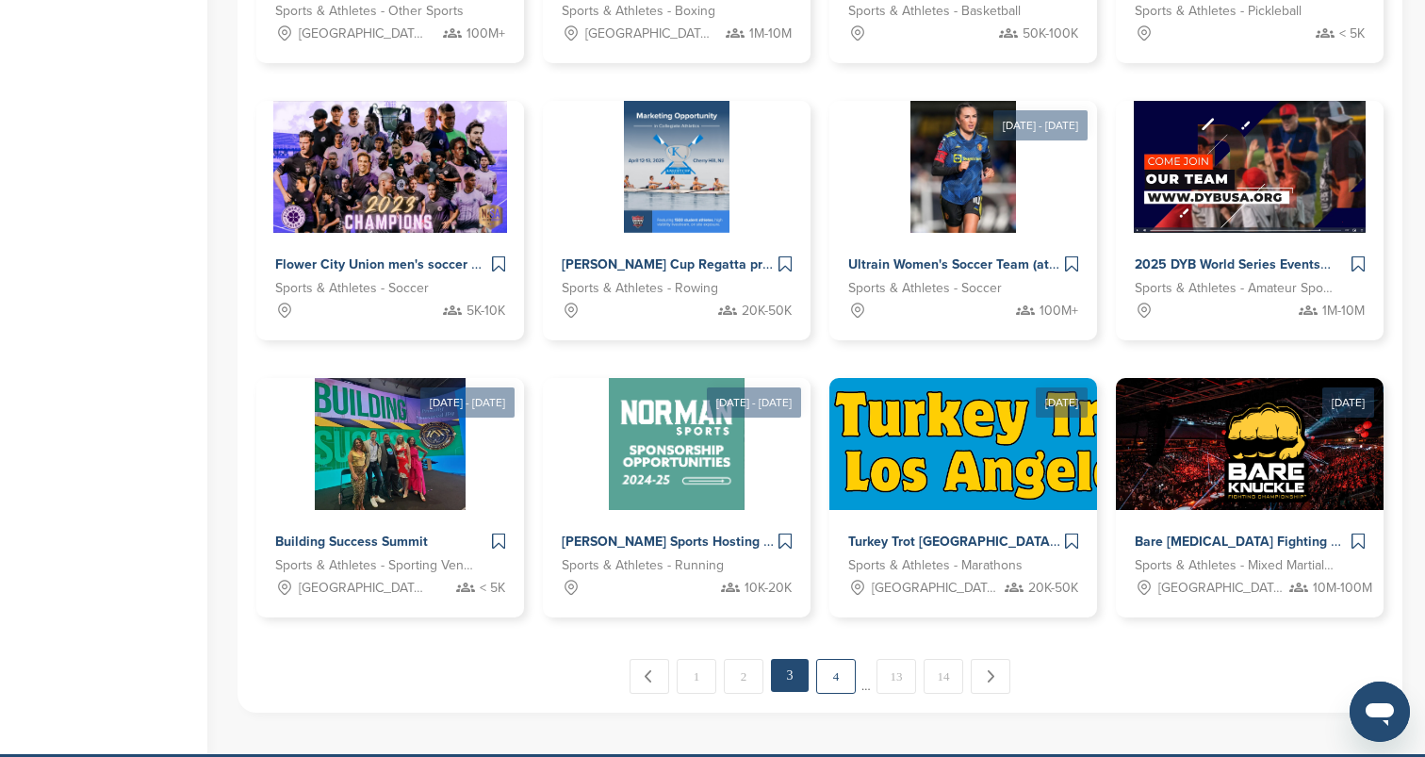
click at [831, 668] on link "4" at bounding box center [836, 676] width 40 height 35
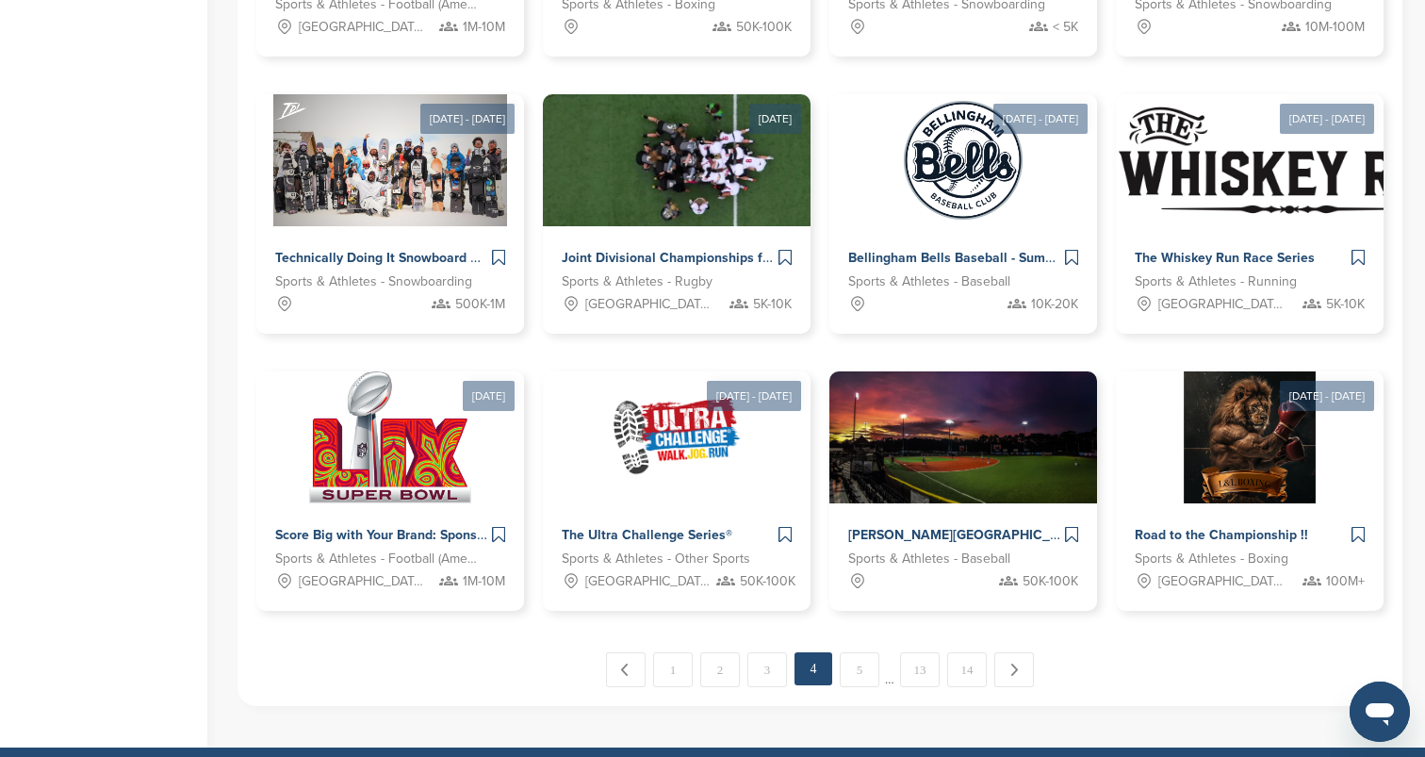
scroll to position [849, 0]
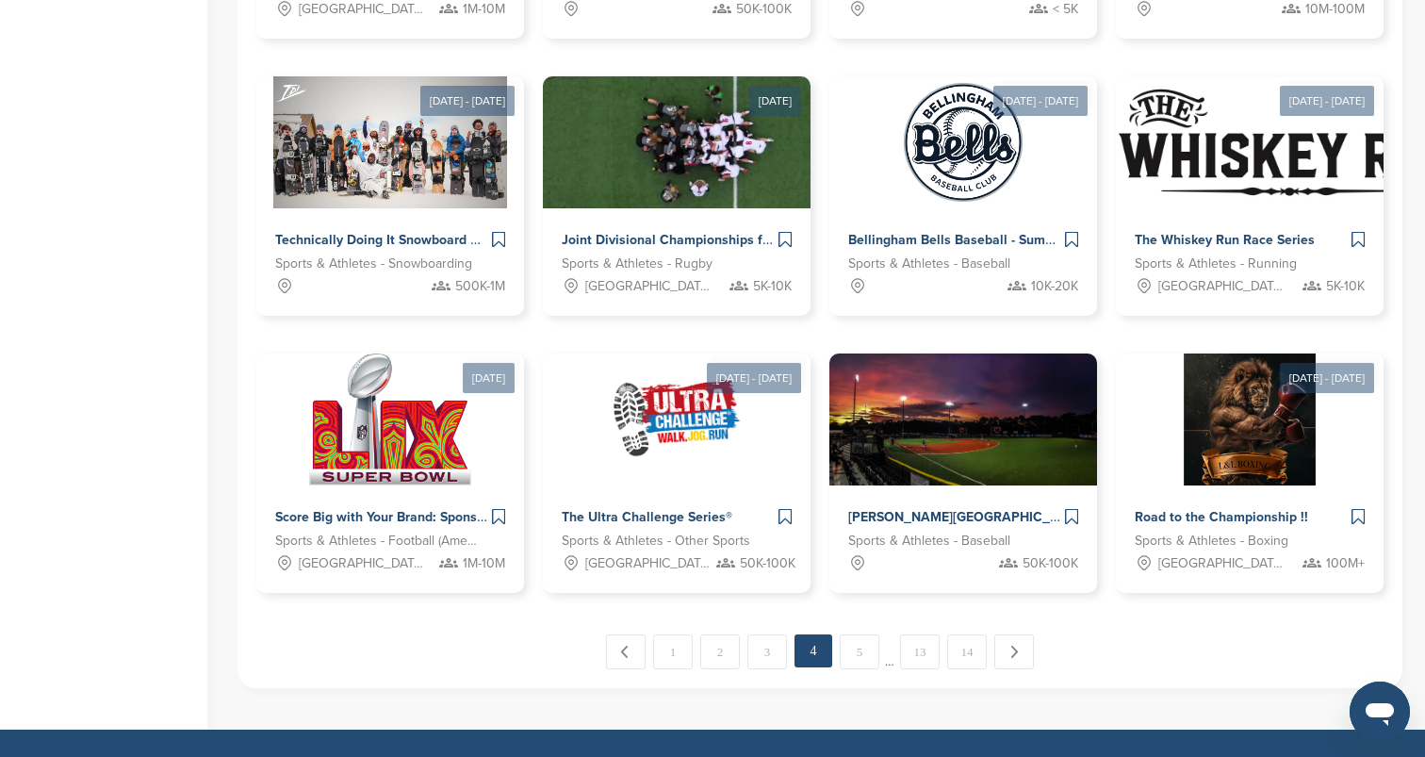
click at [877, 648] on link "5" at bounding box center [860, 651] width 40 height 35
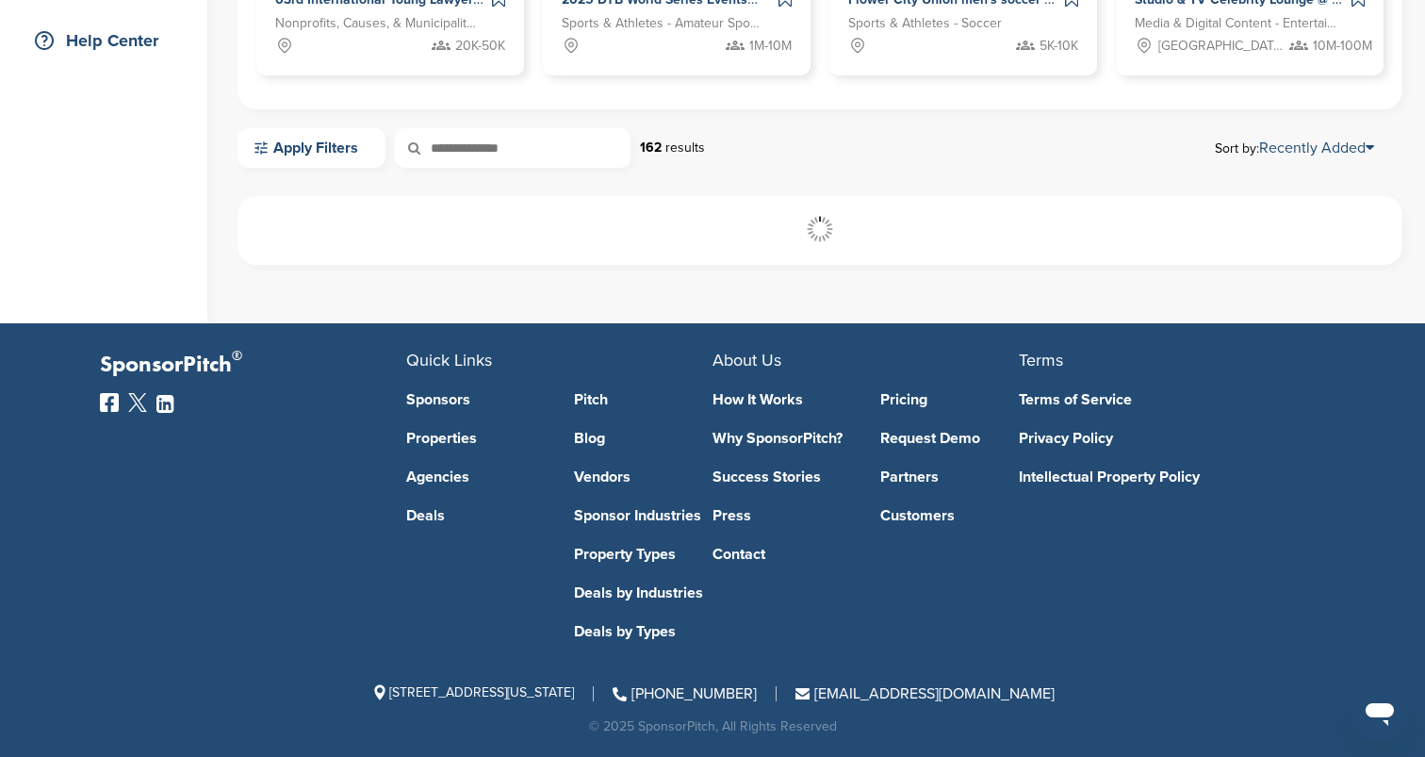
scroll to position [433, 0]
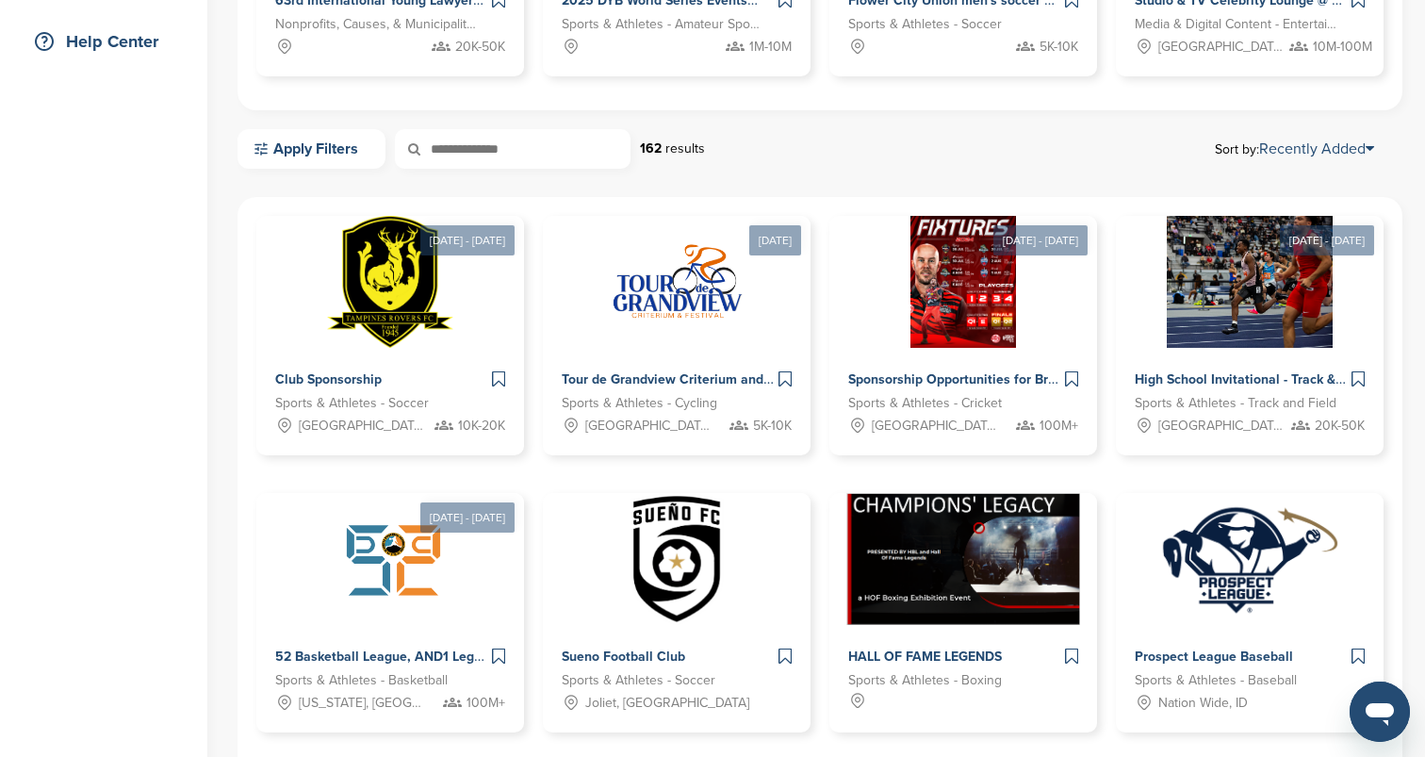
click at [182, 455] on div "Home Search My CRM Pitch Board My Pages Analytics Settings Help Center" at bounding box center [103, 388] width 207 height 1515
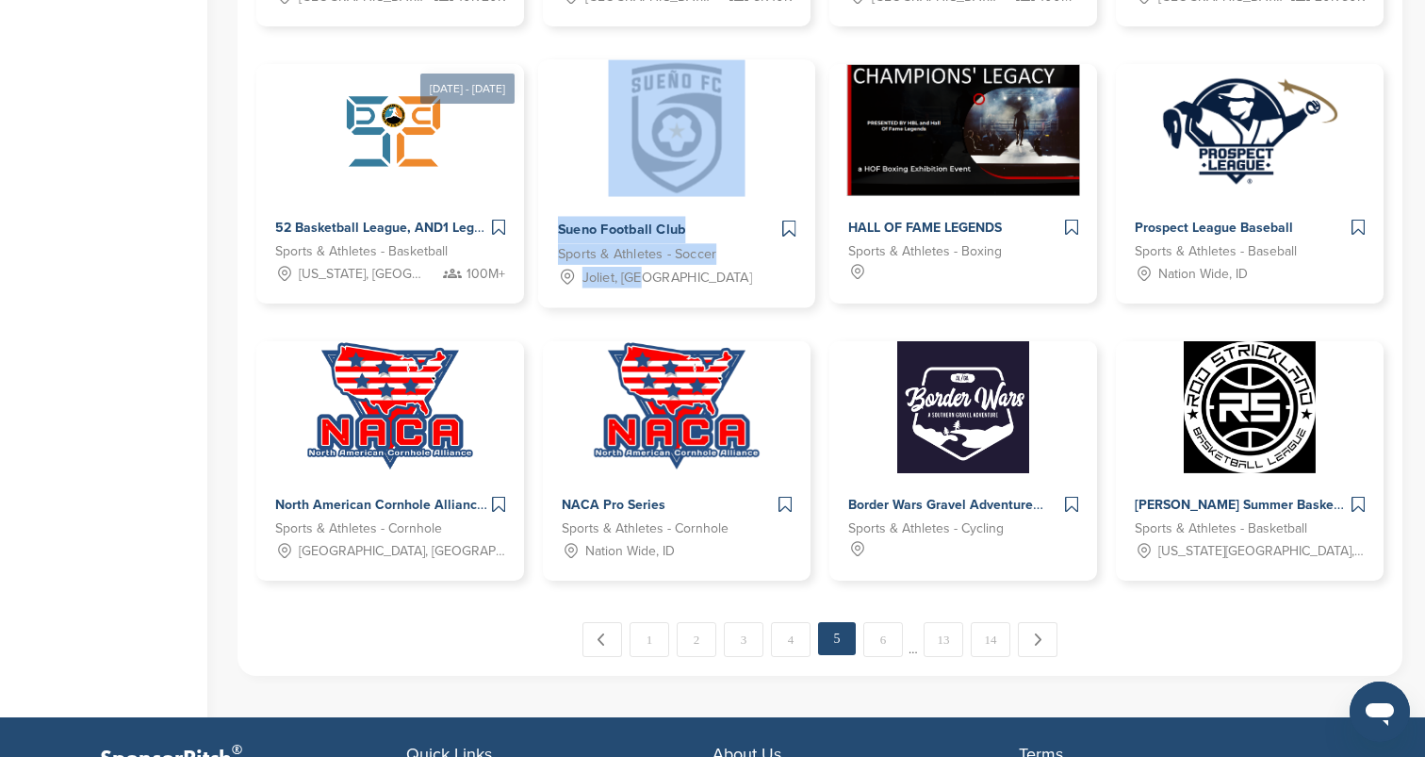
scroll to position [861, 0]
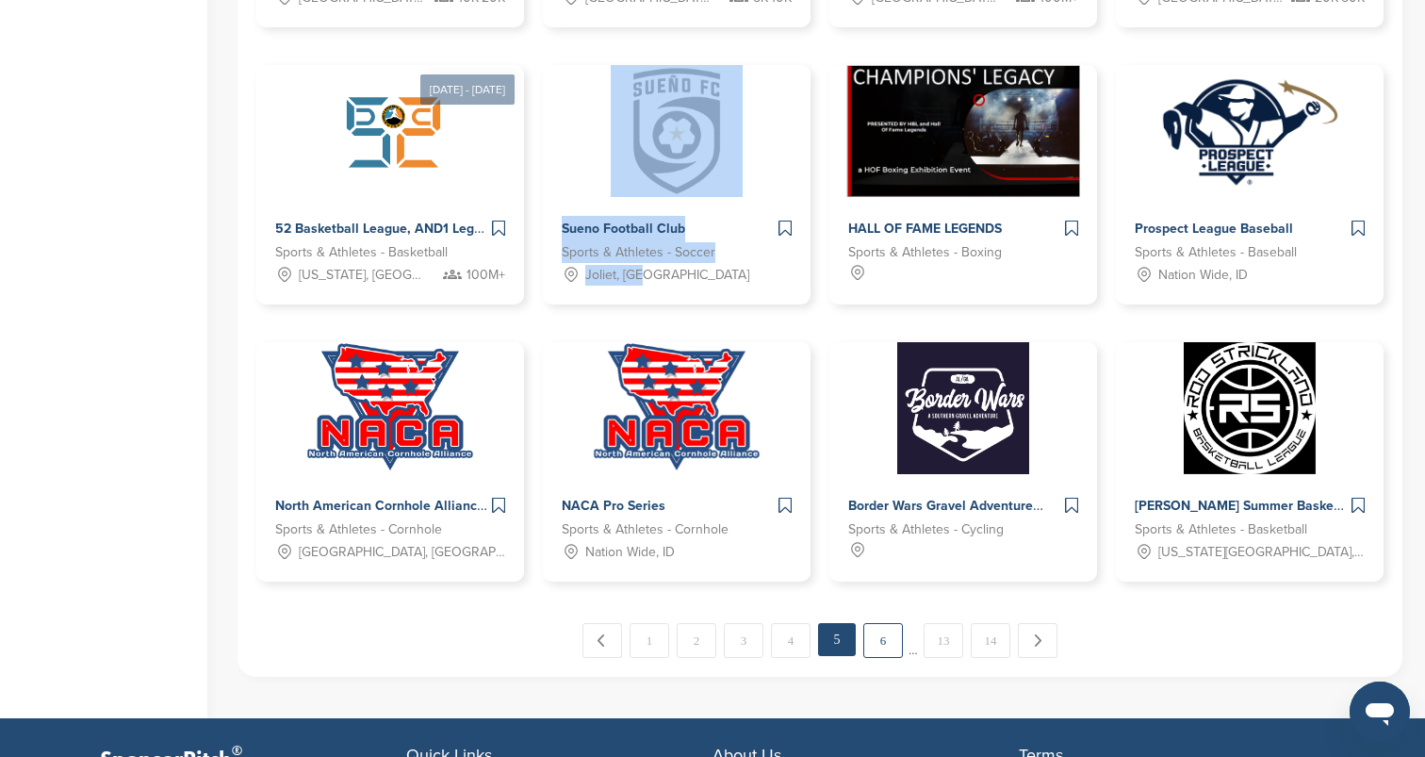
click at [893, 634] on link "6" at bounding box center [883, 640] width 40 height 35
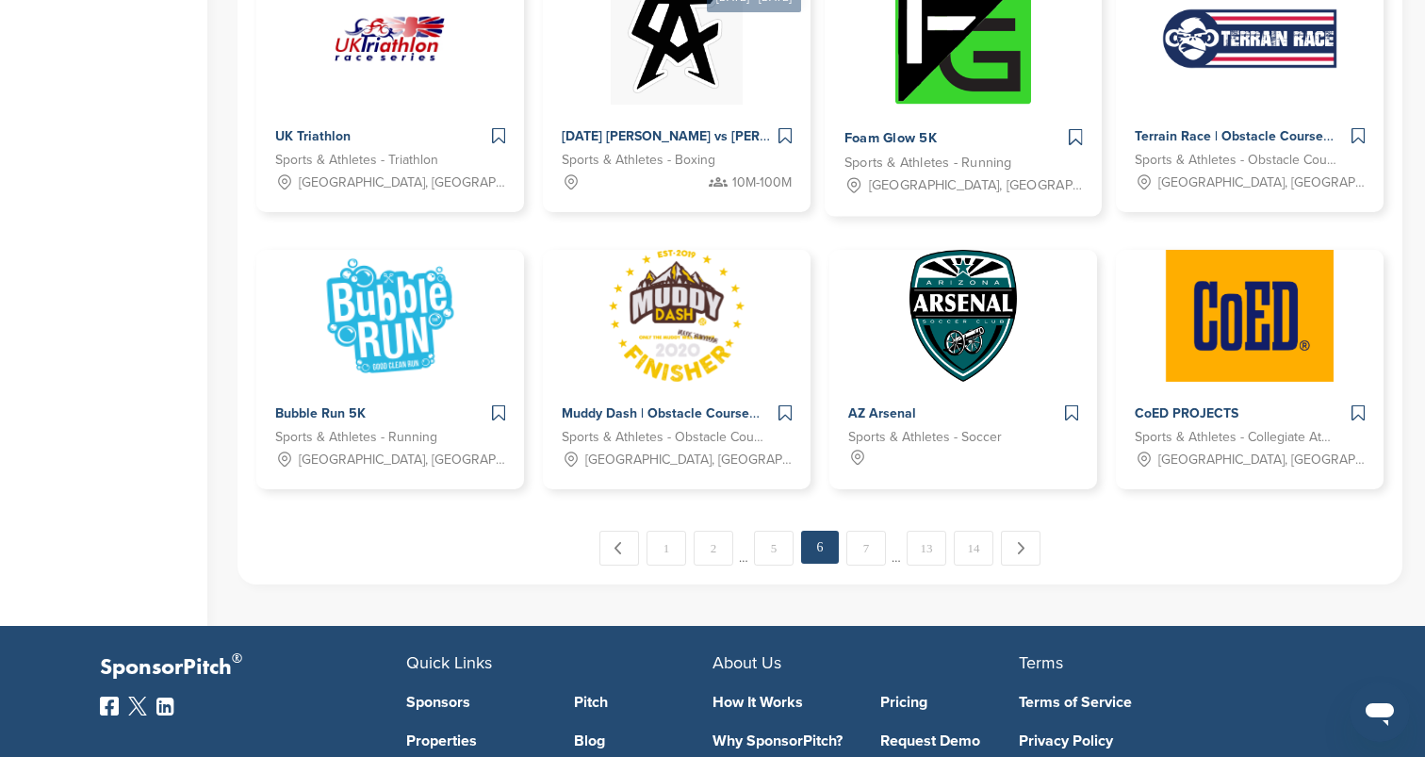
scroll to position [949, 0]
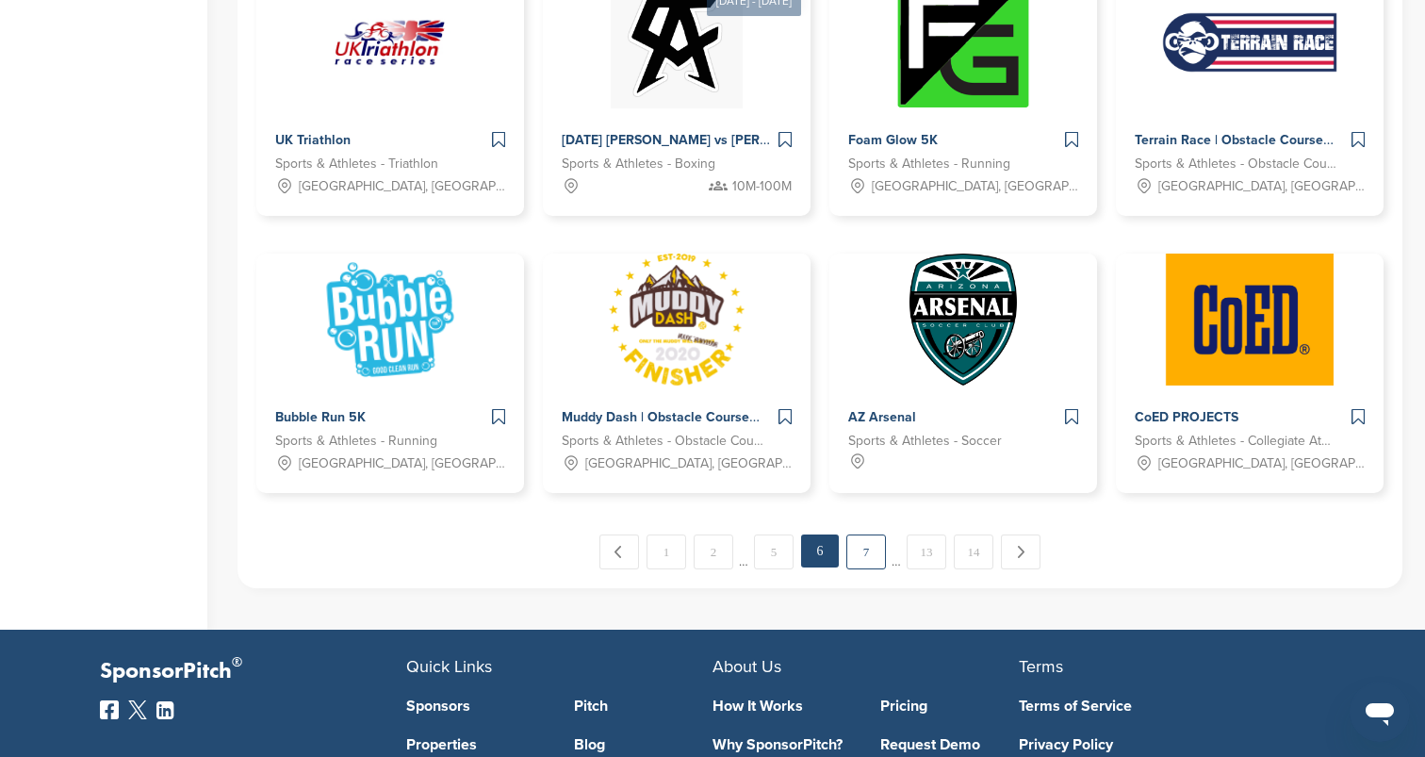
click at [856, 558] on link "7" at bounding box center [866, 551] width 40 height 35
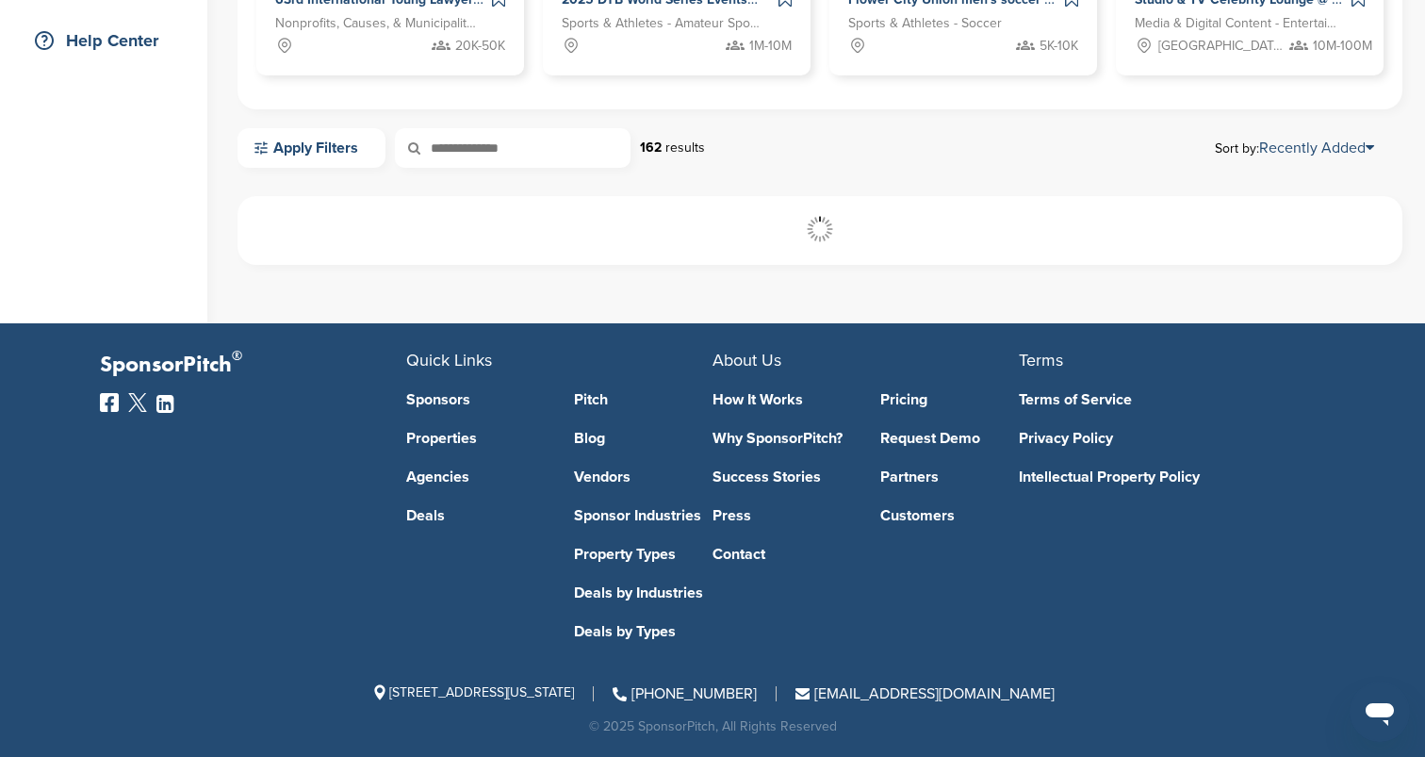
scroll to position [434, 0]
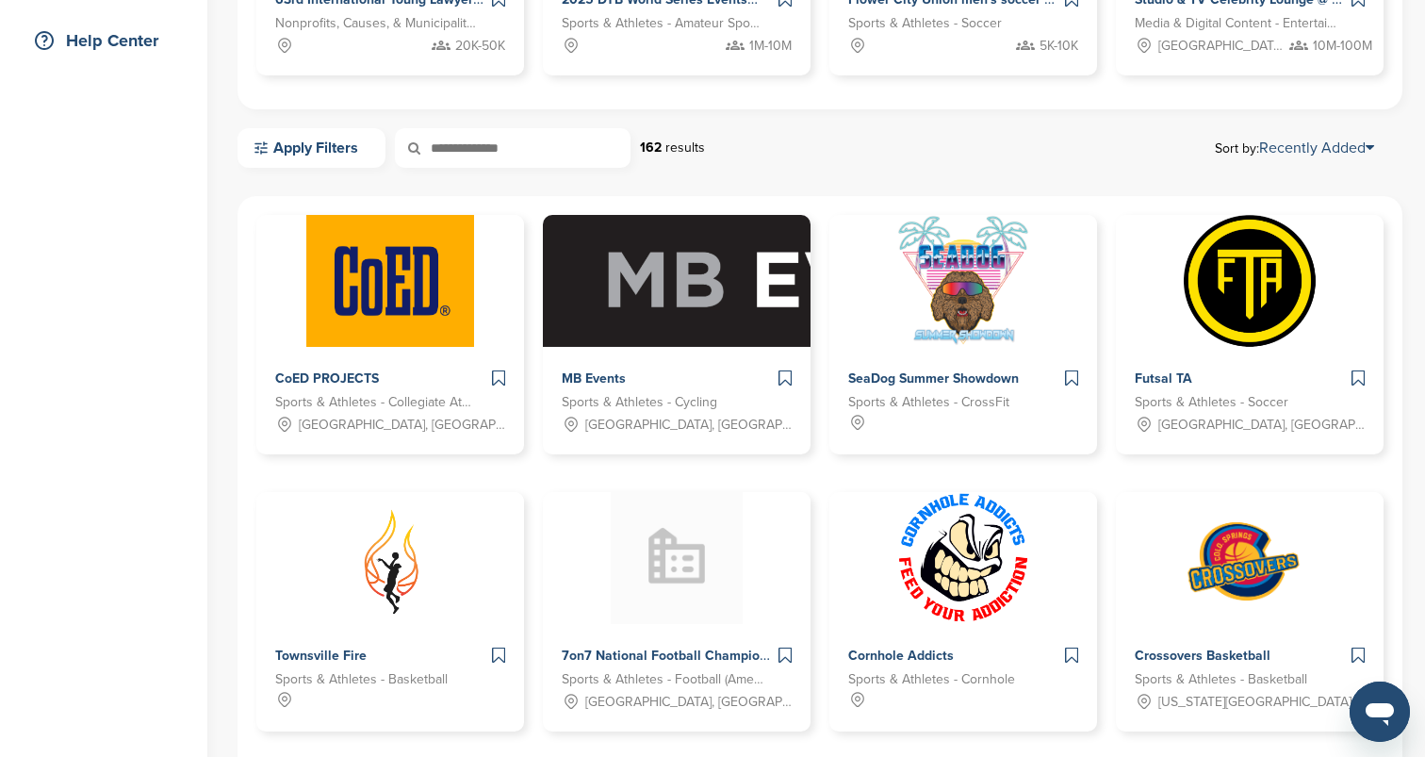
click at [160, 474] on div "Home Search My CRM Pitch Board My Pages Analytics Settings Help Center" at bounding box center [103, 388] width 207 height 1515
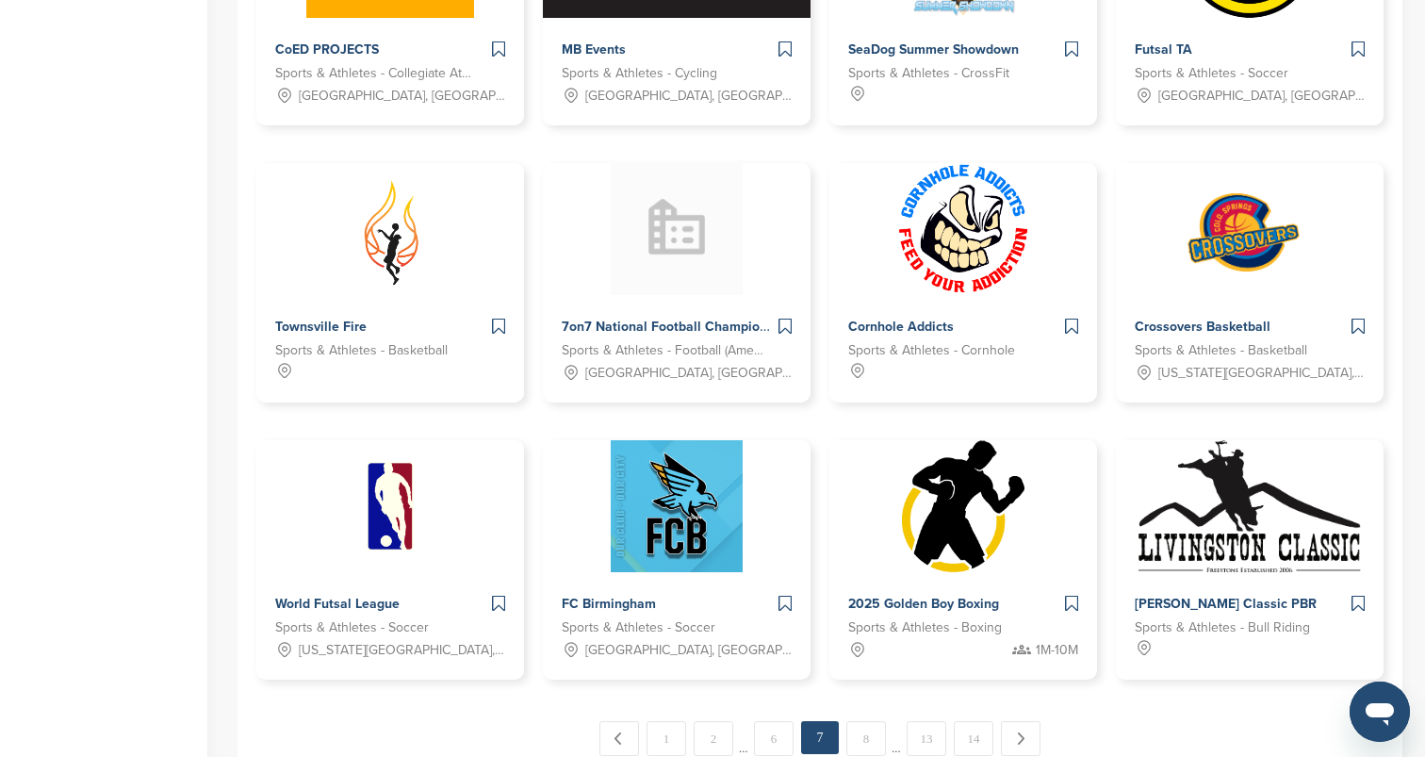
scroll to position [842, 0]
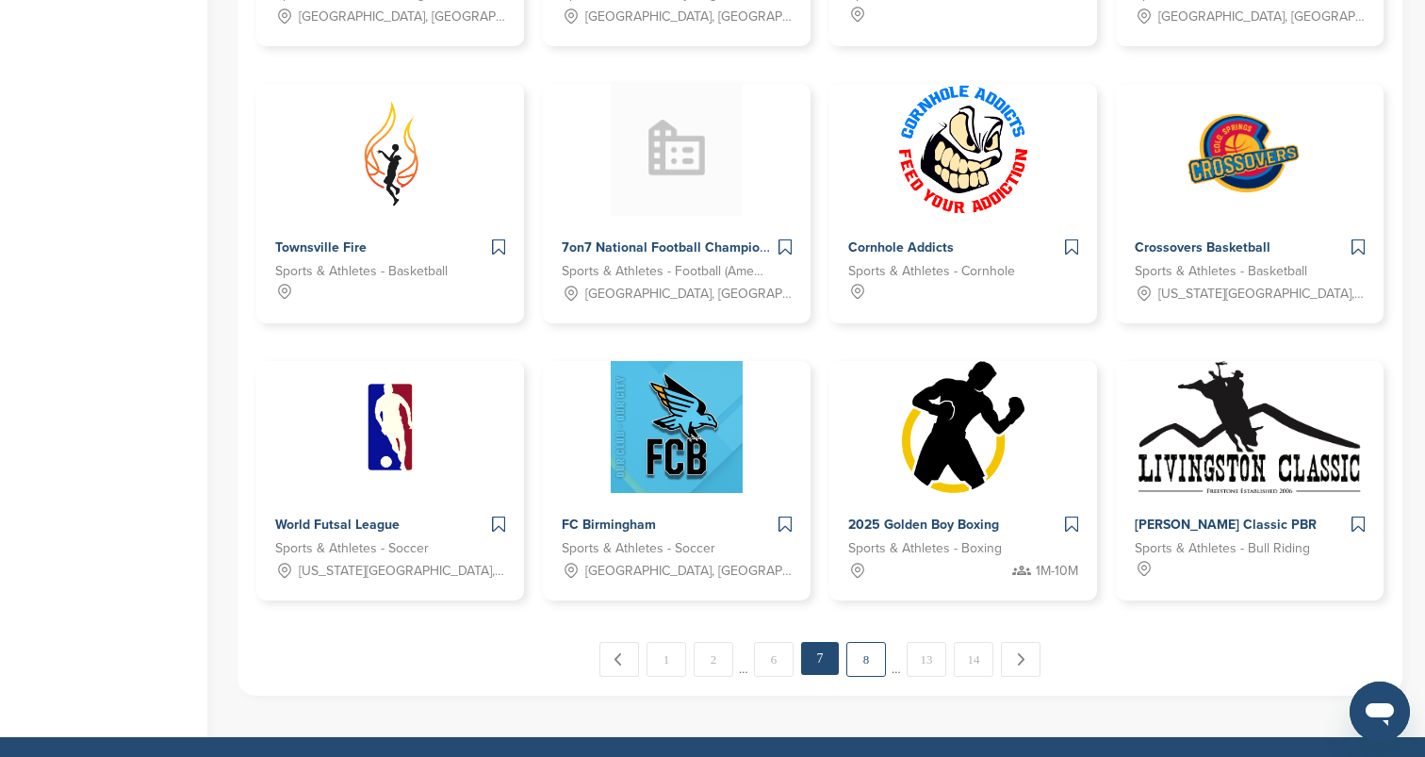
click at [867, 660] on link "8" at bounding box center [866, 659] width 40 height 35
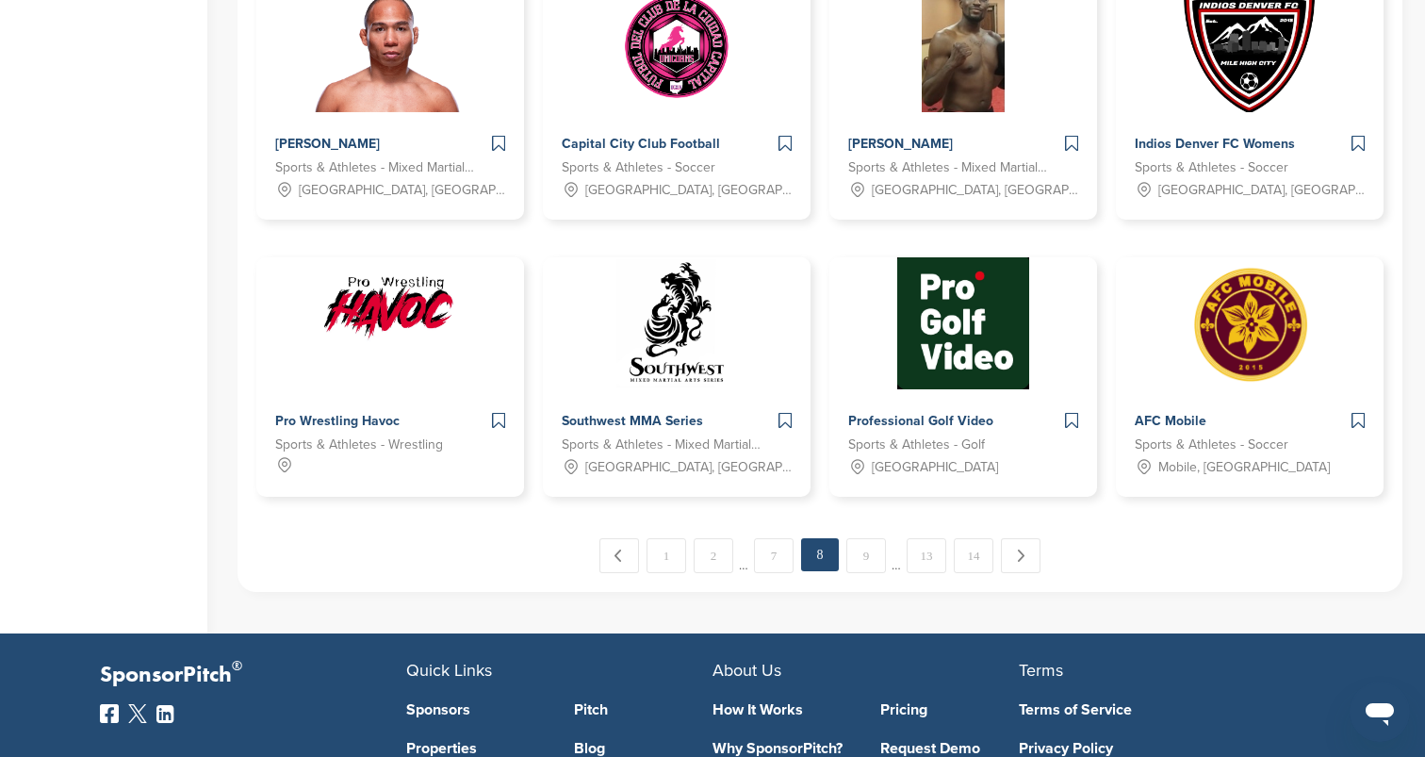
scroll to position [943, 0]
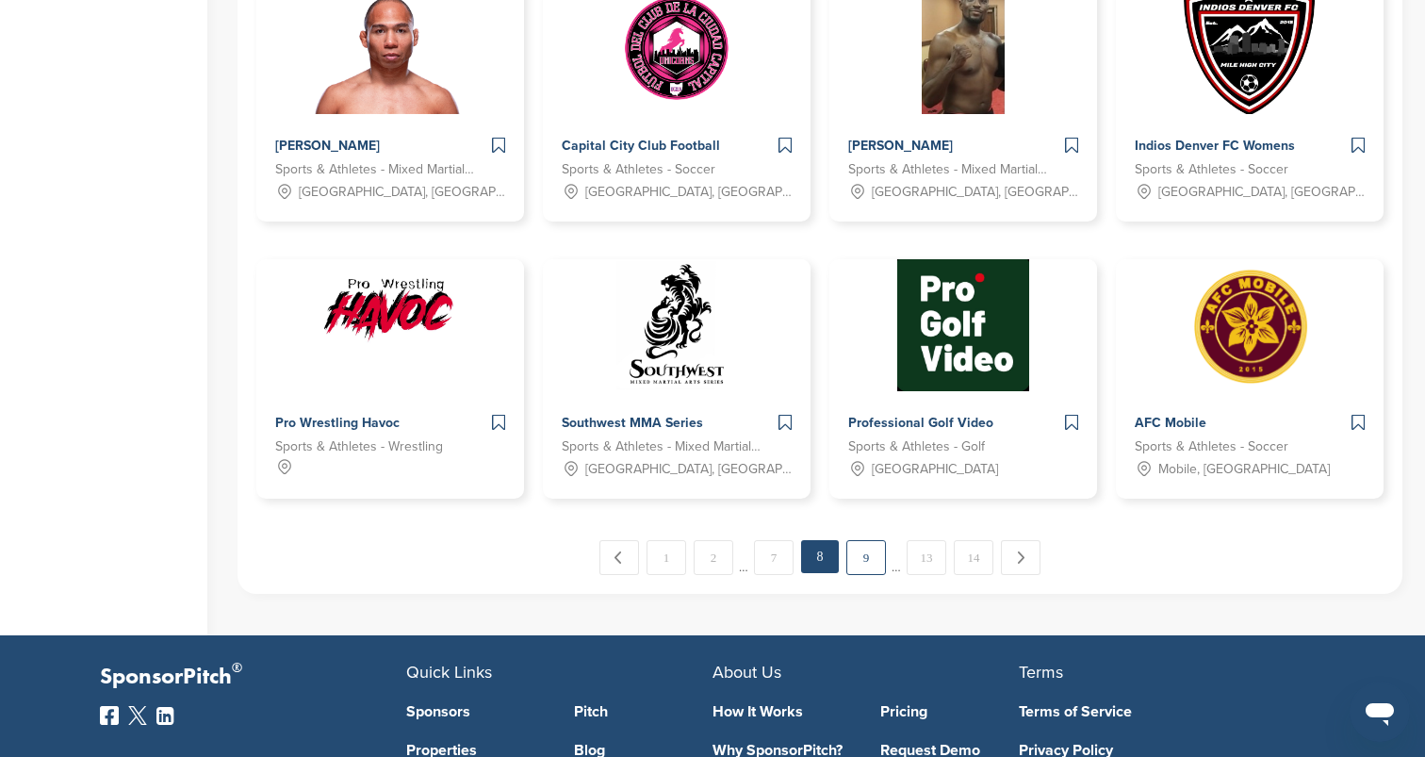
click at [854, 553] on link "9" at bounding box center [866, 557] width 40 height 35
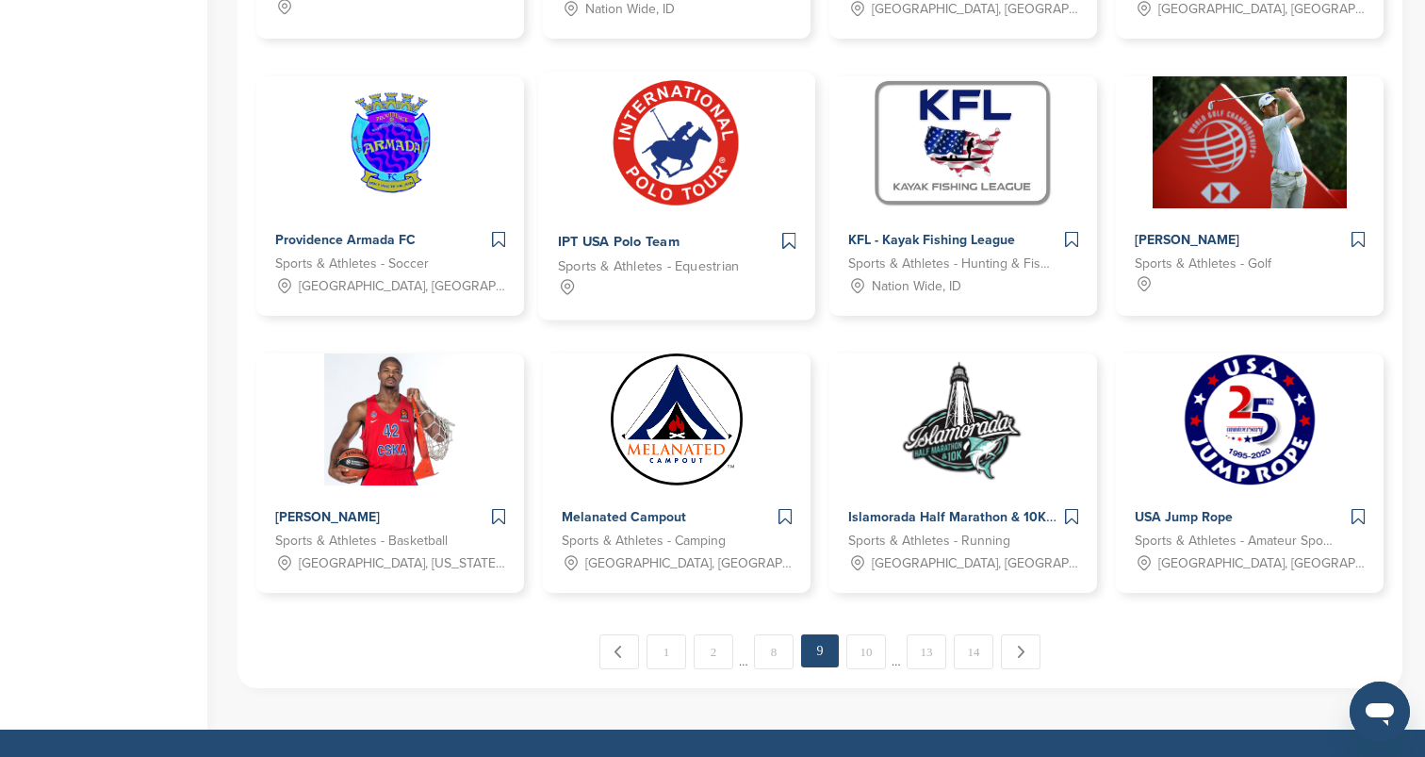
scroll to position [948, 0]
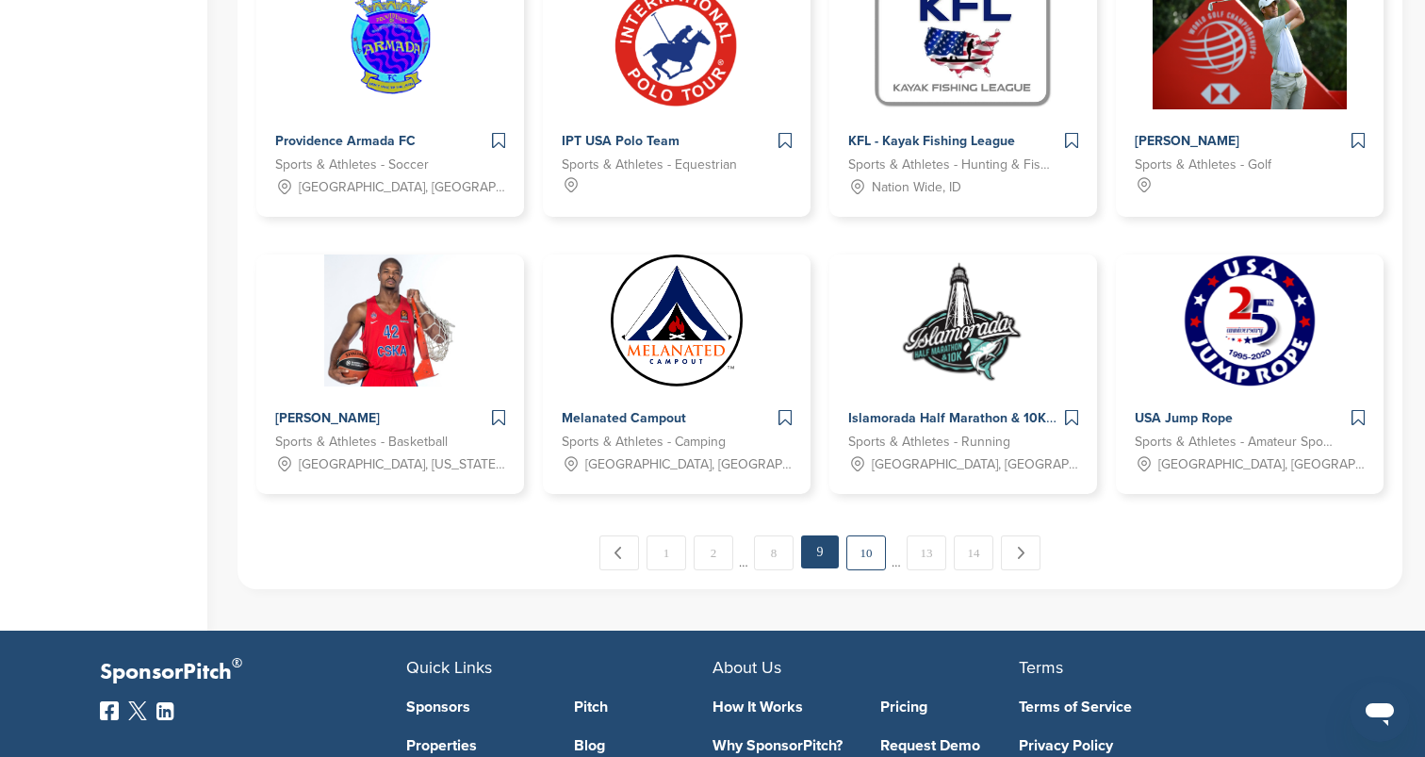
click at [869, 557] on link "10" at bounding box center [866, 552] width 40 height 35
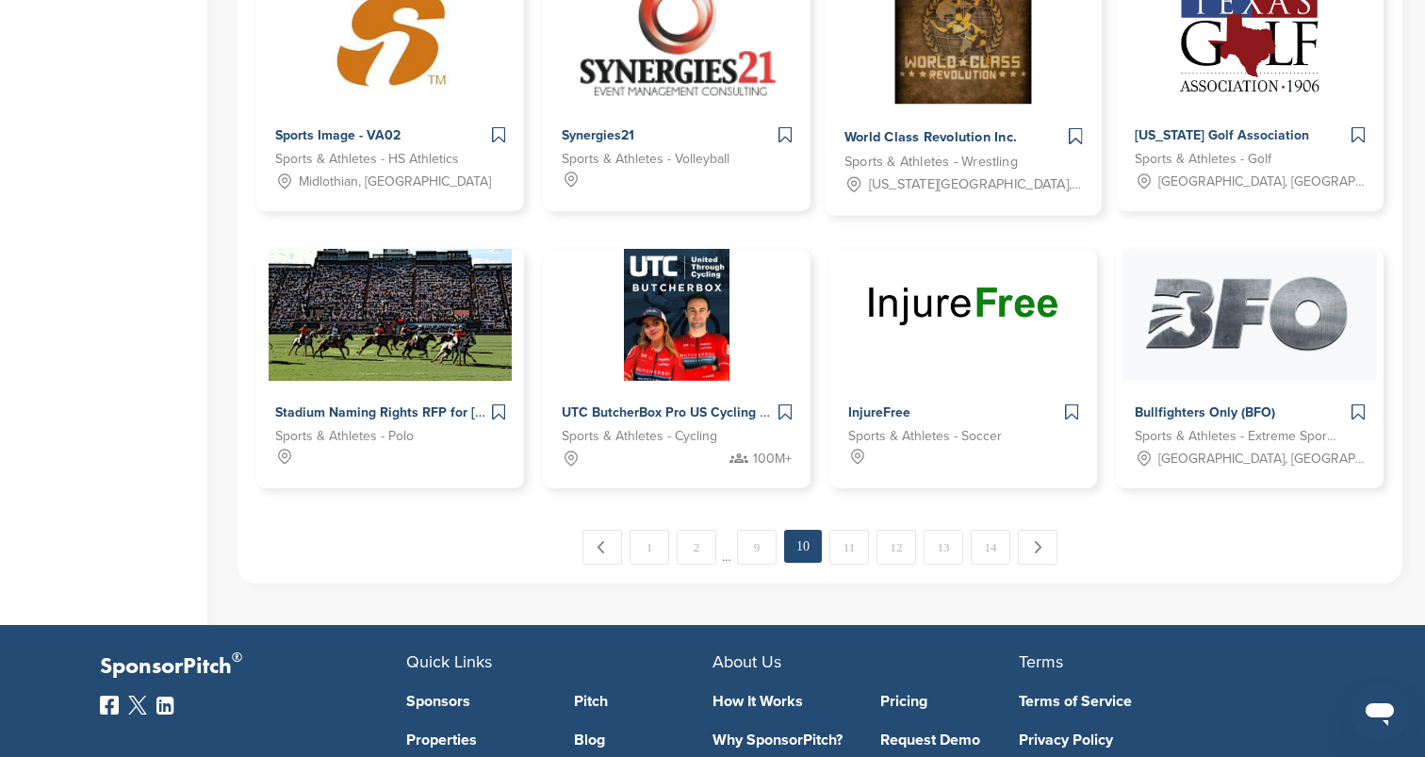
scroll to position [957, 0]
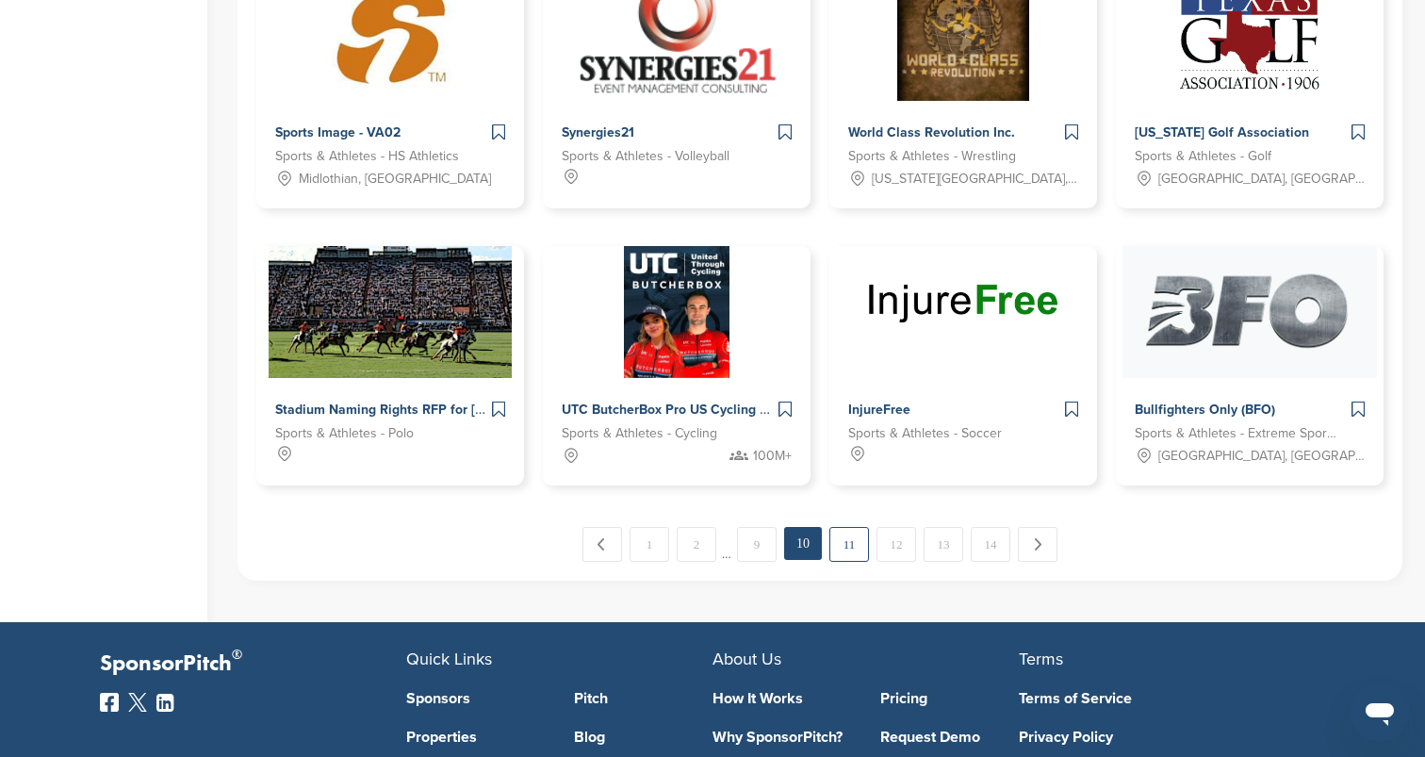
click at [851, 543] on link "11" at bounding box center [849, 544] width 40 height 35
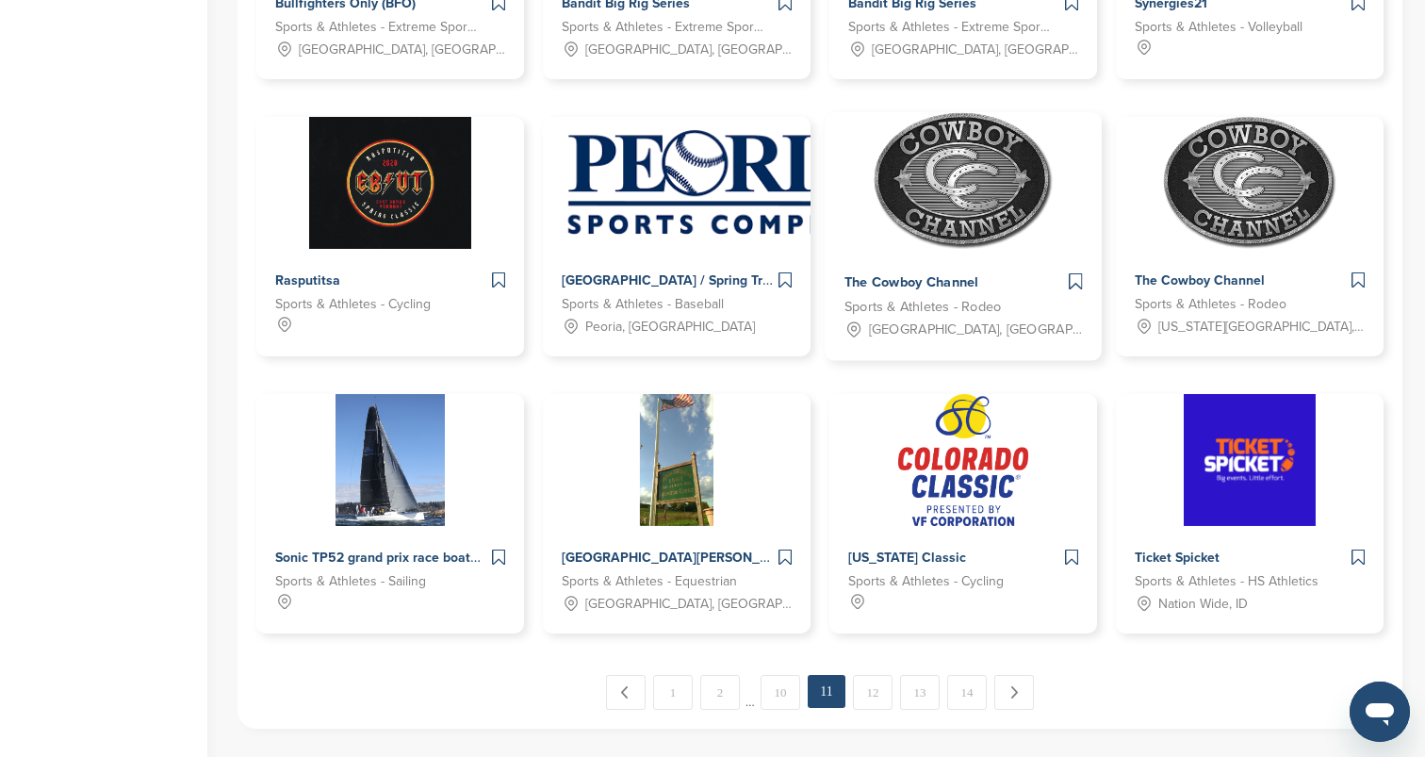
scroll to position [862, 0]
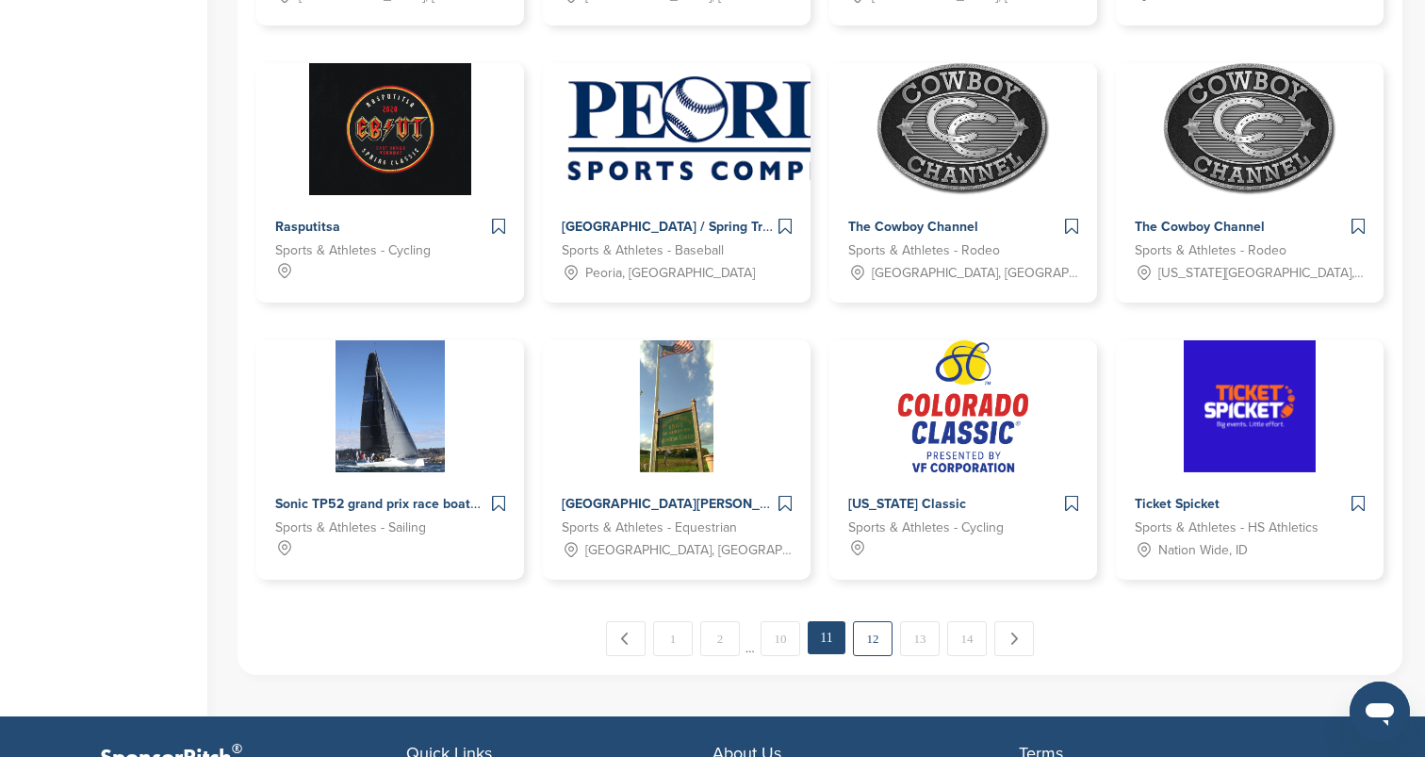
click at [874, 641] on link "12" at bounding box center [873, 638] width 40 height 35
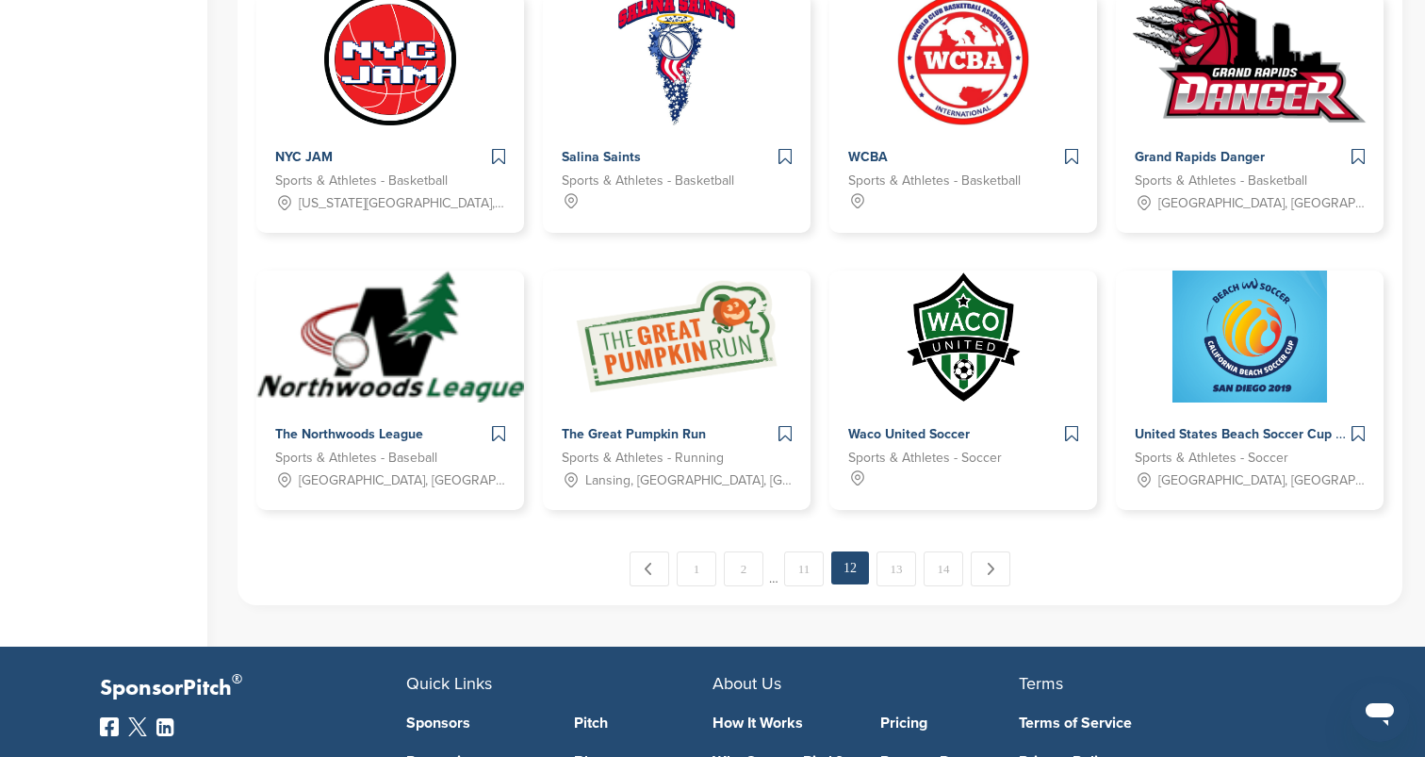
scroll to position [936, 0]
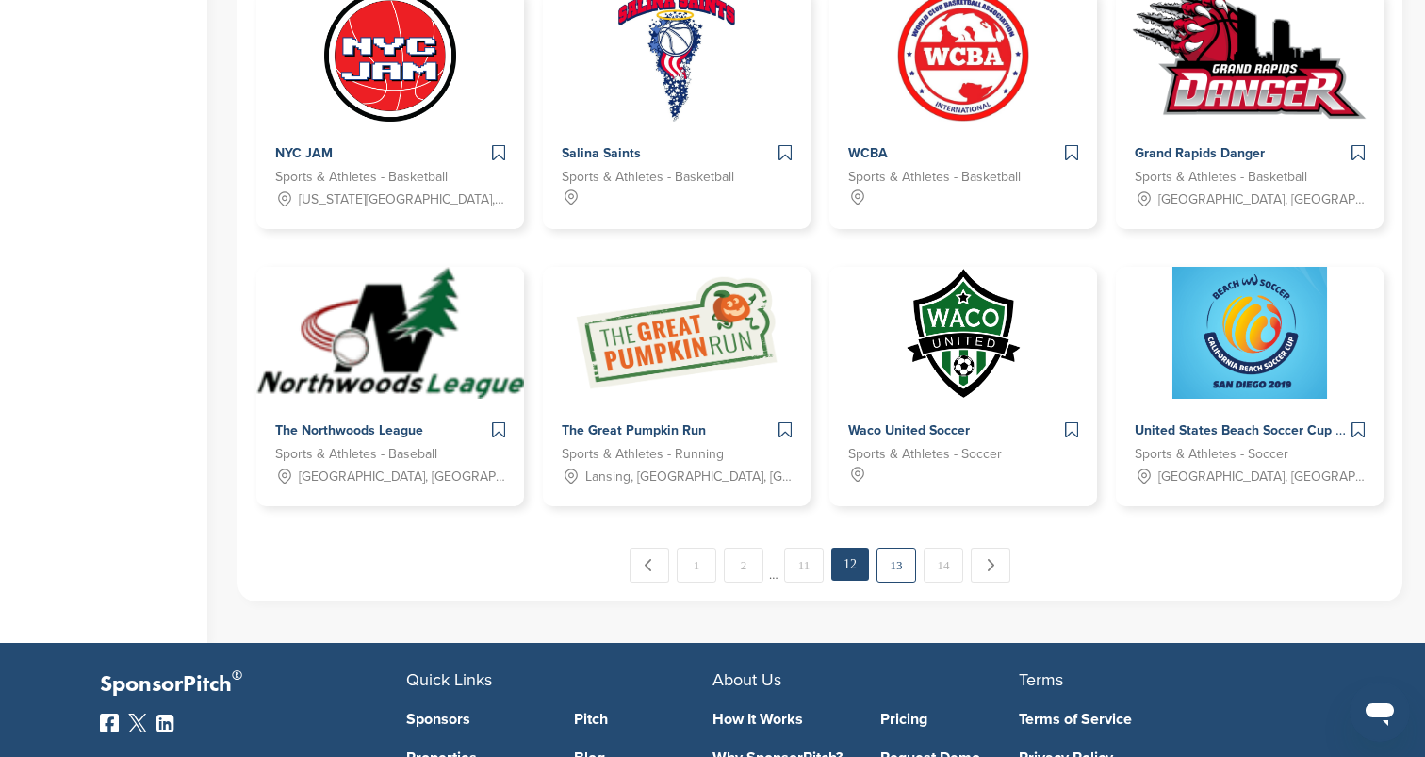
click at [904, 559] on link "13" at bounding box center [897, 565] width 40 height 35
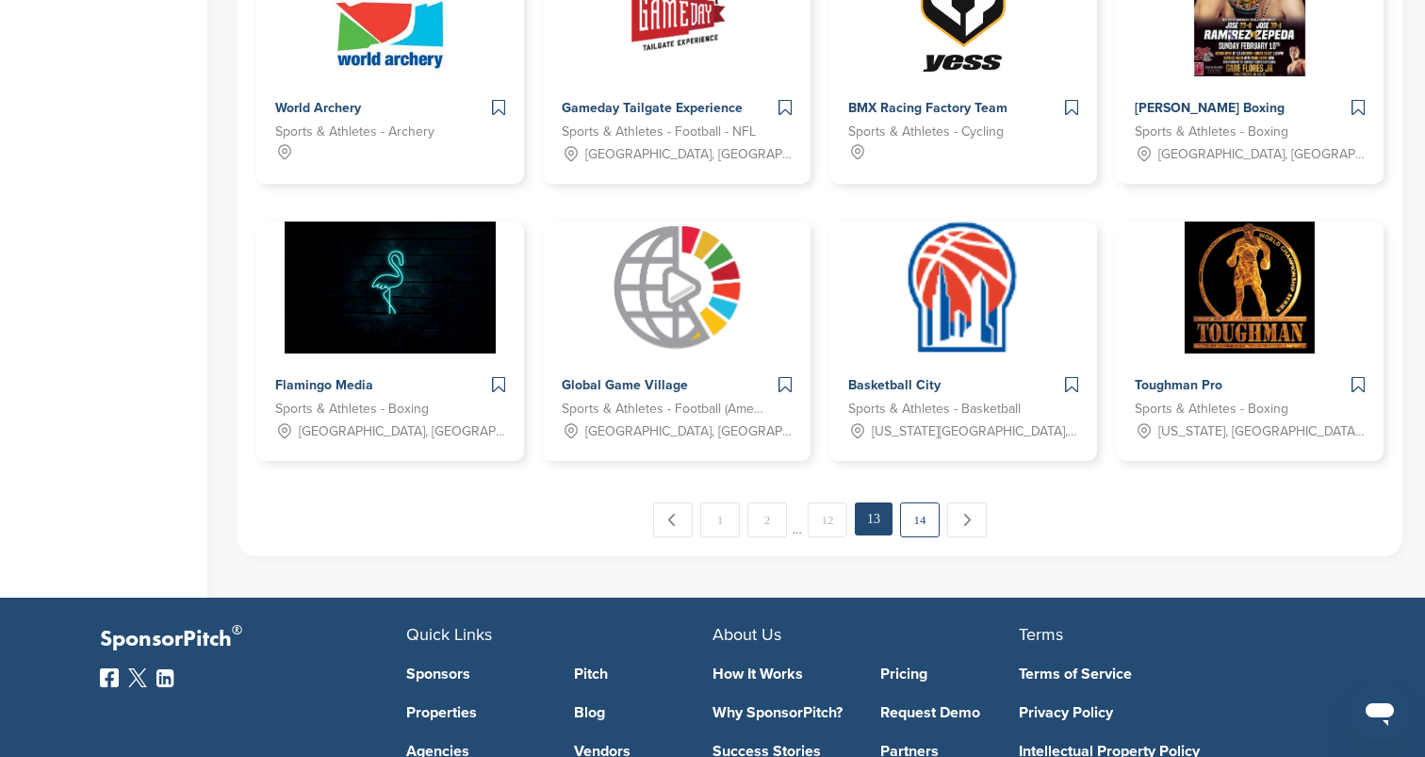
click at [928, 522] on link "14" at bounding box center [920, 519] width 40 height 35
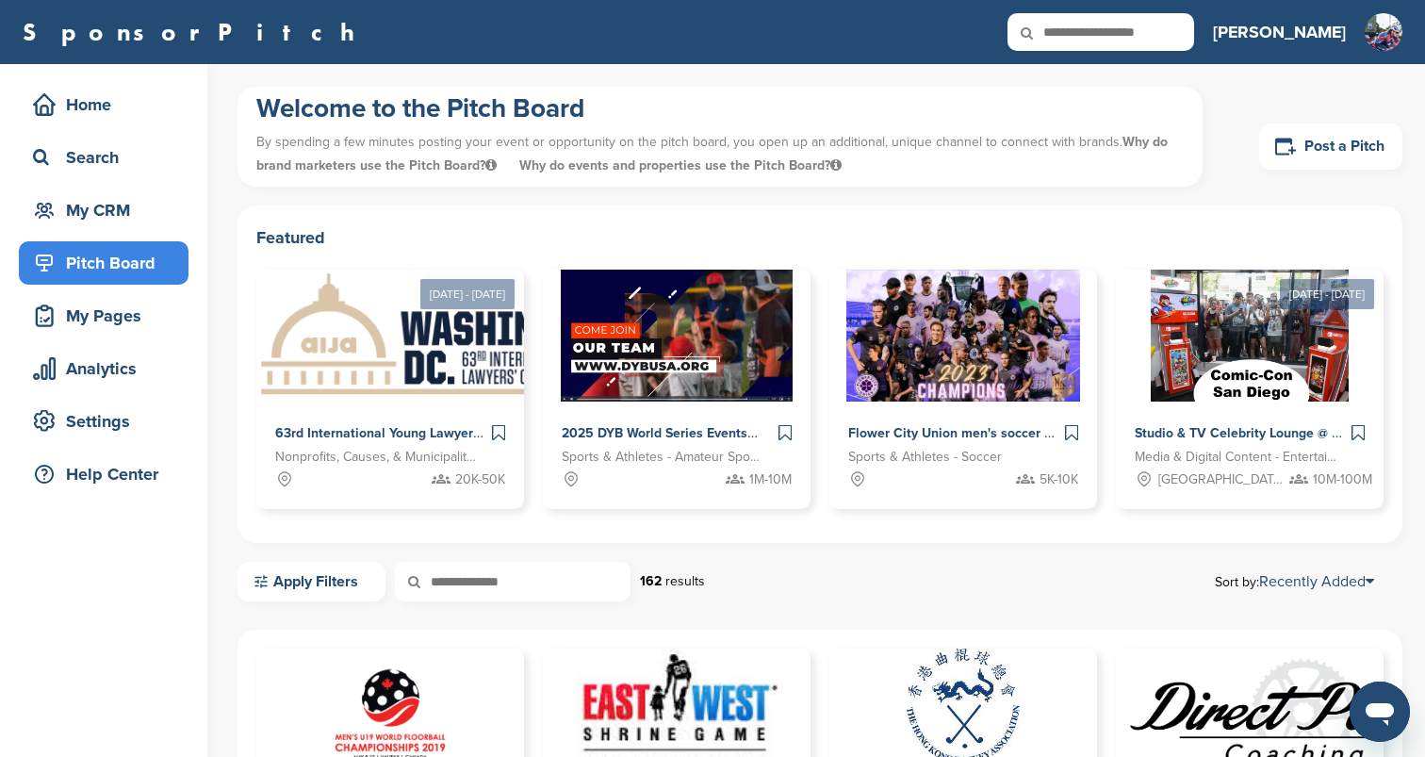
scroll to position [0, 0]
click at [162, 256] on div "Pitch Board" at bounding box center [108, 263] width 160 height 34
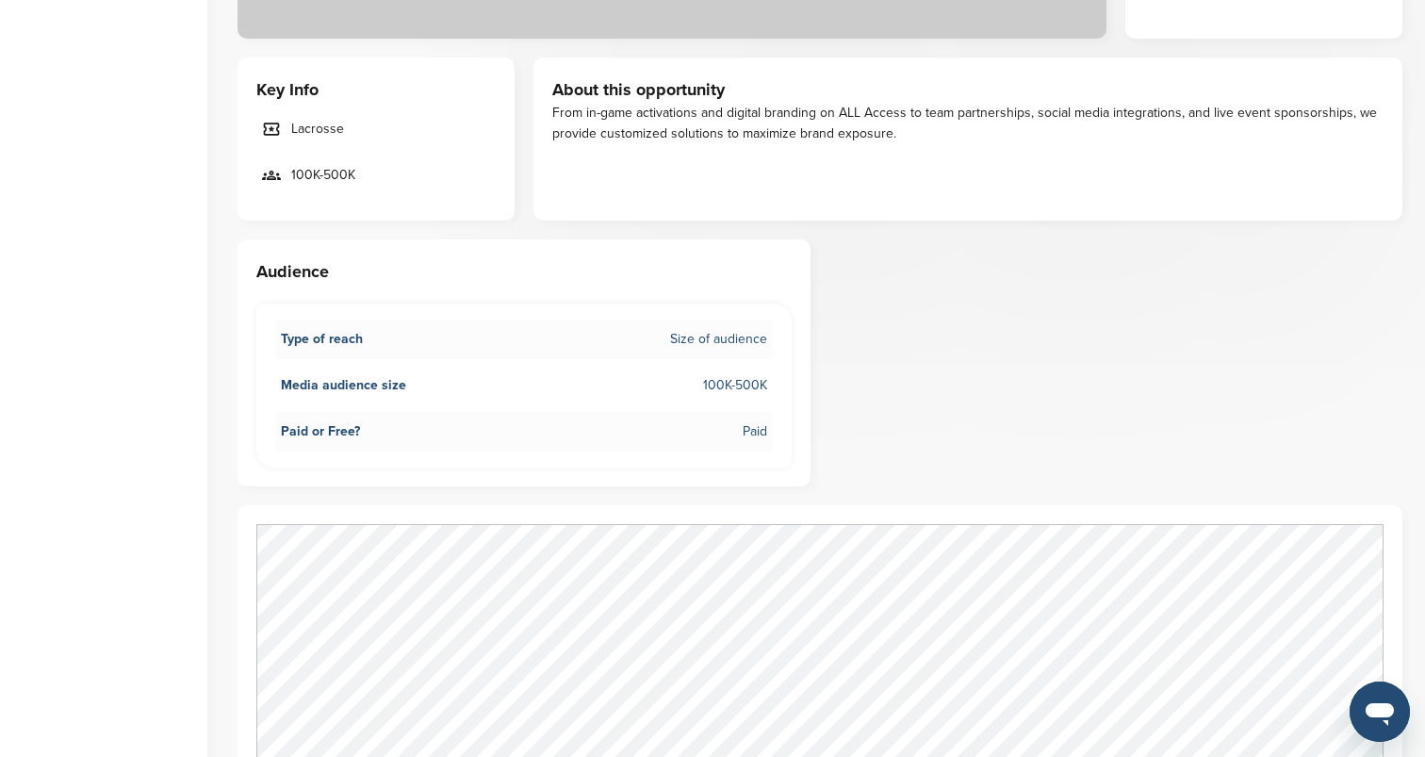
scroll to position [1080, 0]
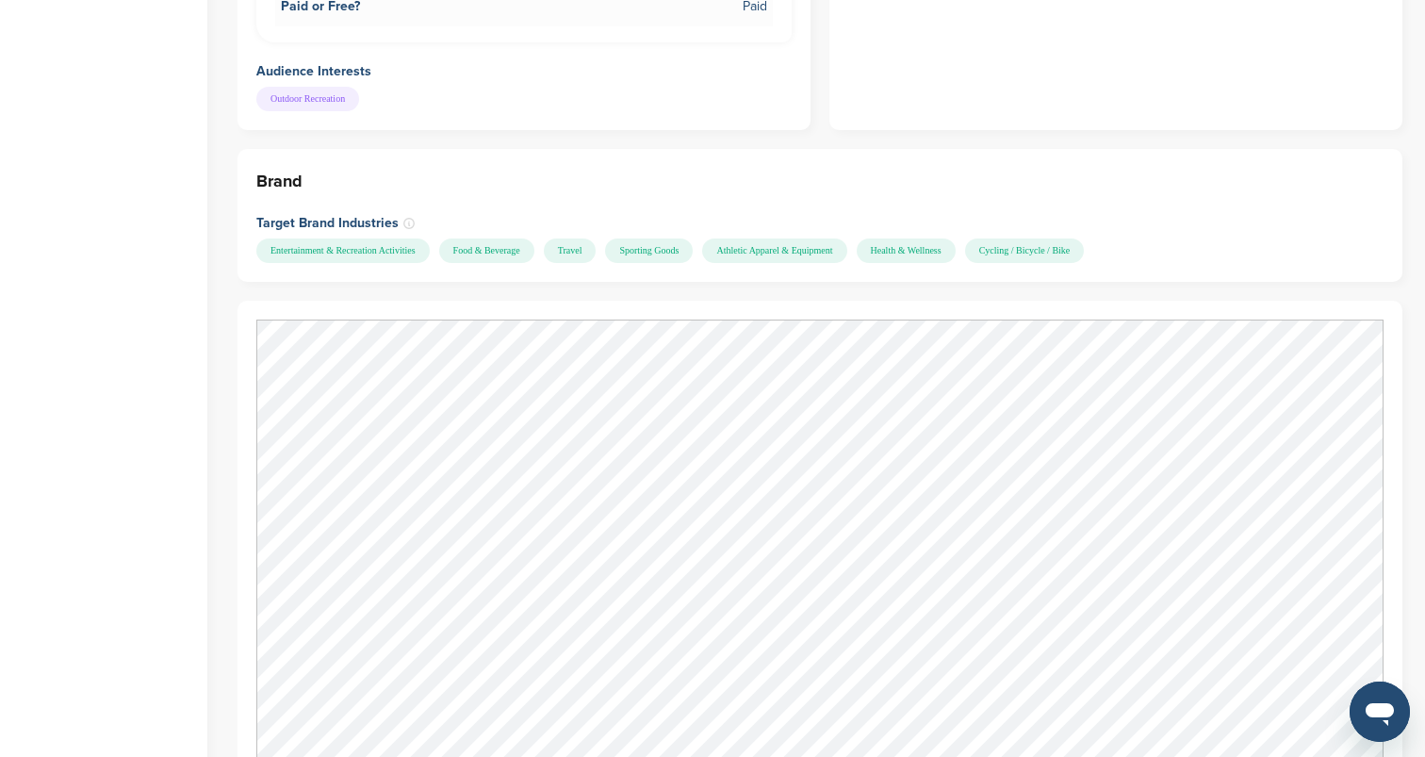
scroll to position [1637, 0]
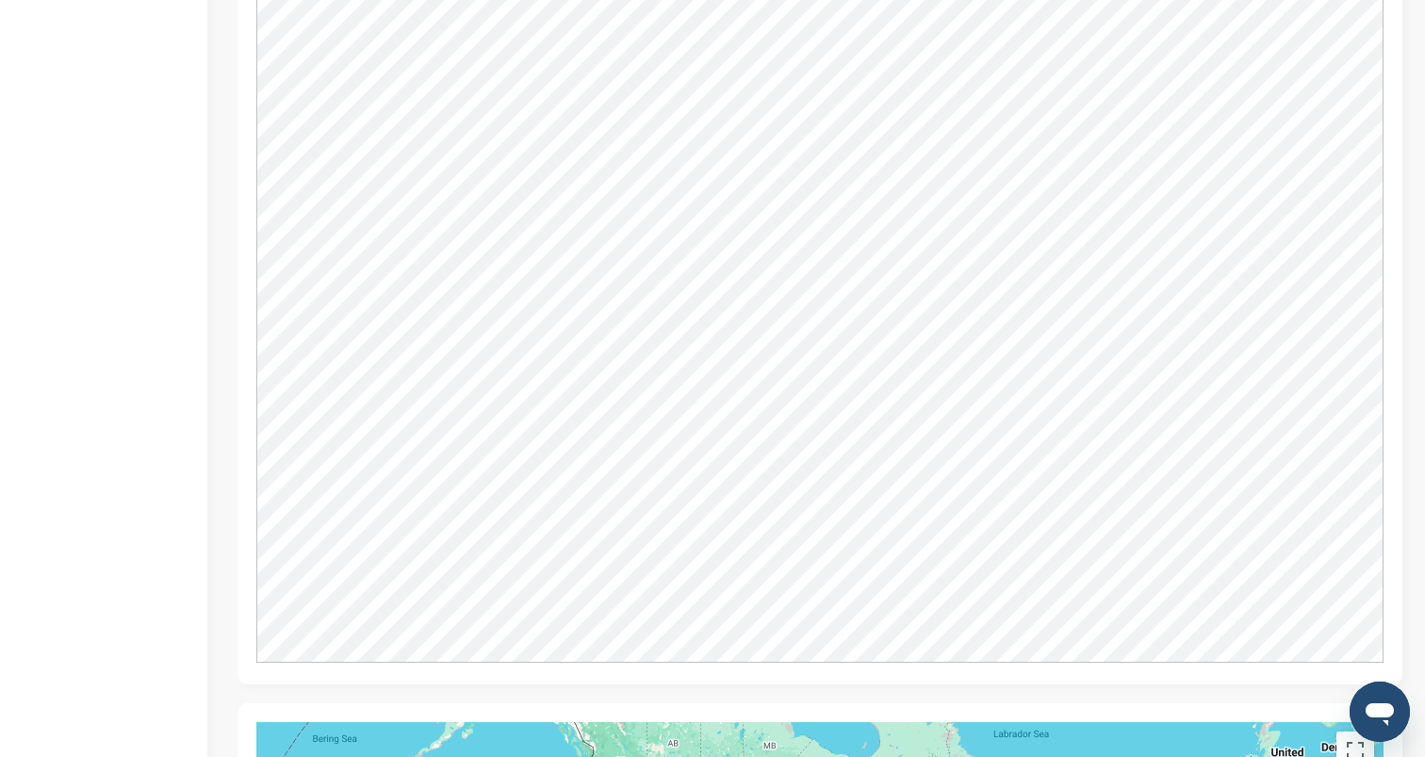
scroll to position [1050, 0]
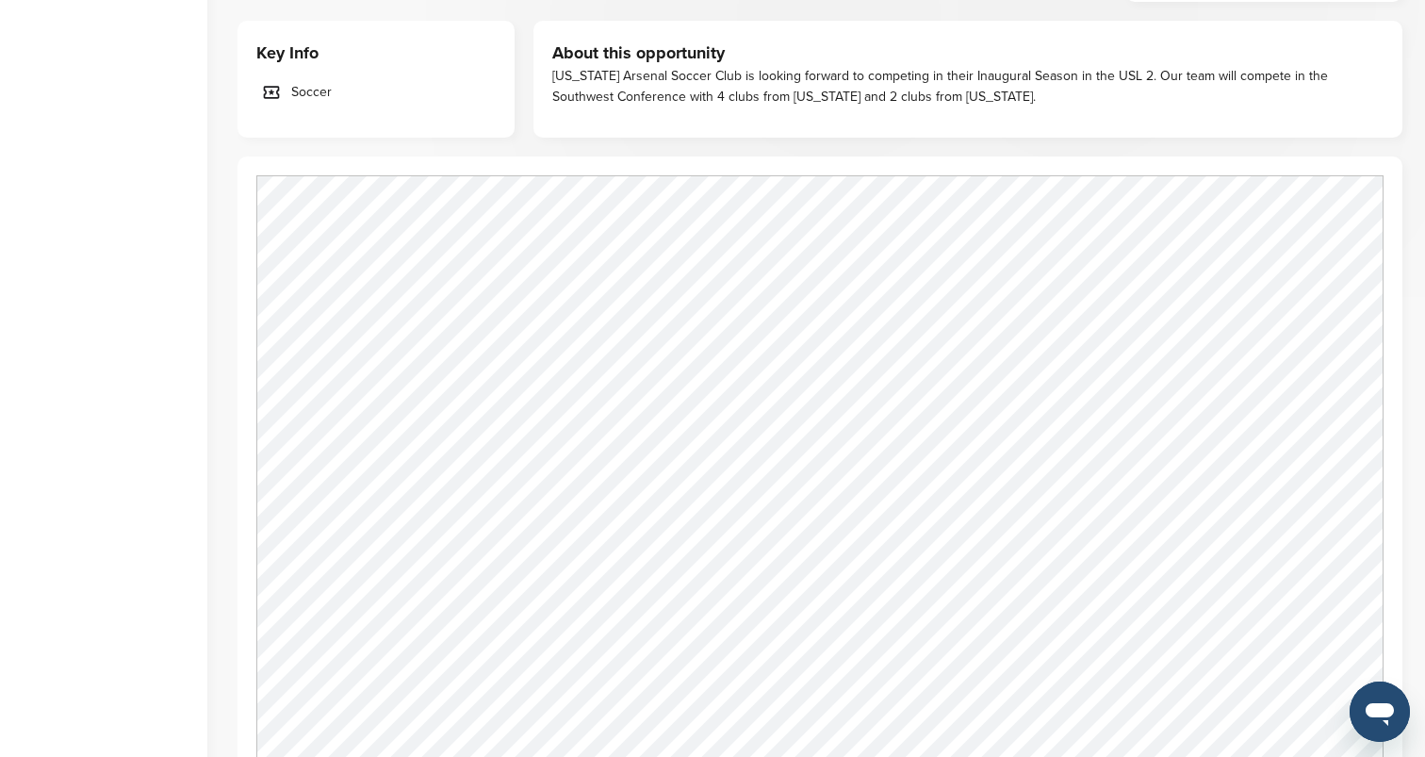
scroll to position [773, 0]
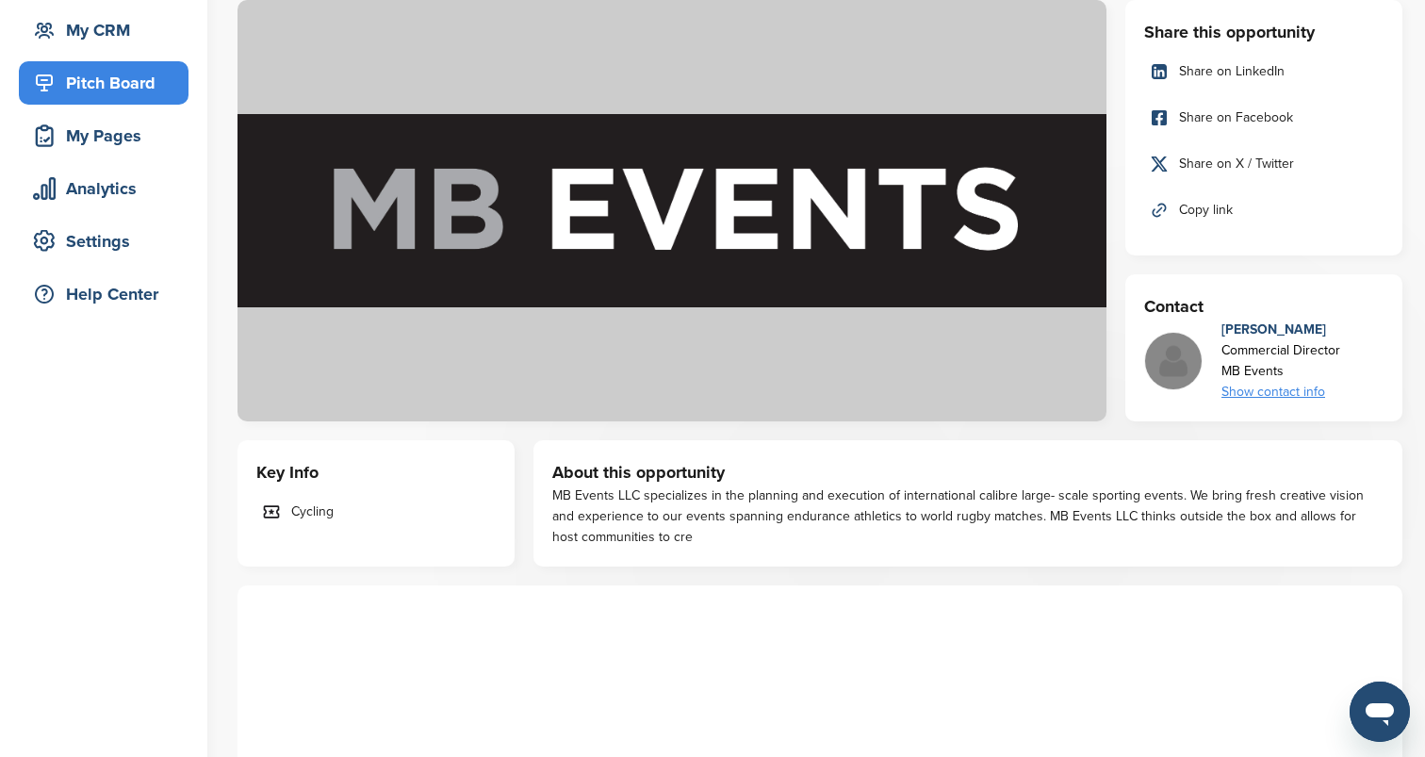
scroll to position [66, 0]
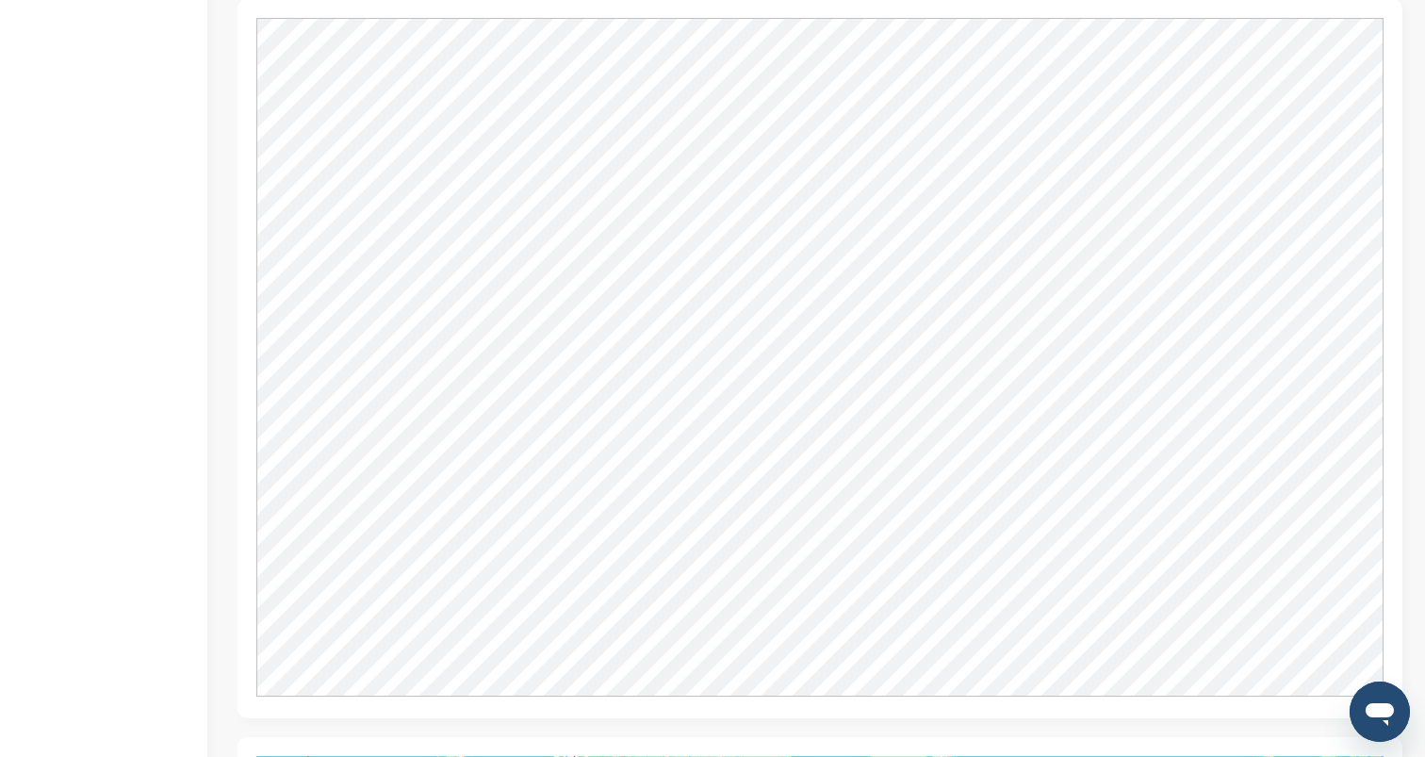
scroll to position [1459, 0]
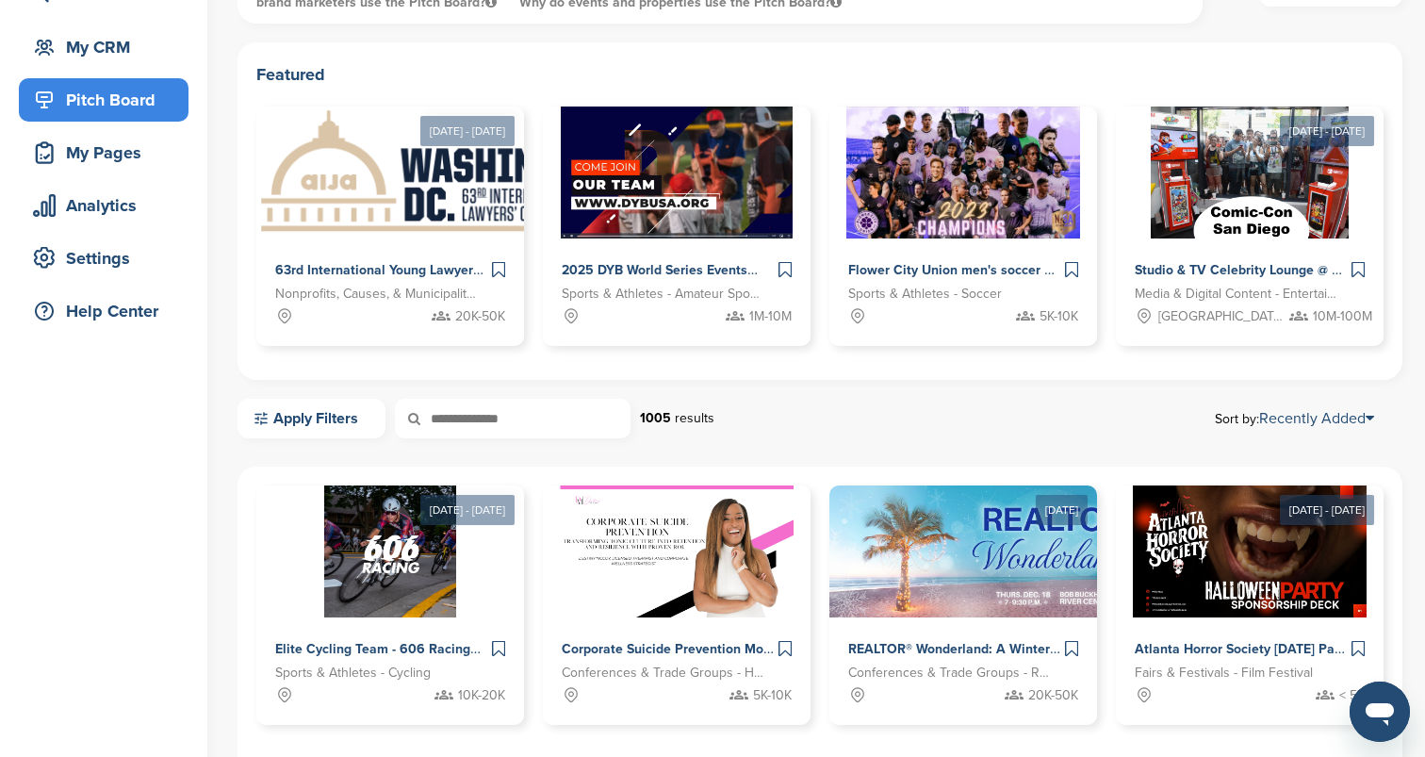
scroll to position [161, 0]
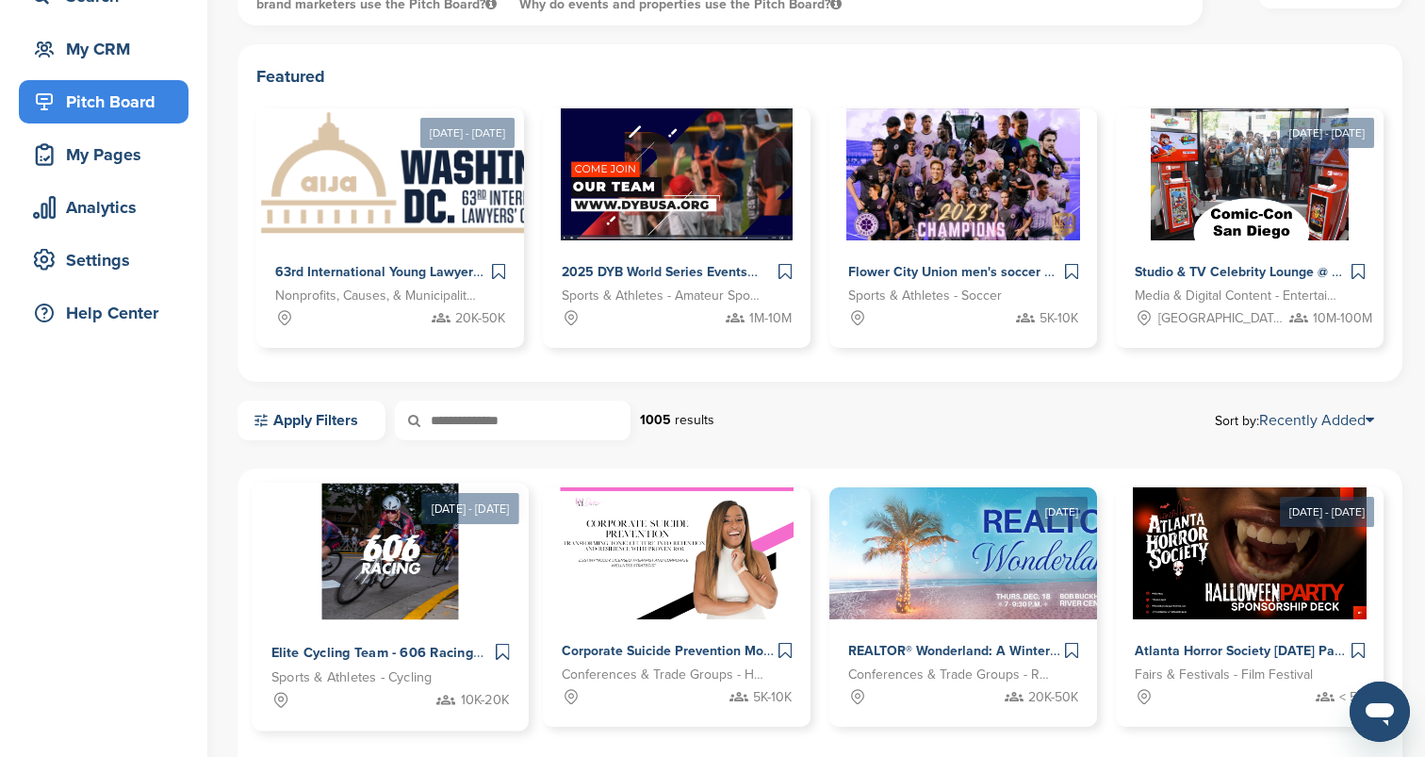
click at [372, 581] on img at bounding box center [390, 552] width 137 height 137
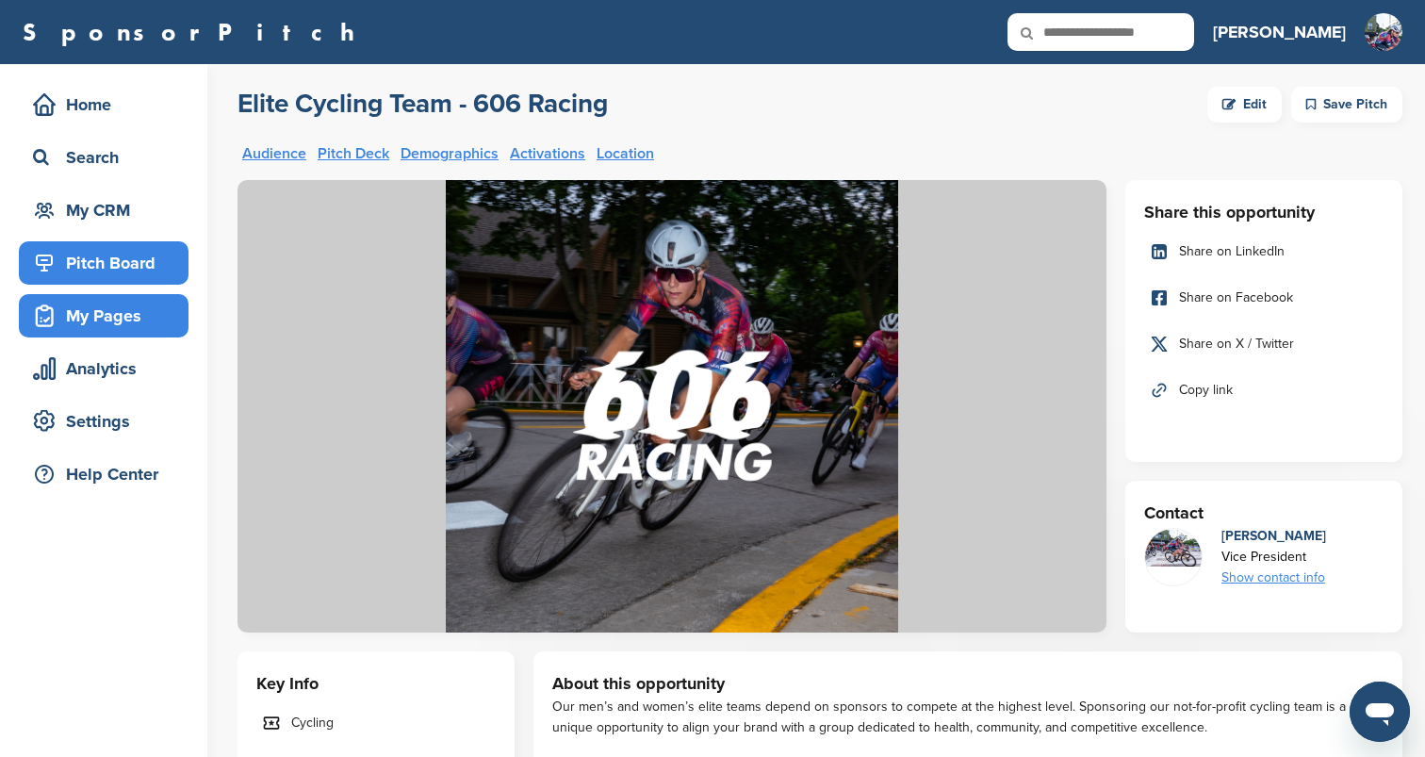
click at [124, 309] on div "My Pages" at bounding box center [108, 316] width 160 height 34
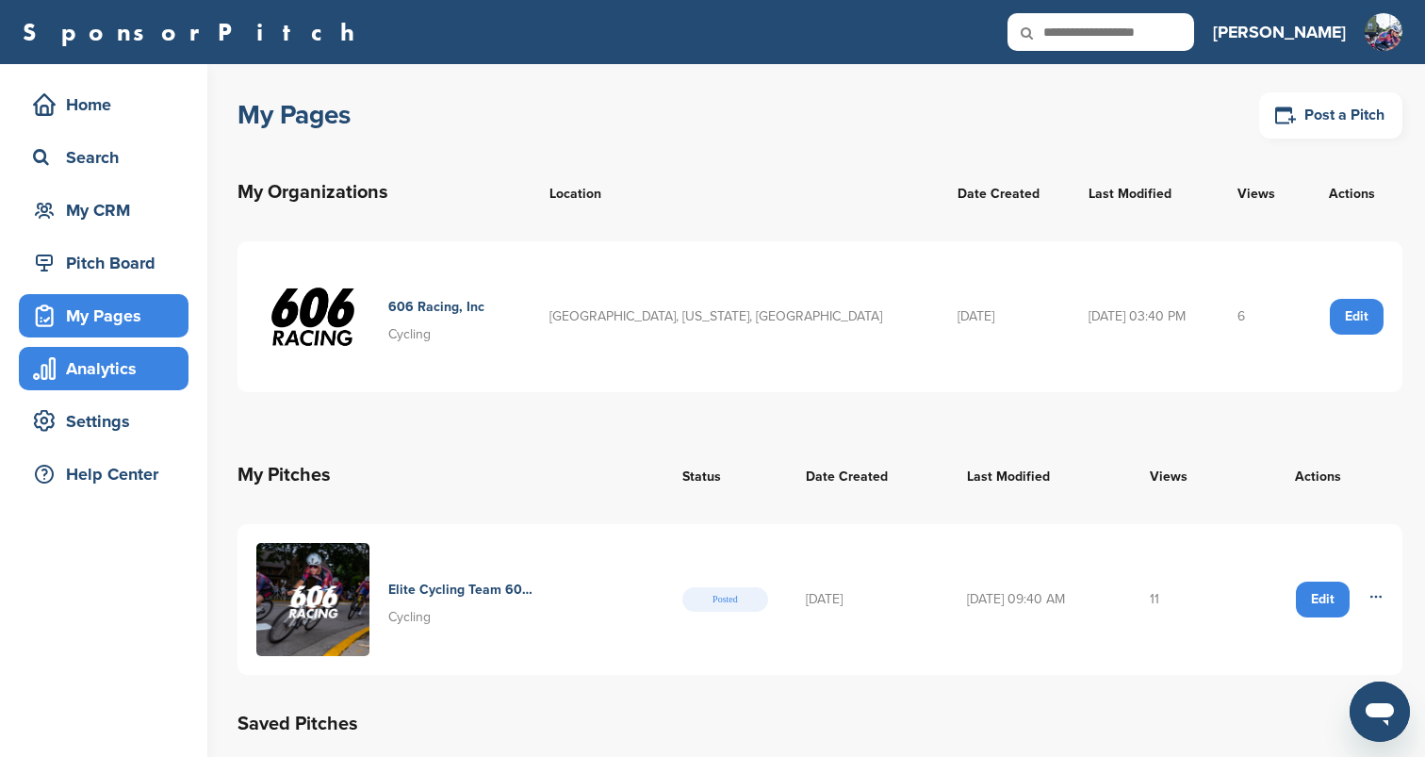
click at [124, 373] on div "Analytics" at bounding box center [108, 369] width 160 height 34
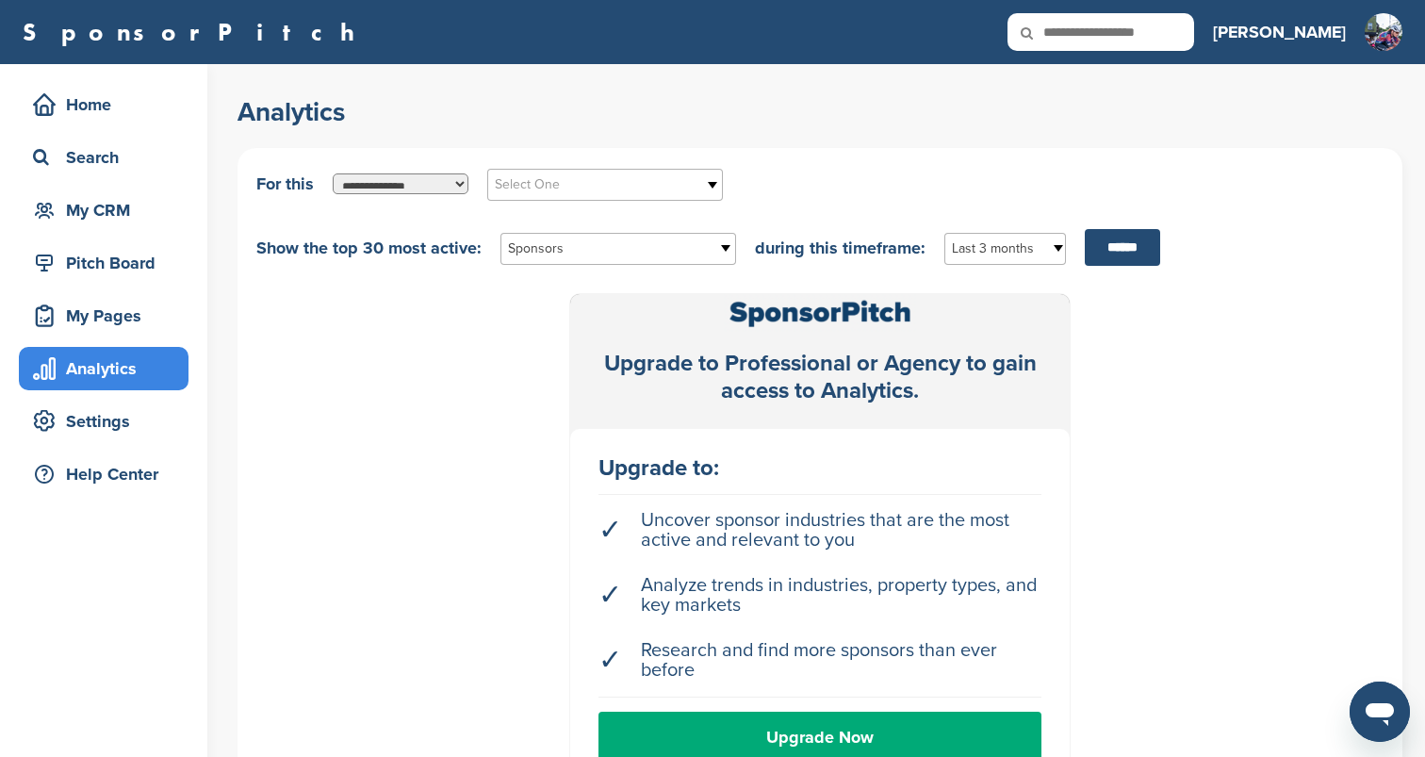
drag, startPoint x: 375, startPoint y: 174, endPoint x: 500, endPoint y: 179, distance: 125.4
click at [500, 179] on div "**********" at bounding box center [819, 184] width 1127 height 34
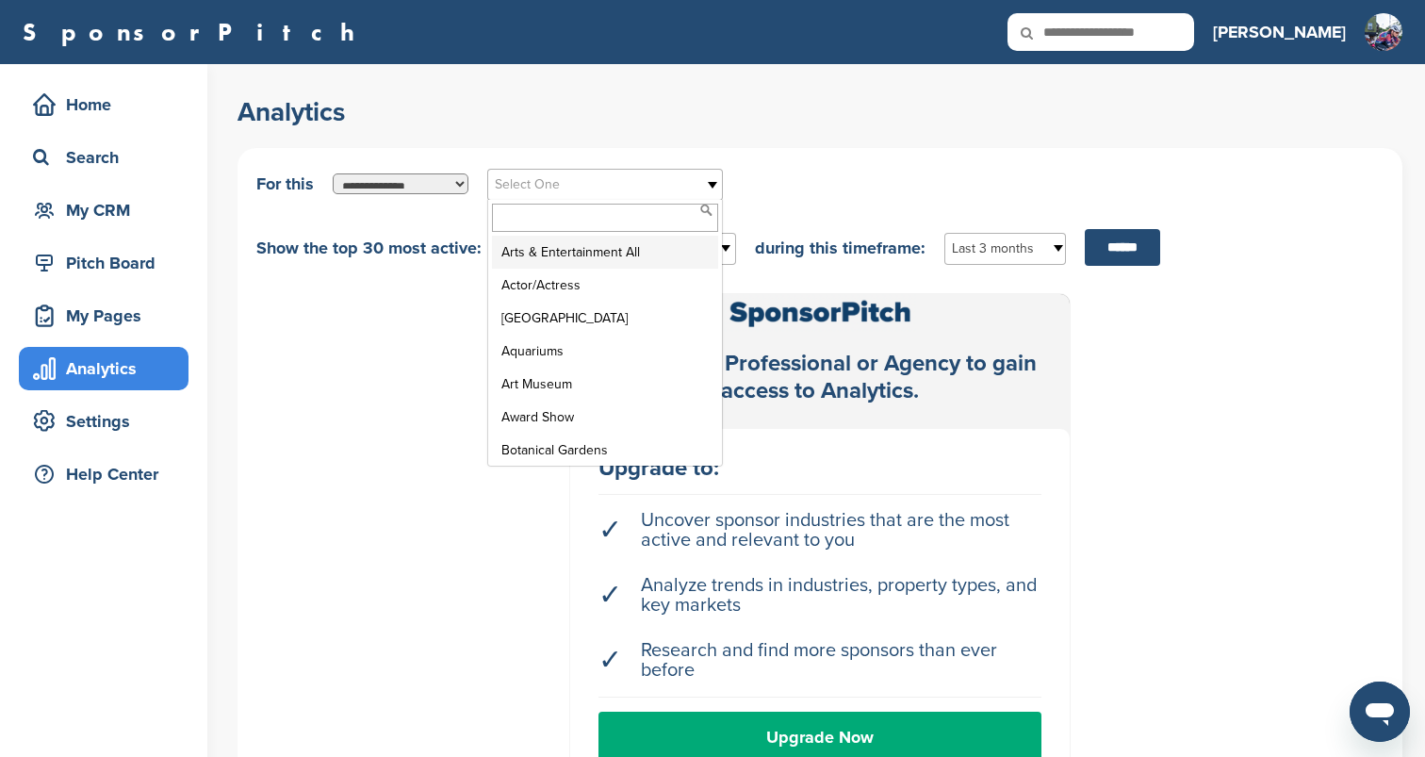
click at [515, 185] on span "Select One" at bounding box center [593, 184] width 196 height 23
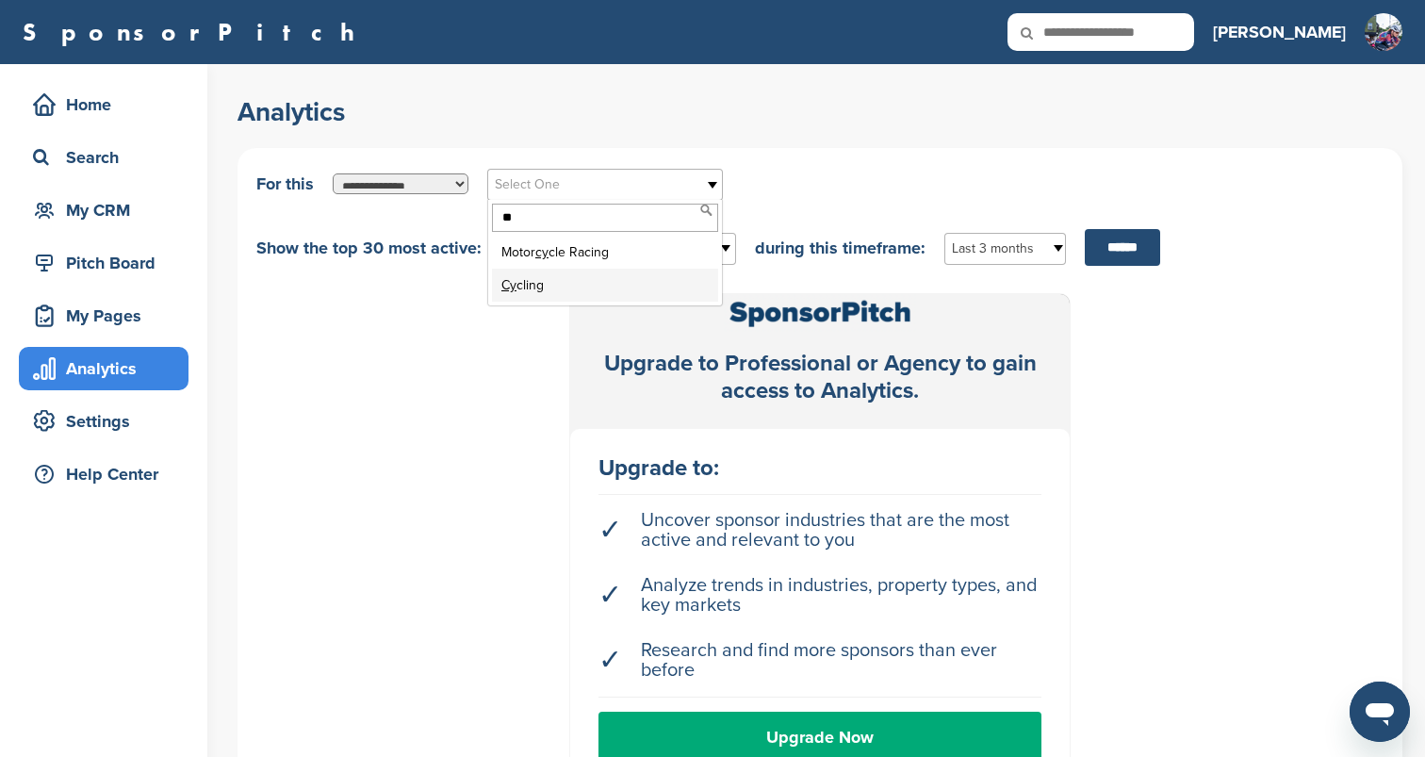
type input "**"
click at [529, 287] on li "Cy cling" at bounding box center [605, 285] width 226 height 33
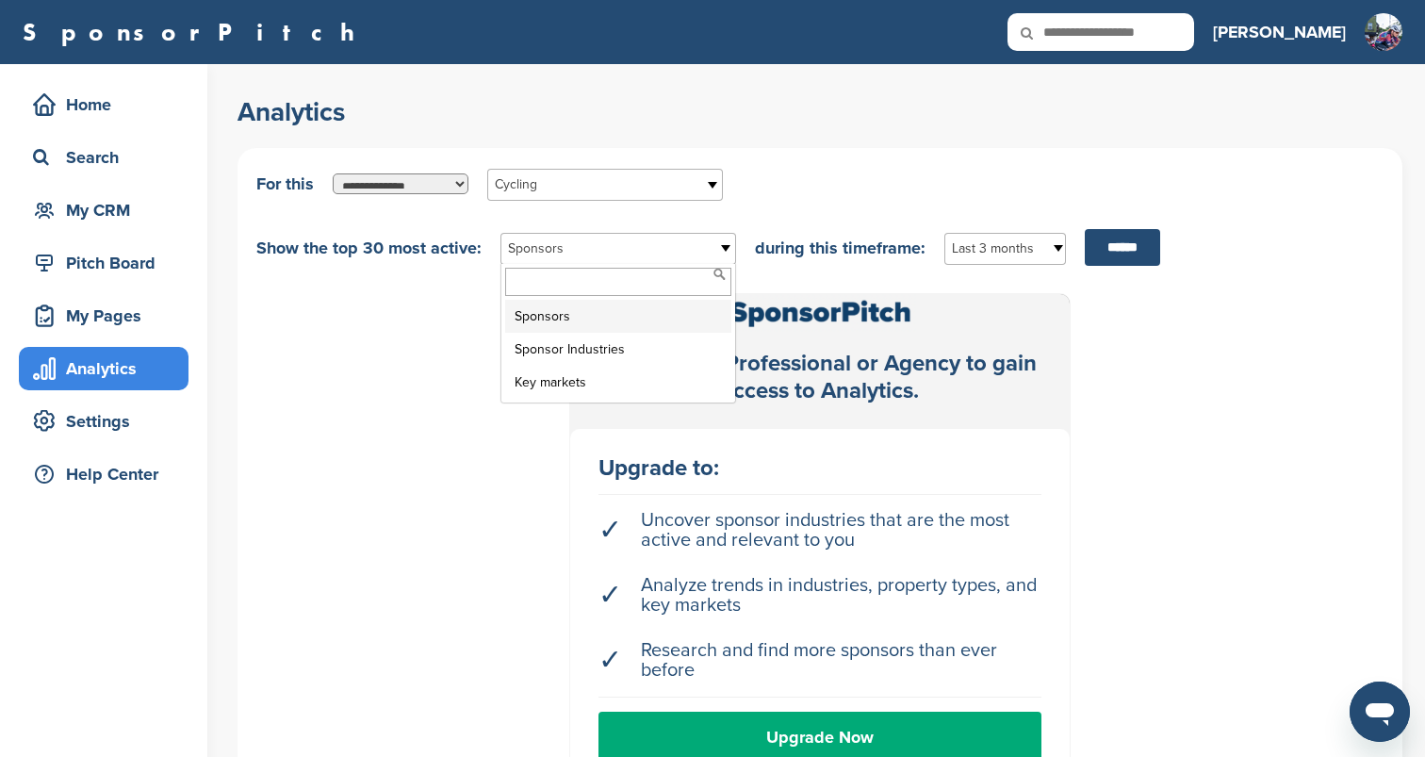
click at [567, 251] on span "Sponsors" at bounding box center [606, 249] width 196 height 23
click at [548, 319] on li "Sponsors" at bounding box center [618, 316] width 226 height 33
click at [1115, 248] on input "******" at bounding box center [1122, 247] width 75 height 37
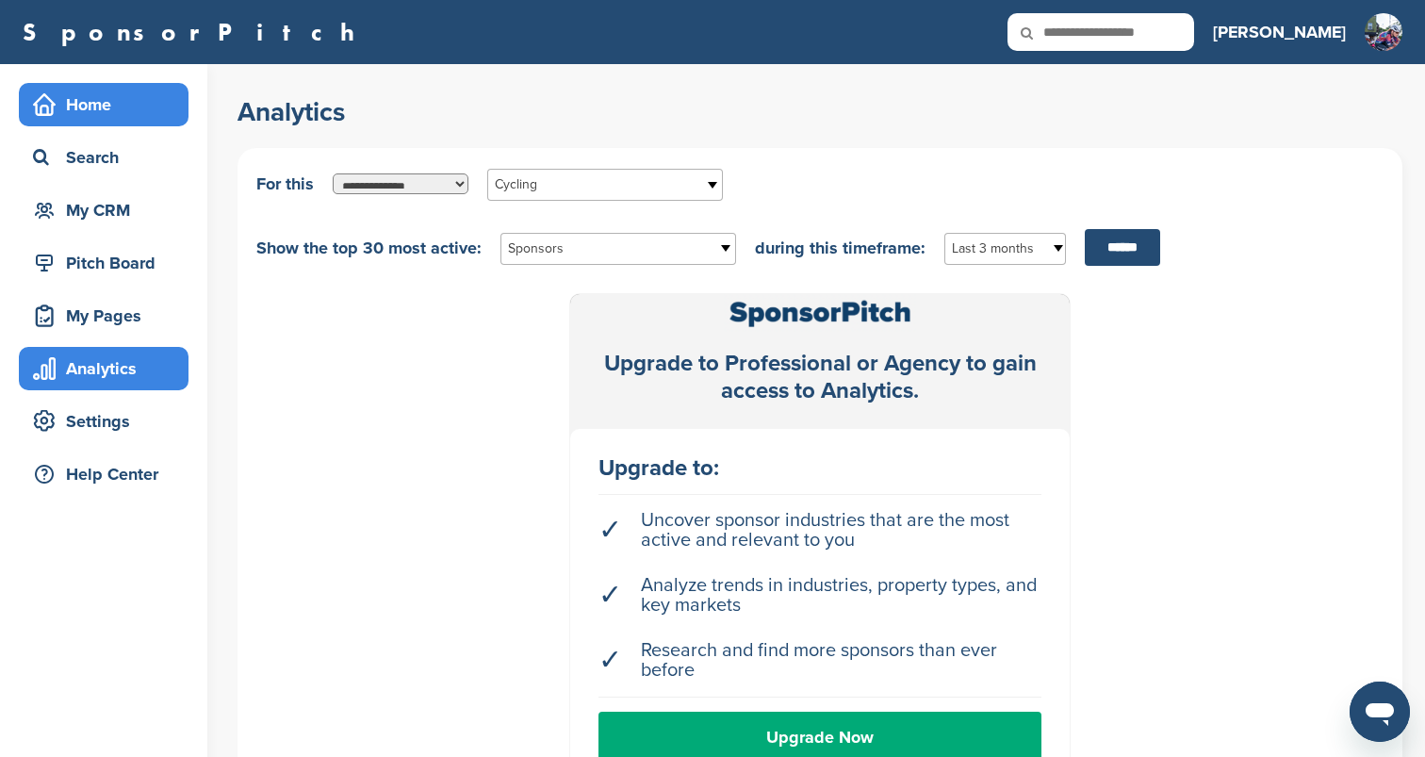
click at [117, 94] on div "Home" at bounding box center [108, 105] width 160 height 34
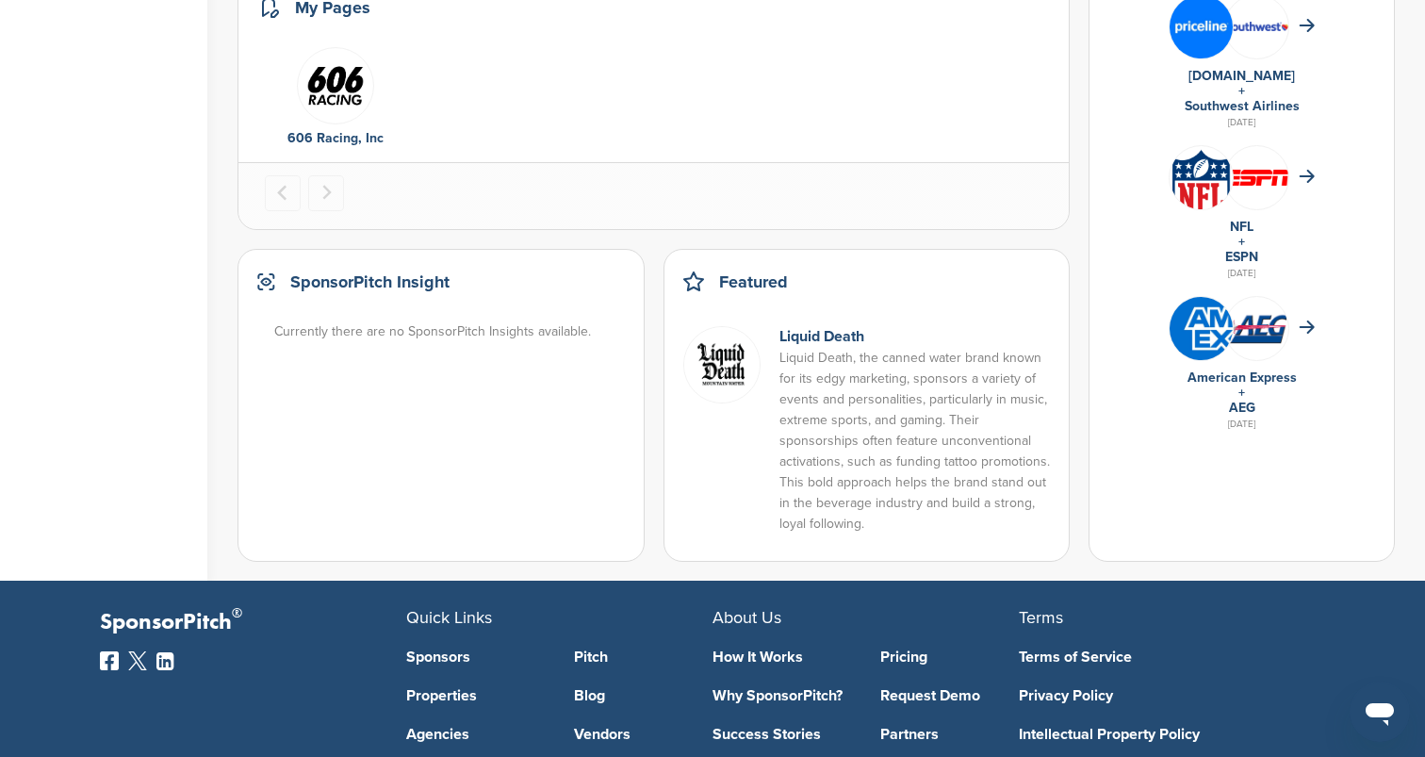
scroll to position [1219, 0]
